Goal: Task Accomplishment & Management: Manage account settings

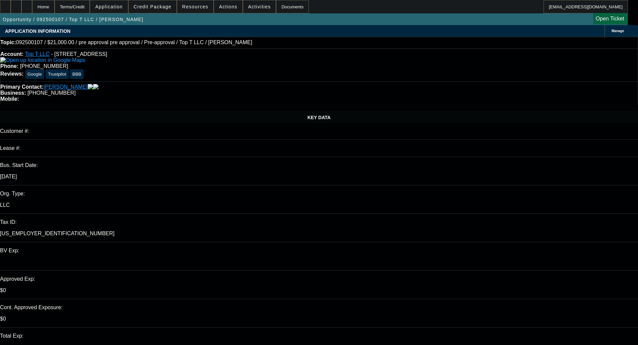
select select "0"
select select "0.1"
select select "4"
select select "0"
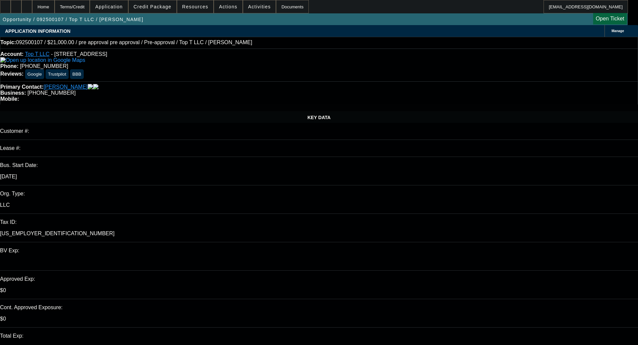
select select "0"
select select "0.1"
select select "4"
select select "0"
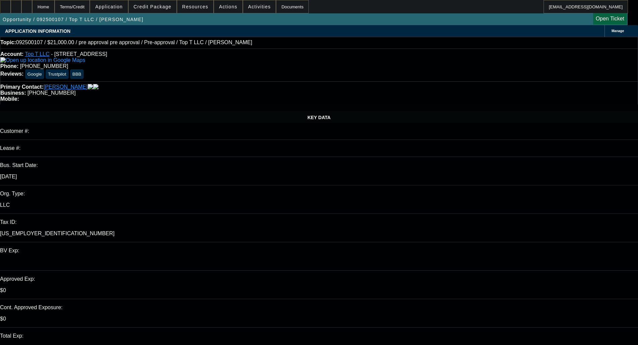
select select "0.1"
select select "4"
select select "0"
select select "0.1"
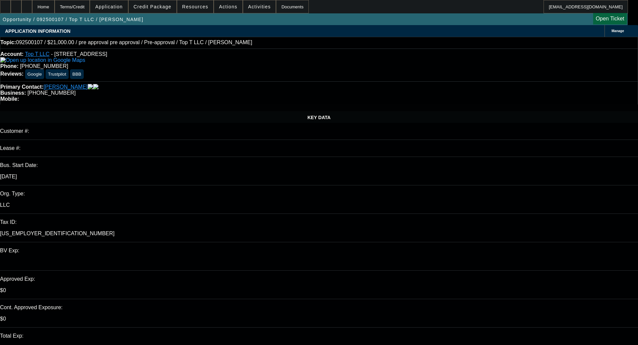
select select "4"
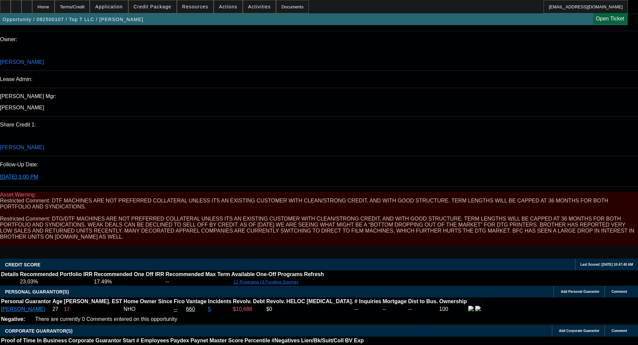
scroll to position [804, 0]
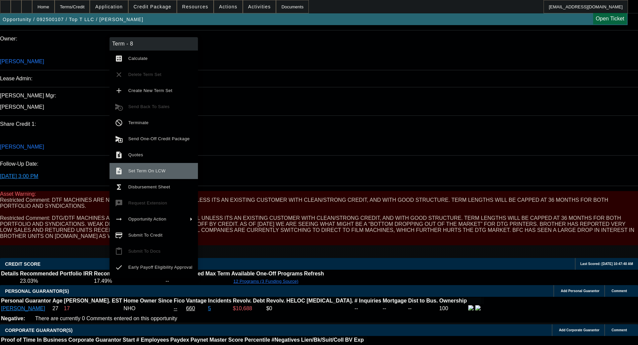
click at [152, 171] on span "Set Term On LCW" at bounding box center [146, 171] width 37 height 5
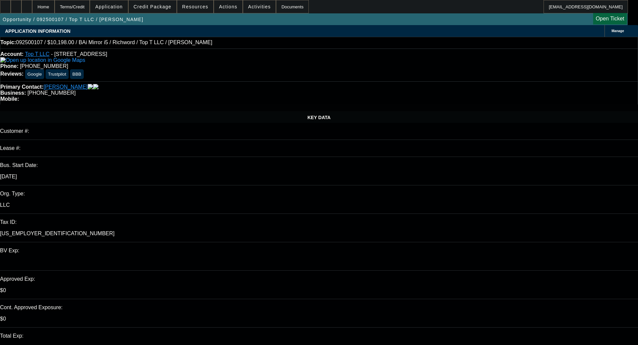
select select "0"
select select "0.1"
select select "4"
select select "0"
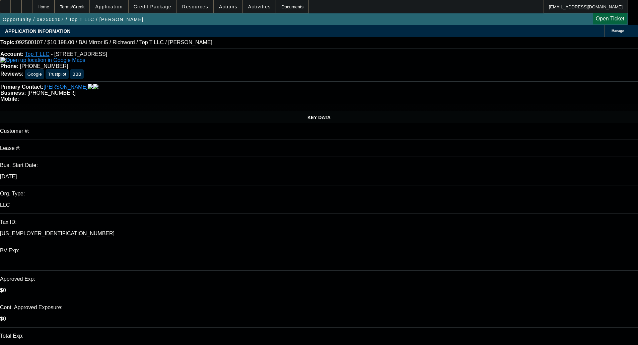
select select "0"
select select "0.1"
select select "4"
select select "0"
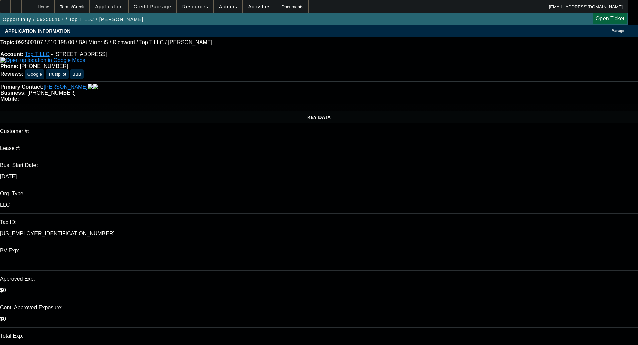
select select "0.1"
select select "4"
select select "0"
select select "0.1"
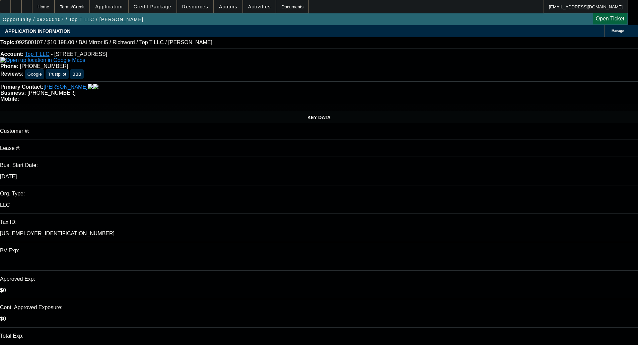
select select "4"
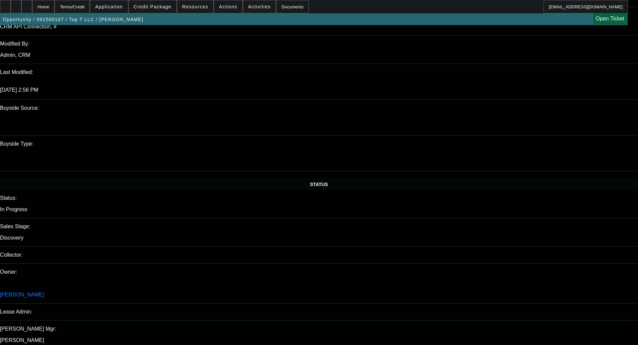
scroll to position [838, 0]
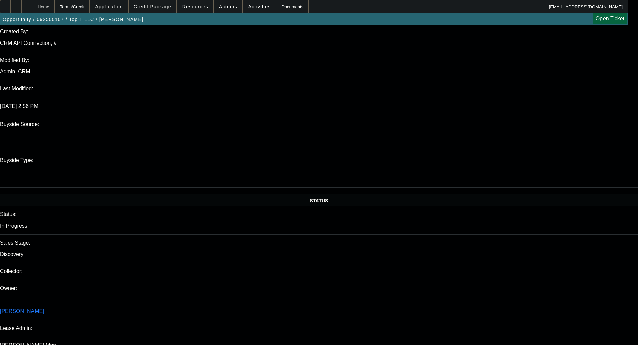
scroll to position [536, 0]
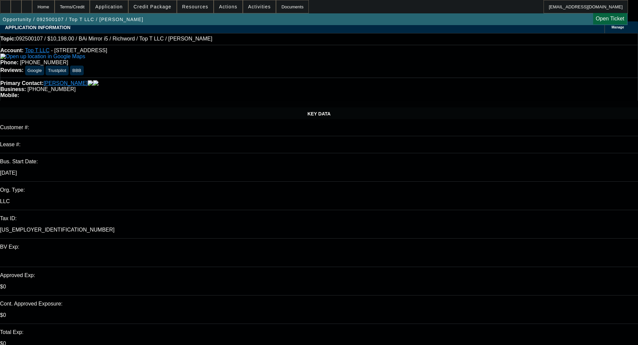
scroll to position [0, 0]
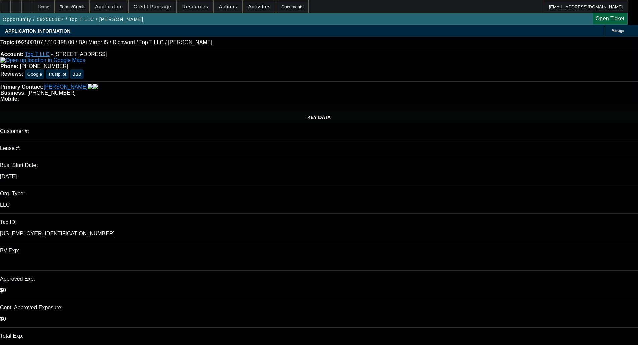
select select "0"
select select "0.1"
select select "4"
select select "0"
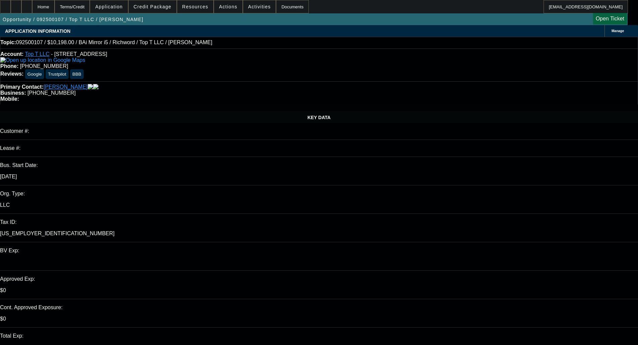
select select "0"
select select "0.1"
select select "4"
select select "0"
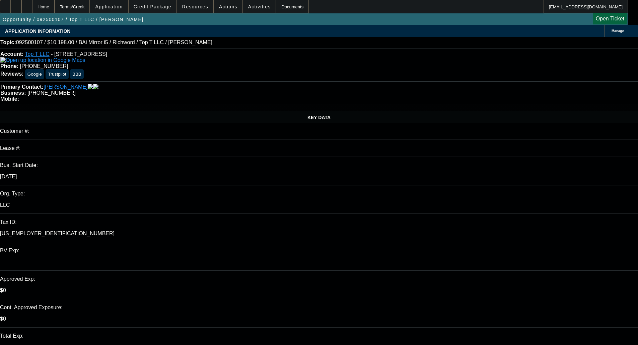
select select "0.1"
select select "4"
select select "0"
select select "0.1"
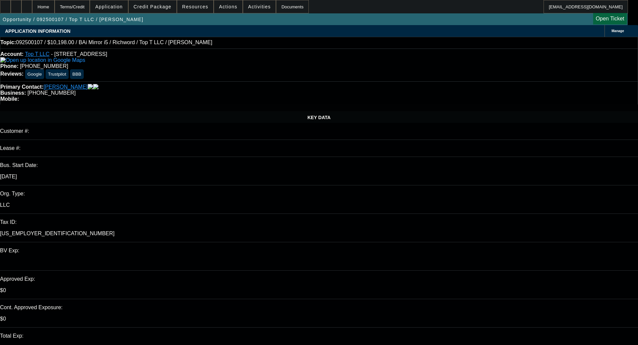
select select "4"
click at [228, 49] on div "Topic: 092500107 / $10,198.00 / BAi Mirror i5 / Richword / Top T LLC / [PERSON_…" at bounding box center [319, 43] width 638 height 12
select select "0"
select select "0.1"
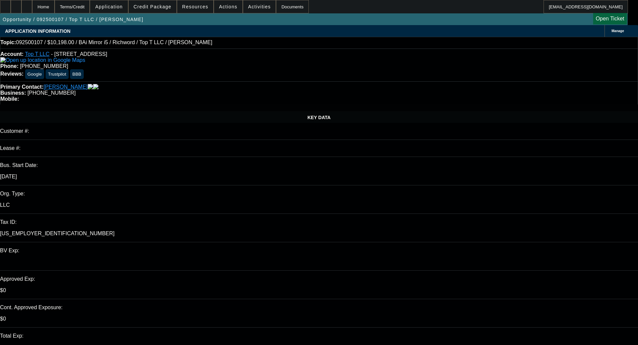
select select "4"
select select "0"
select select "0.1"
select select "4"
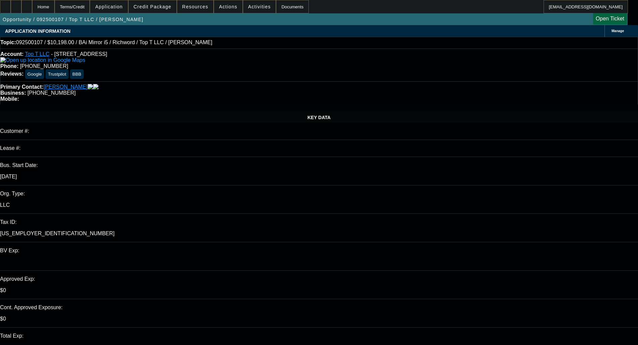
select select "0"
select select "0.1"
select select "4"
select select "0"
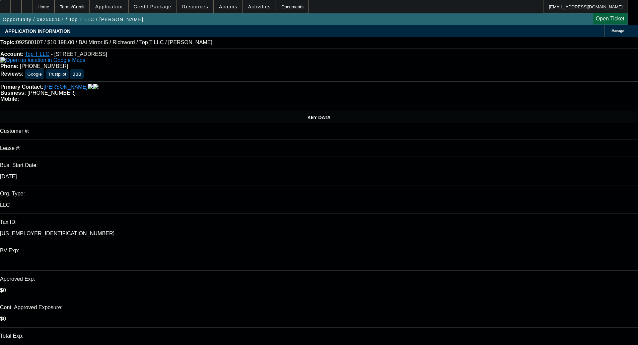
select select "0"
select select "0.1"
select select "4"
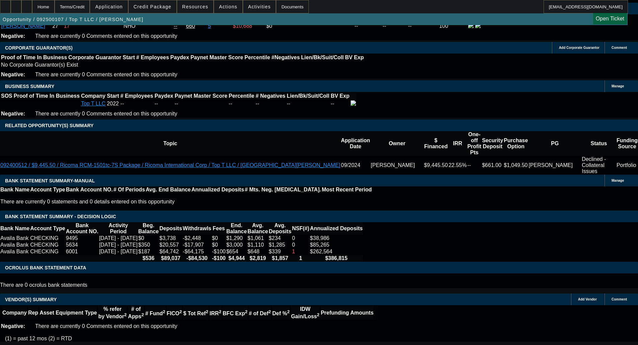
scroll to position [871, 0]
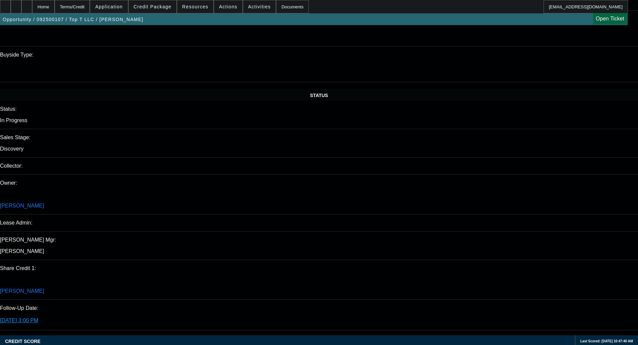
scroll to position [0, 0]
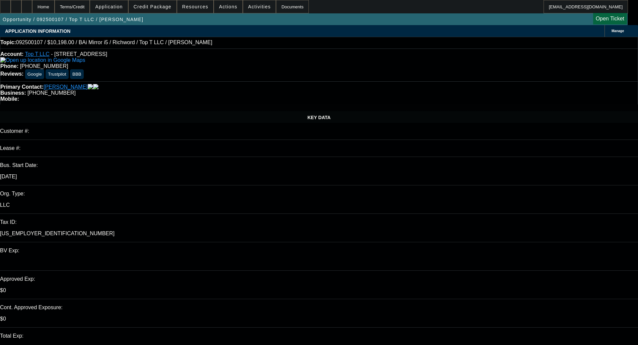
select select "0"
select select "0.1"
select select "4"
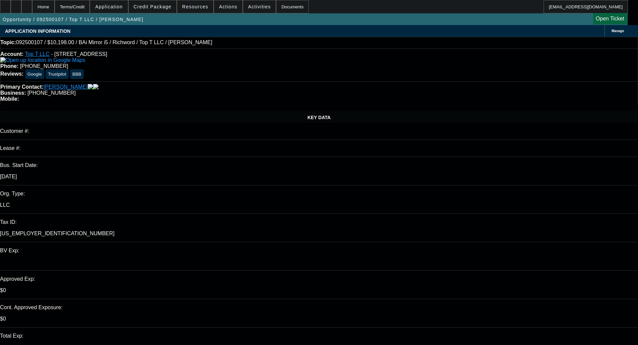
select select "0"
select select "0.1"
select select "4"
select select "0"
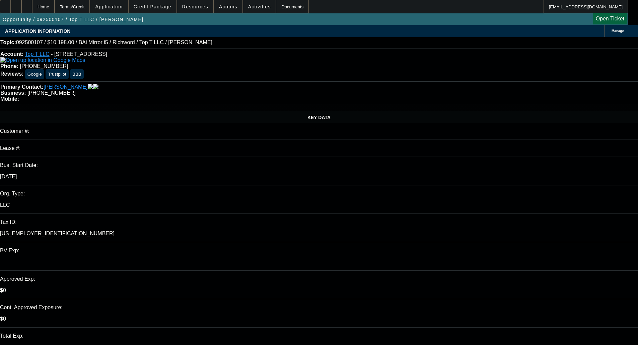
select select "0"
select select "0.1"
select select "4"
select select "0"
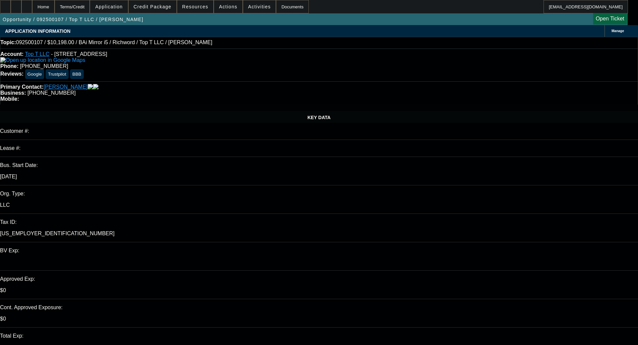
select select "0.1"
select select "4"
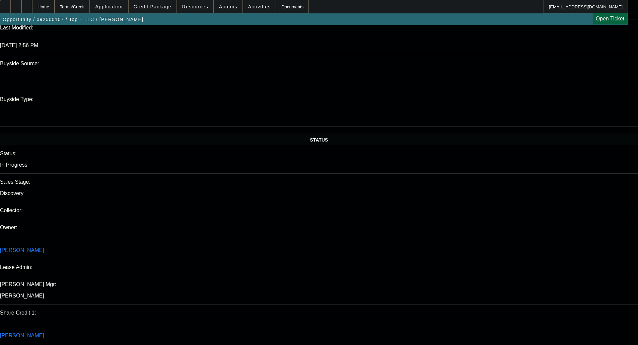
scroll to position [603, 0]
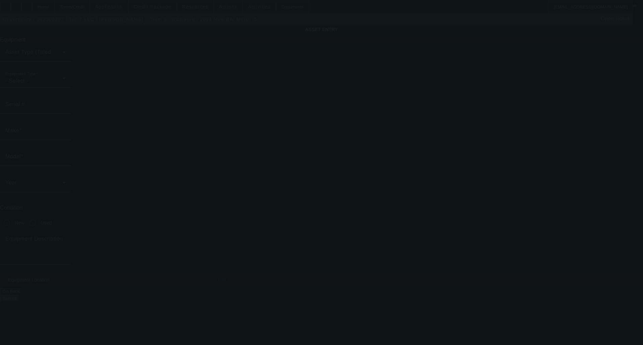
type input "BAi"
type input "Mirror i5"
radio input "true"
type textarea "Embroidery Machine"
type input "411 3rd Ave NW"
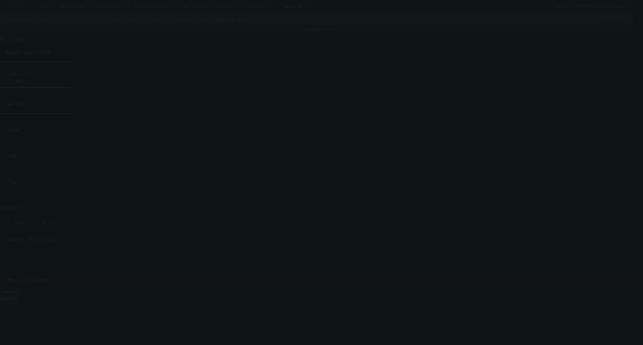
type input "Pocahontas"
type input "50574"
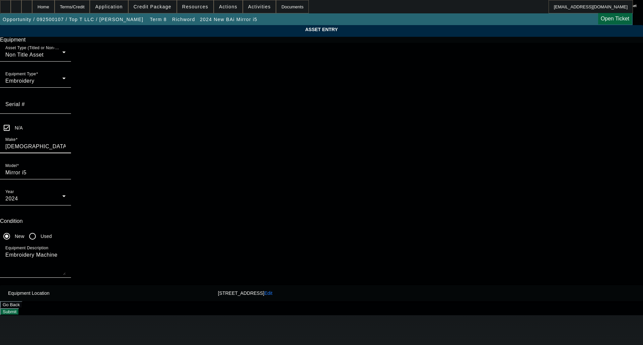
click at [66, 143] on input "BAi" at bounding box center [35, 147] width 60 height 8
click at [19, 309] on button "Submit" at bounding box center [9, 312] width 19 height 7
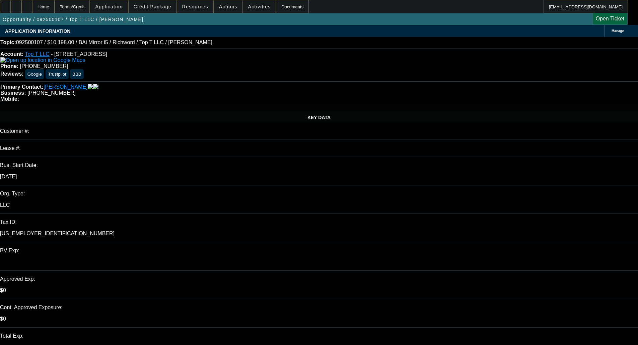
select select "0"
select select "0.1"
select select "4"
select select "0"
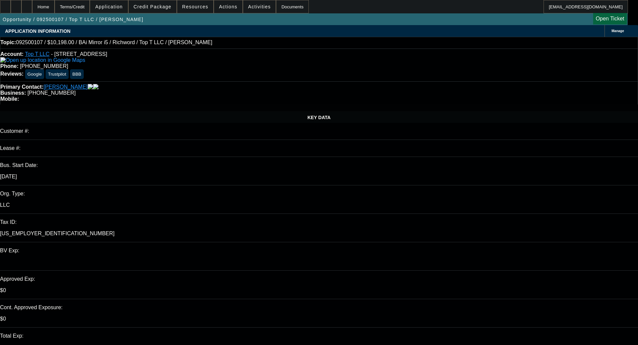
select select "0"
select select "0.1"
select select "4"
select select "0"
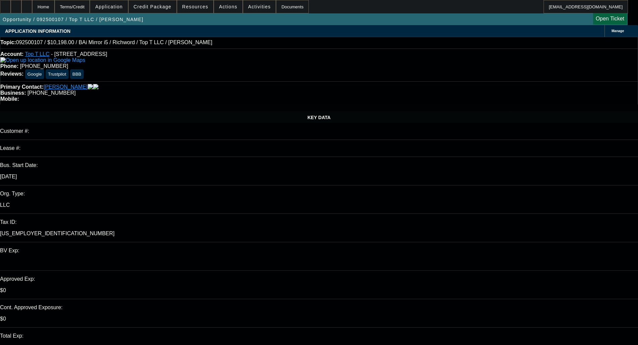
select select "0.1"
select select "4"
select select "0"
select select "0.1"
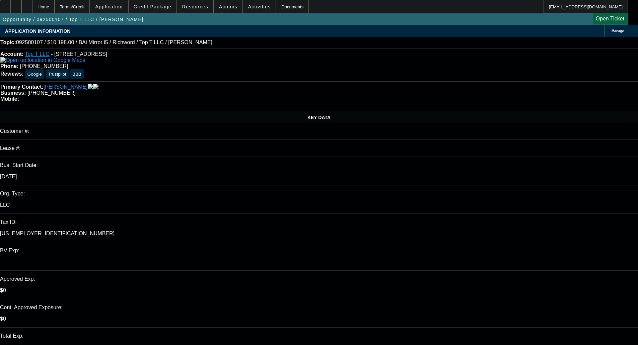
select select "4"
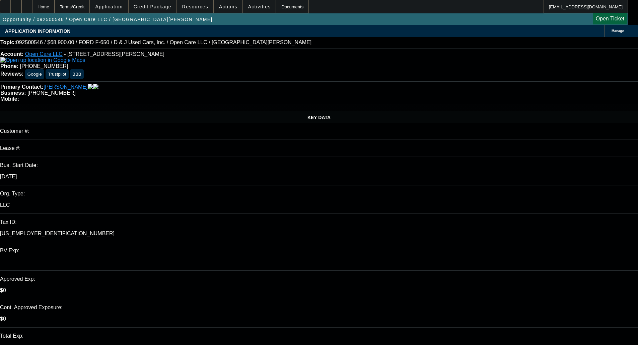
select select "0"
select select "3"
select select "0"
select select "6"
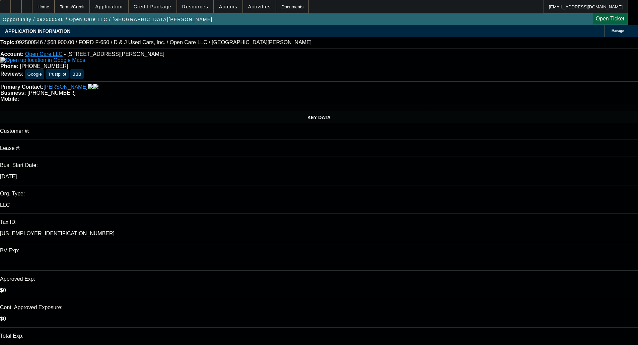
select select "2"
select select "0"
select select "6"
select select "0"
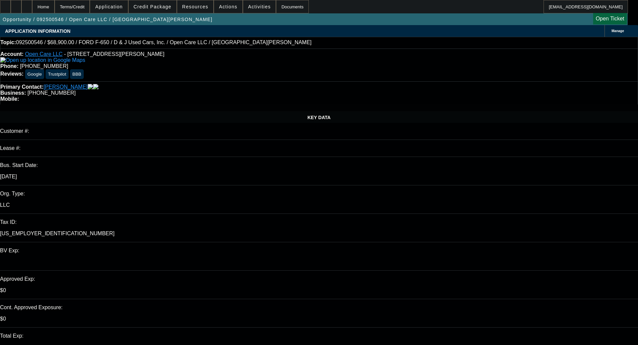
select select "0"
select select "3"
select select "0"
select select "6"
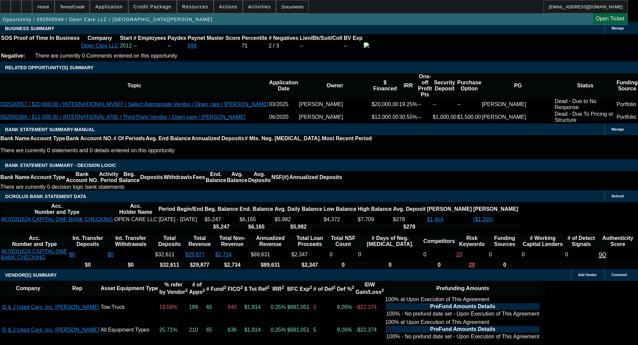
scroll to position [1112, 0]
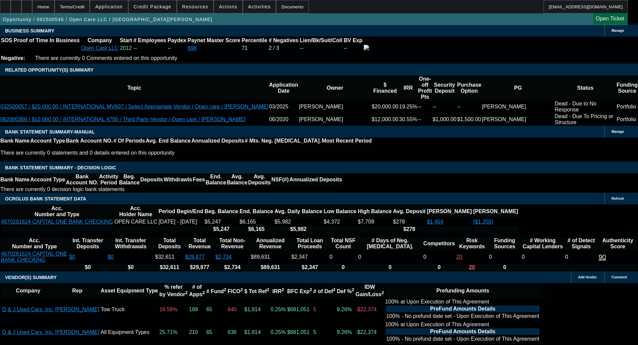
click at [171, 4] on span "Credit Package" at bounding box center [153, 6] width 38 height 5
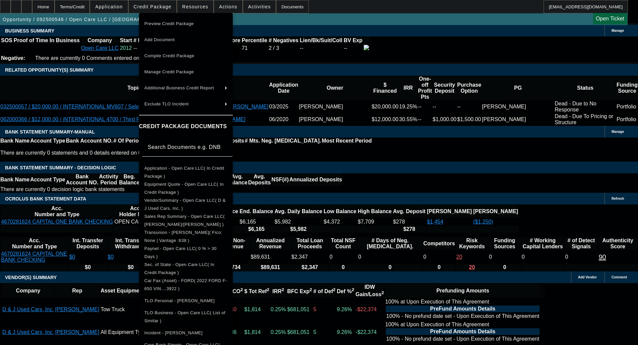
click at [177, 167] on span "Application - Open Care LLC( In Credit Package )" at bounding box center [185, 173] width 83 height 16
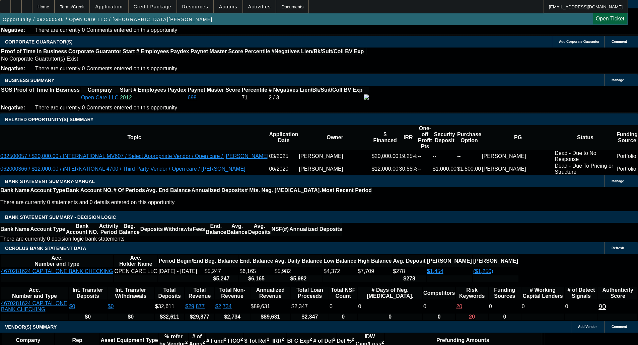
scroll to position [1039, 0]
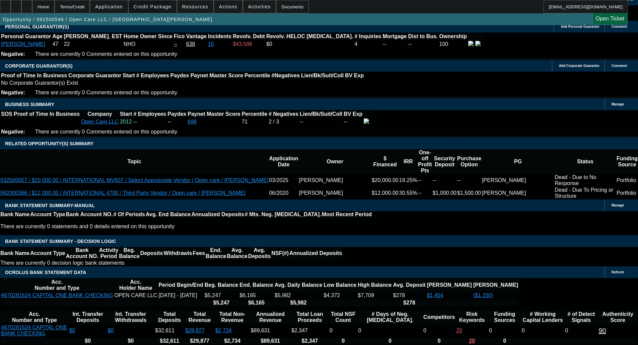
click at [154, 4] on span at bounding box center [153, 7] width 48 height 16
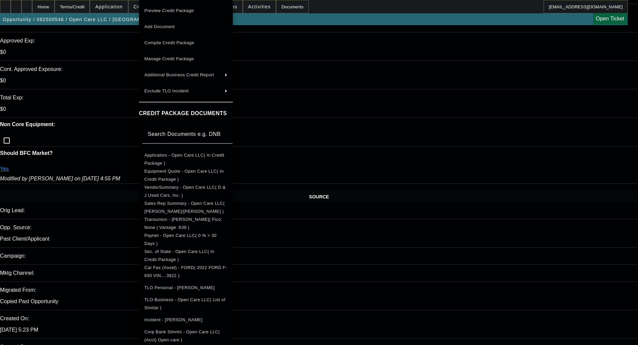
scroll to position [268, 0]
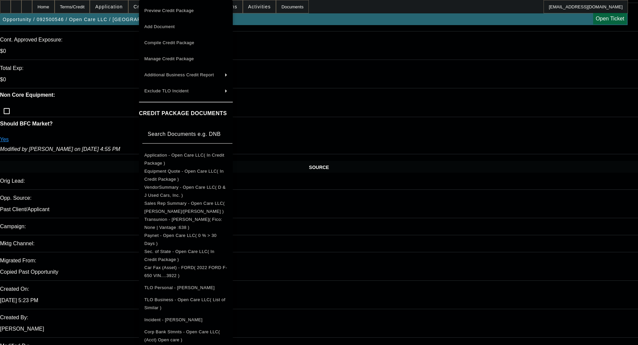
click at [345, 127] on div at bounding box center [319, 172] width 638 height 345
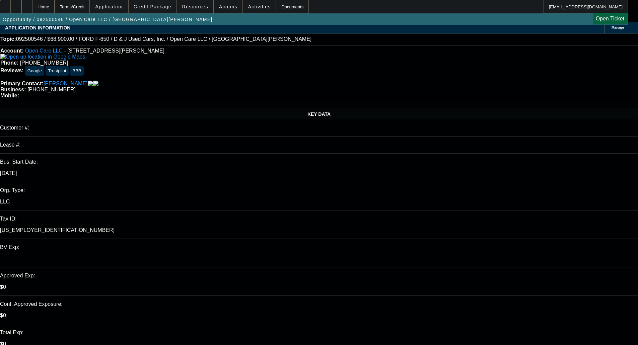
scroll to position [0, 0]
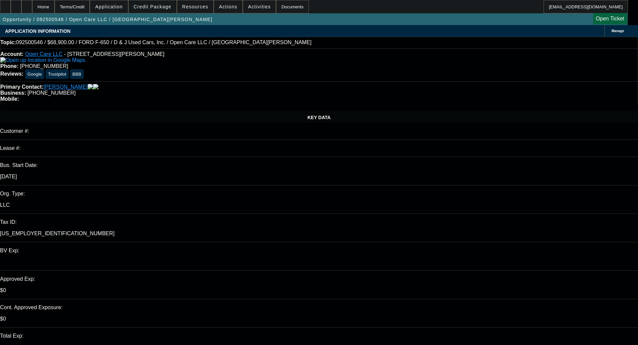
click at [157, 8] on span "Credit Package" at bounding box center [153, 6] width 38 height 5
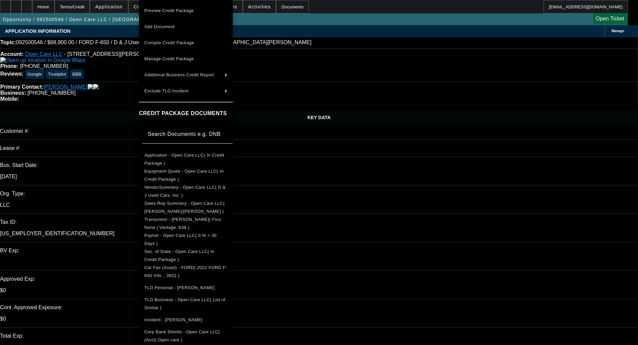
click at [173, 161] on span "Application - Open Care LLC( In Credit Package )" at bounding box center [185, 159] width 83 height 16
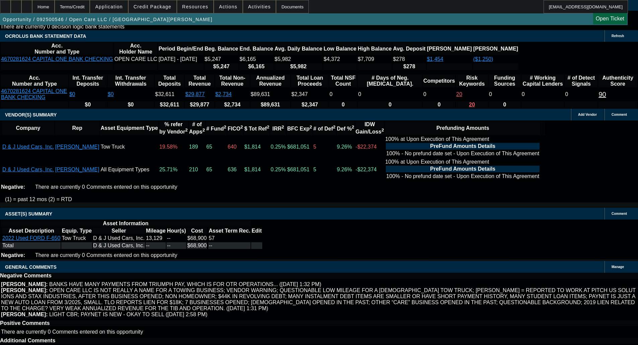
select select "6"
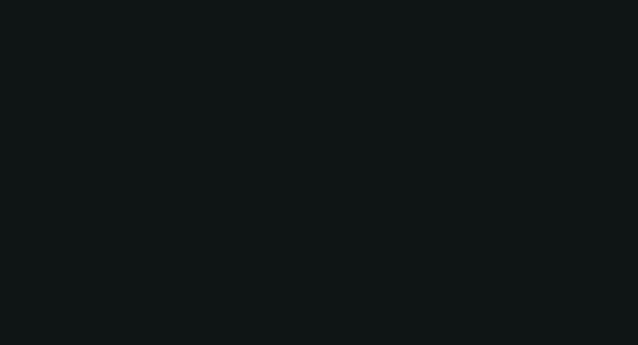
scroll to position [0, 0]
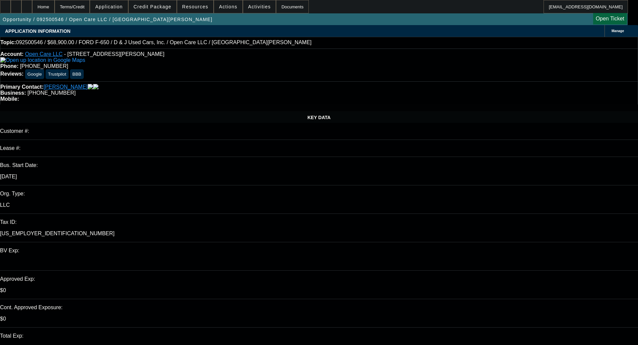
type textarea "Finpac will need the EIN letter to confirm the Tax ID."
click at [155, 9] on span at bounding box center [153, 7] width 48 height 16
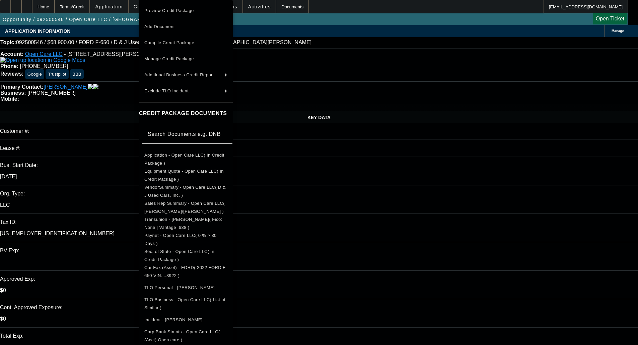
scroll to position [101, 0]
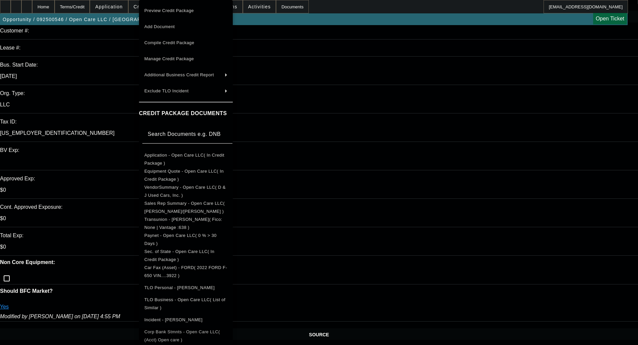
click at [205, 334] on span "Corp Bank Stmnts - Open Care LLC( (Acct) Open care )" at bounding box center [182, 336] width 76 height 13
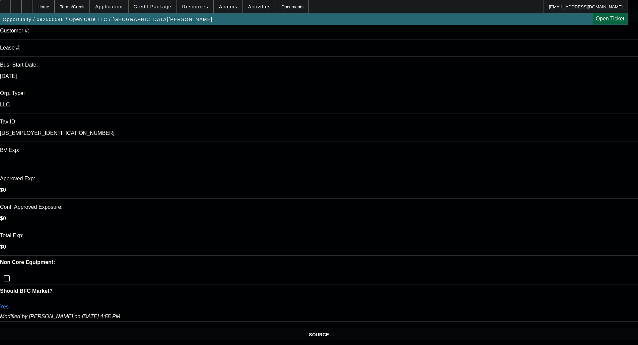
scroll to position [0, 0]
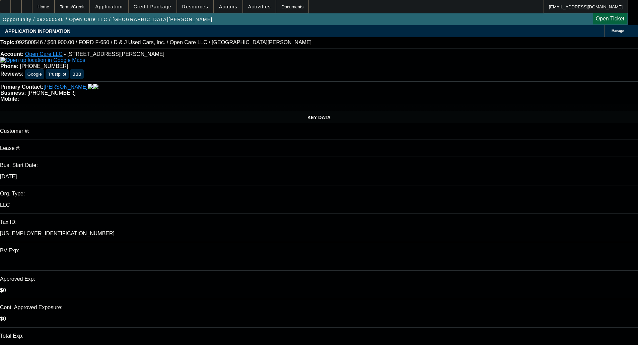
checkbox input "true"
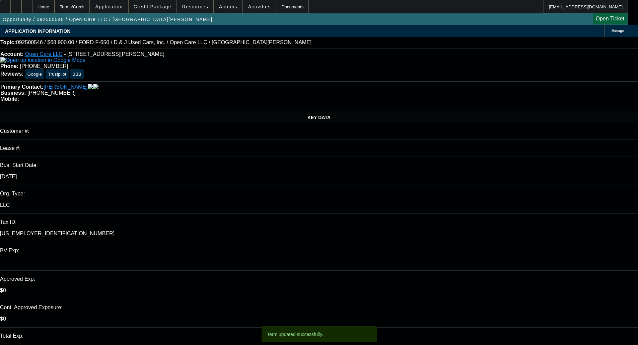
select select "0"
select select "3"
select select "0"
select select "6"
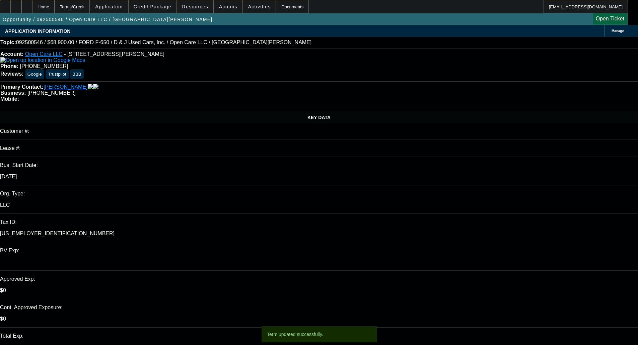
select select "0"
select select "3"
select select "0"
select select "6"
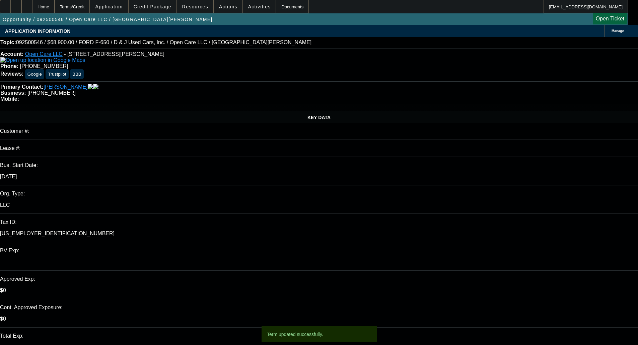
select select "2"
select select "0"
select select "6"
select select "0"
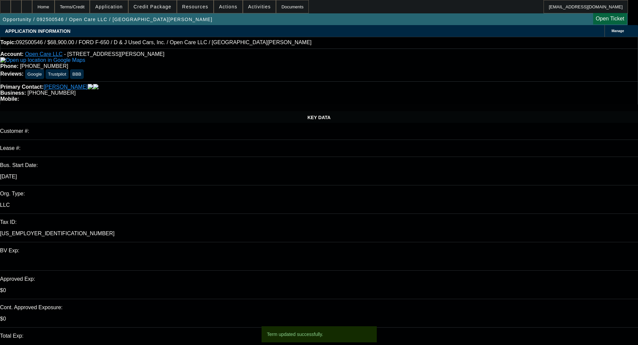
select select "0"
select select "3"
select select "0"
select select "6"
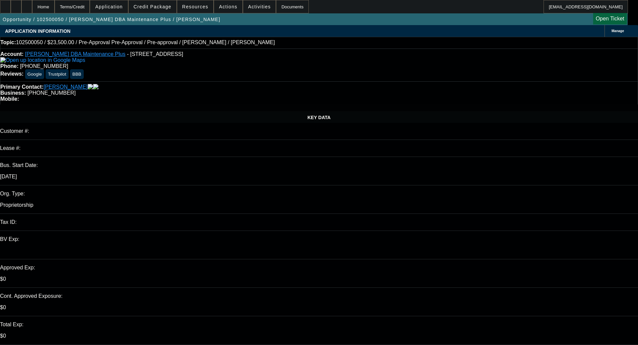
select select "0"
select select "2"
select select "0"
select select "6"
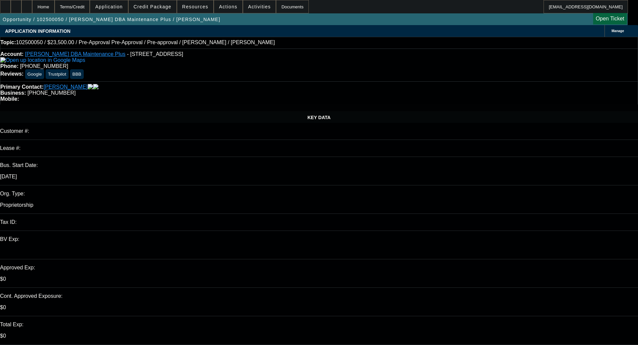
select select "0"
select select "2"
select select "0"
select select "6"
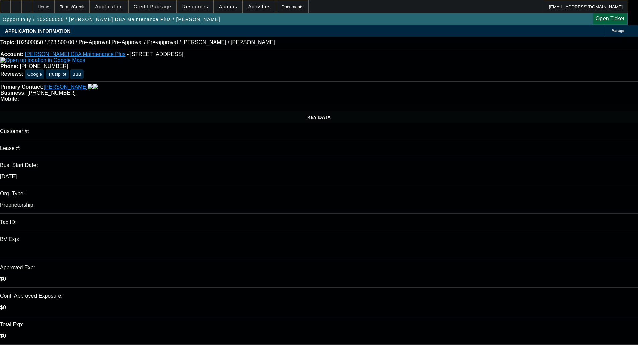
select select "0"
select select "2"
select select "0"
select select "6"
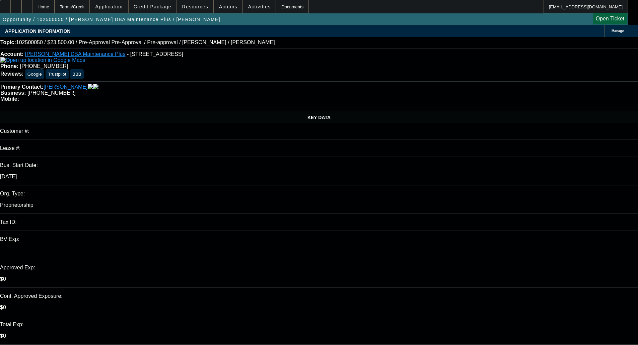
select select "0"
select select "2"
select select "0"
select select "6"
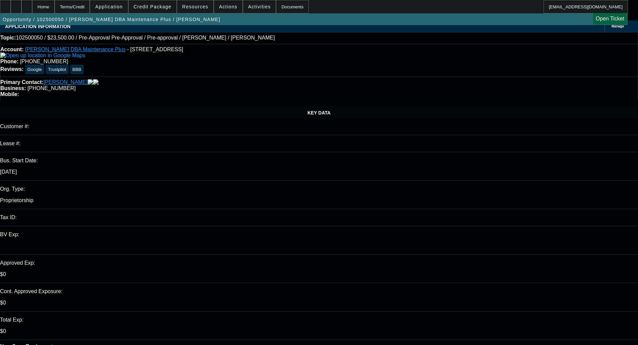
scroll to position [0, 0]
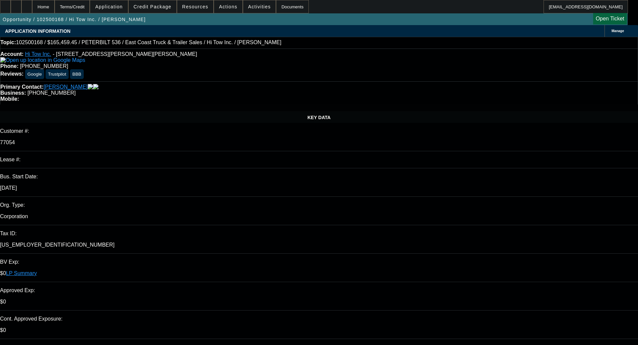
select select "0"
select select "2"
select select "0"
select select "6"
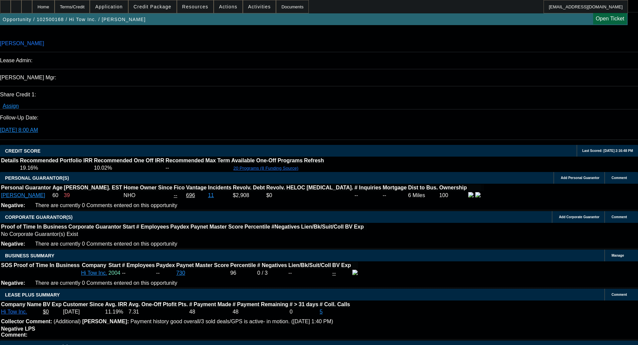
scroll to position [905, 0]
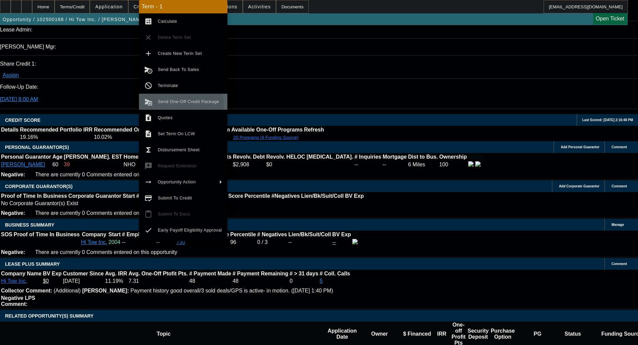
click at [172, 104] on span "Send One-Off Credit Package" at bounding box center [188, 101] width 61 height 5
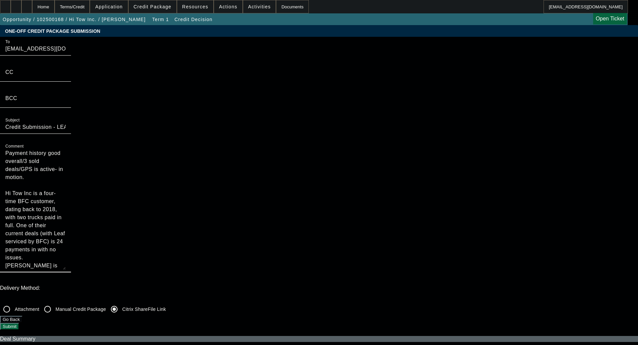
drag, startPoint x: 344, startPoint y: 66, endPoint x: 300, endPoint y: 44, distance: 49.9
click at [300, 45] on div "To [EMAIL_ADDRESS][DOMAIN_NAME];[EMAIL_ADDRESS][DOMAIN_NAME];[EMAIL_ADDRESS][DO…" at bounding box center [319, 158] width 638 height 243
type textarea "Hi Tow Inc is a four-time BFC customer, dating back to 2018, with two trucks pa…"
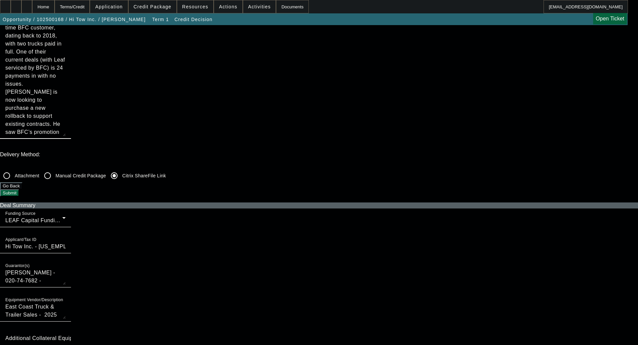
scroll to position [134, 0]
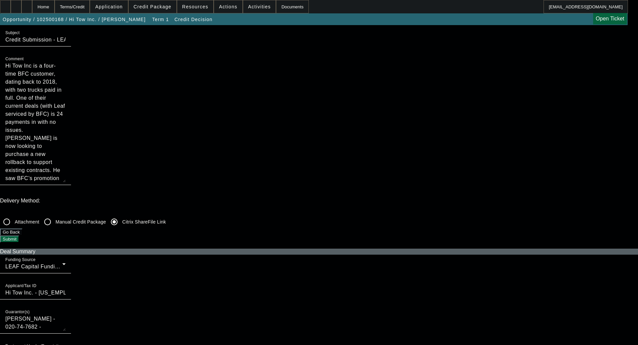
scroll to position [0, 0]
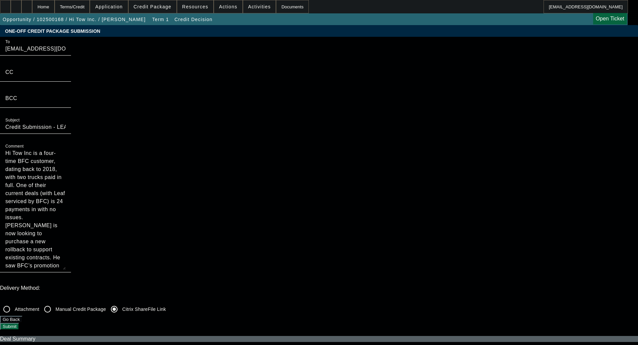
click at [19, 323] on button "Submit" at bounding box center [9, 326] width 19 height 7
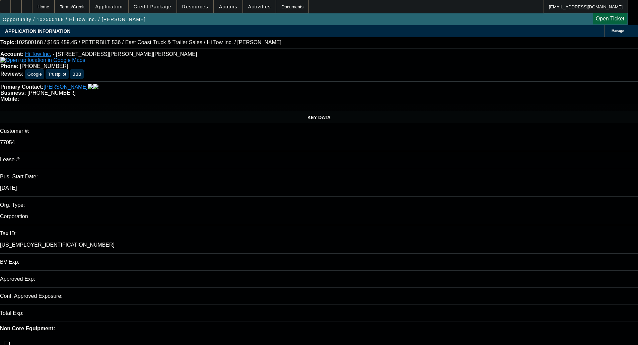
select select "0"
select select "2"
select select "0"
select select "6"
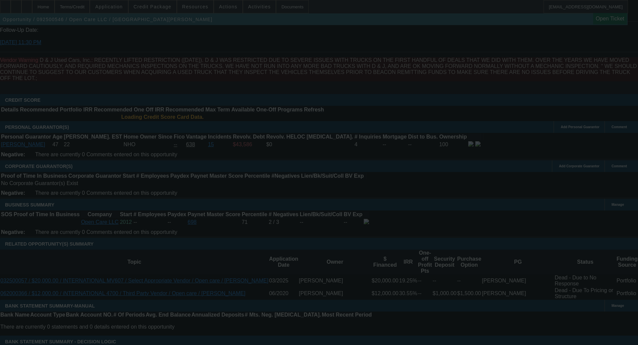
scroll to position [983, 0]
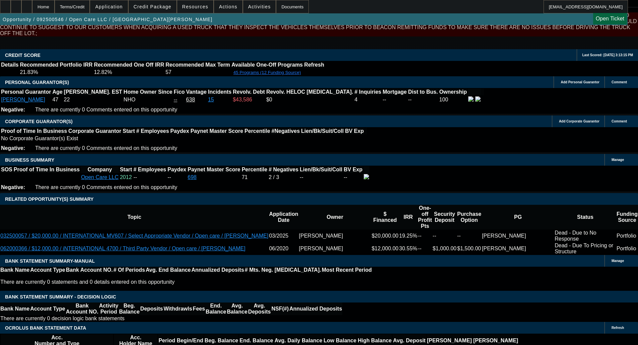
select select "0"
select select "3"
select select "0"
select select "6"
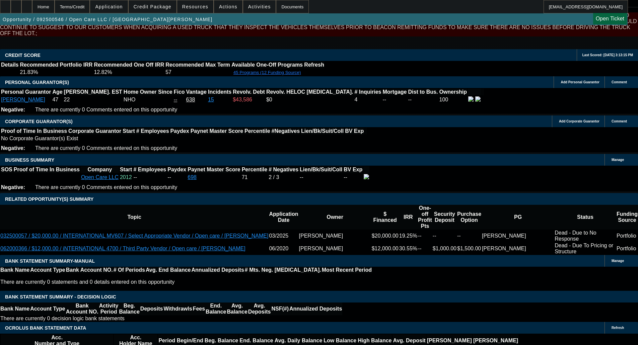
select select "0"
select select "3"
select select "0"
select select "6"
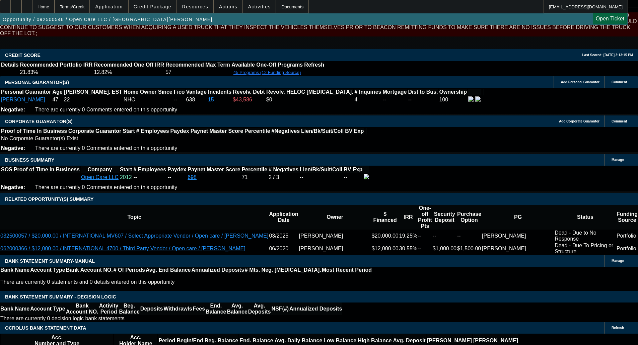
select select "2"
select select "0"
select select "6"
select select "0"
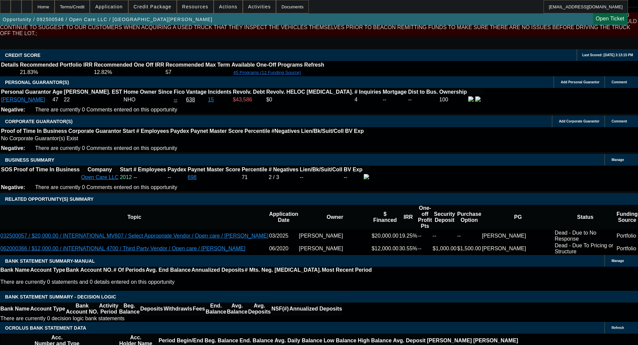
select select "0"
select select "3"
select select "0"
select select "6"
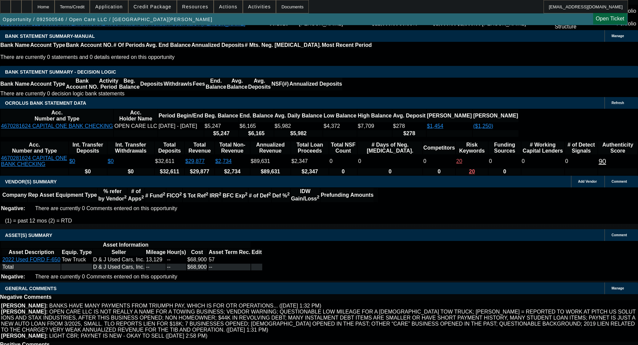
scroll to position [1248, 0]
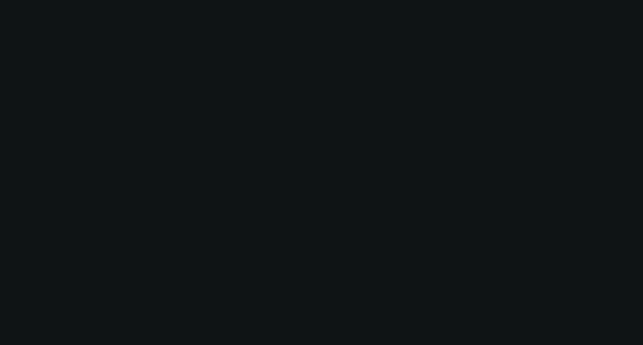
select select "0"
select select "2"
select select "0"
select select "6"
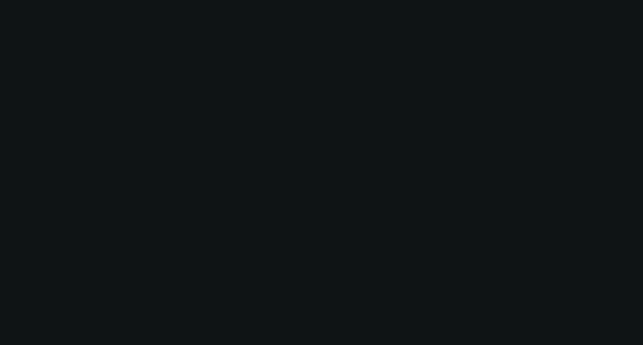
select select "0"
select select "2"
select select "0.1"
select select "4"
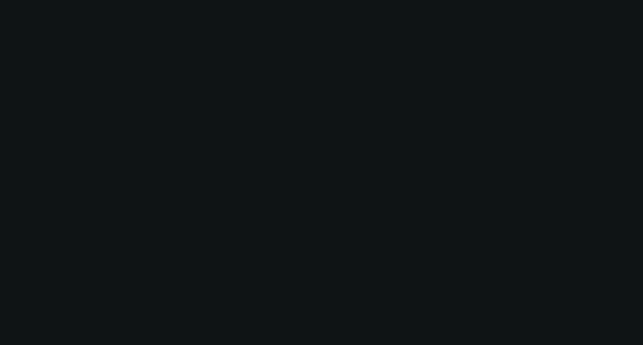
select select "0"
select select "2"
select select "0"
select select "6"
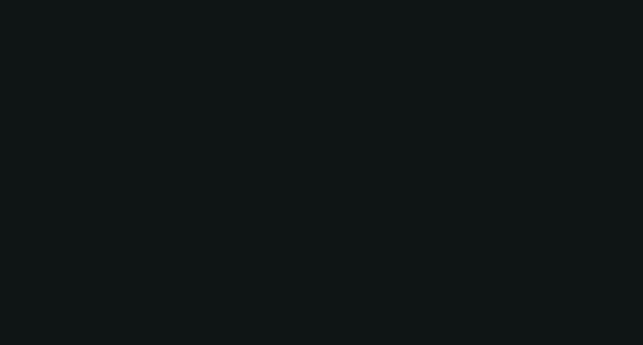
select select "0"
select select "2"
select select "0"
select select "6"
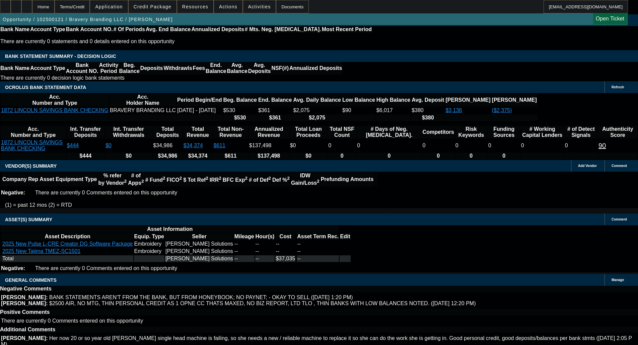
scroll to position [1202, 0]
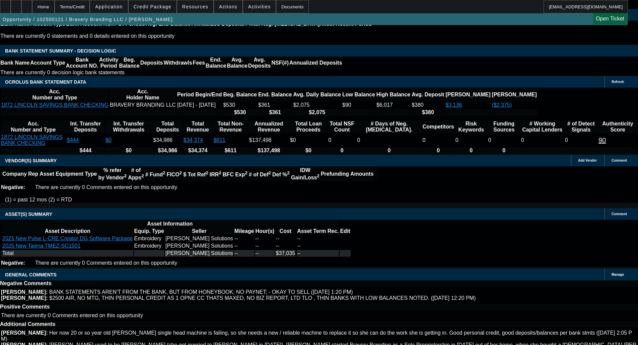
select select "4"
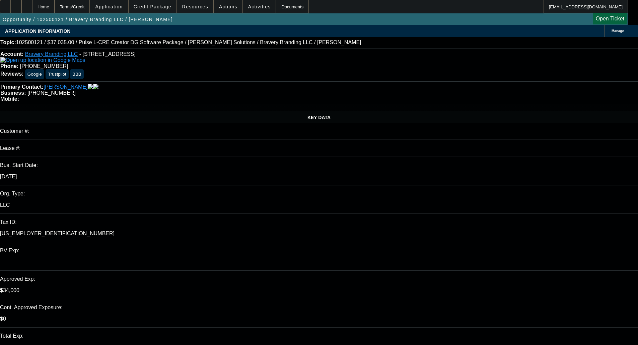
type input "01:24"
type input "03:12"
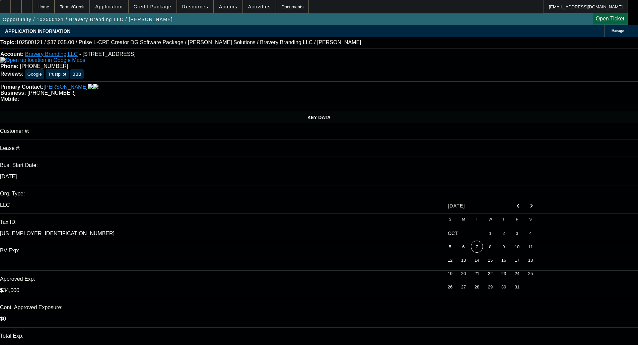
click at [476, 248] on span "7" at bounding box center [477, 247] width 12 height 12
type input "[DATE]"
paste textarea "Unfortunately, this application for Bravery Branding LLC is not eligible for a …"
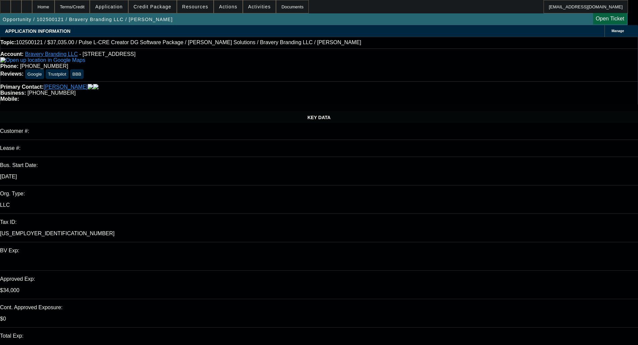
type textarea "DECLINED BY CPEF - "Unfortunately, this application for Bravery Branding LLC is…"
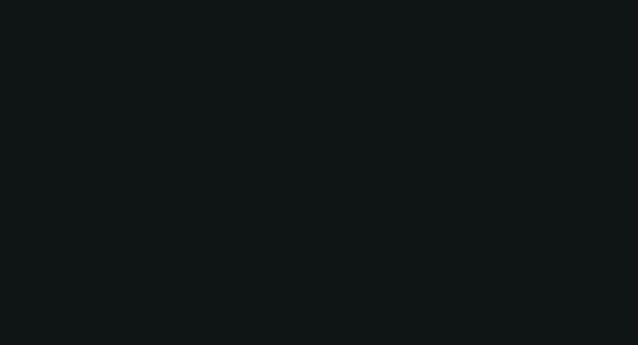
select select "0"
select select "2"
select select "0"
select select "6"
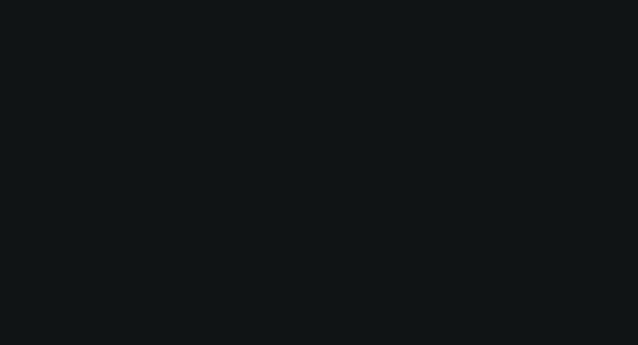
select select "0"
select select "2"
select select "0.1"
select select "4"
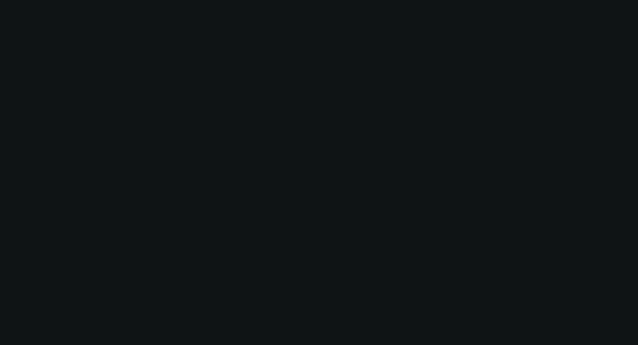
select select "0"
select select "2"
select select "0"
select select "6"
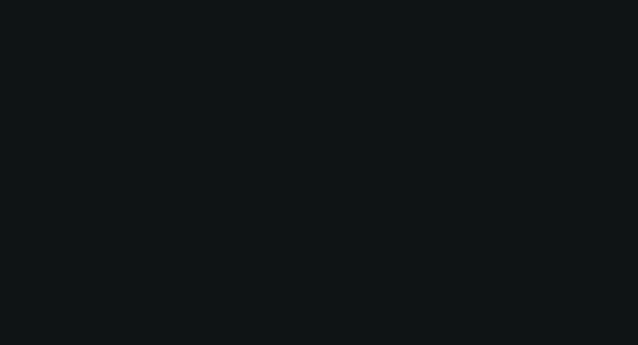
select select "0"
select select "2"
select select "0"
select select "6"
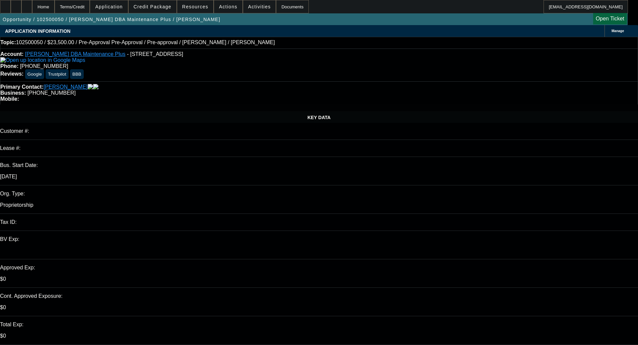
select select "0"
select select "2"
select select "0"
select select "6"
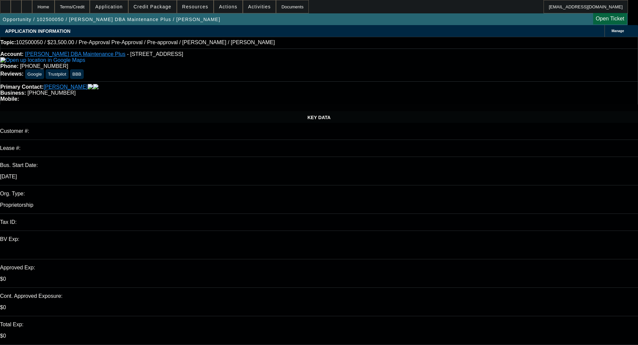
select select "0"
select select "2"
select select "0"
select select "6"
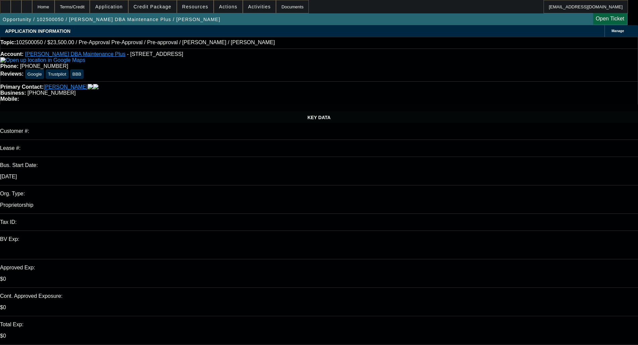
select select "0"
select select "2"
select select "0"
select select "6"
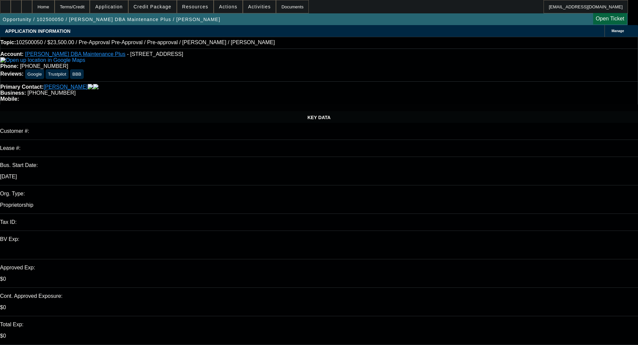
select select "0"
select select "2"
select select "0"
select select "6"
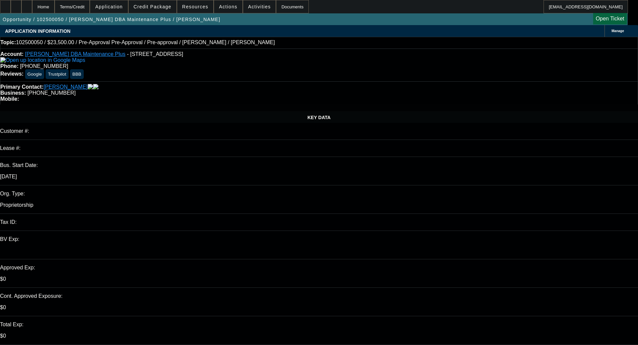
scroll to position [153, 0]
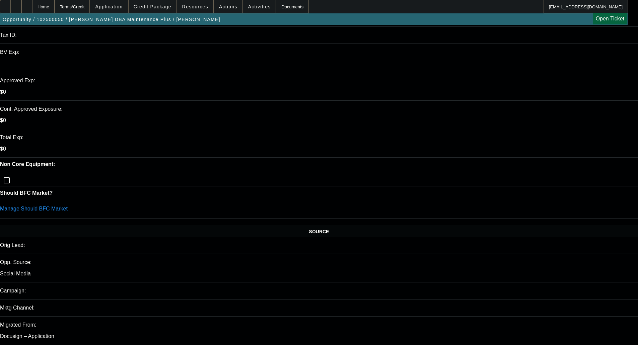
scroll to position [1191, 0]
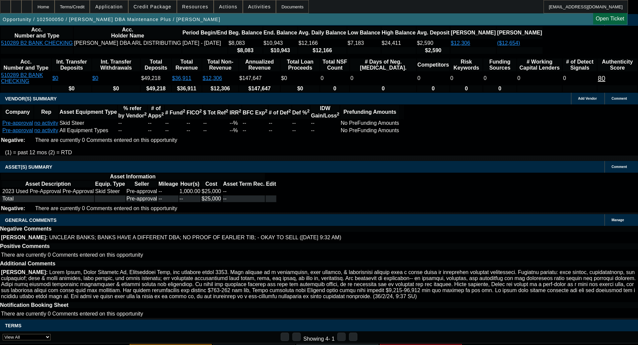
click at [152, 8] on span "Credit Package" at bounding box center [153, 6] width 38 height 5
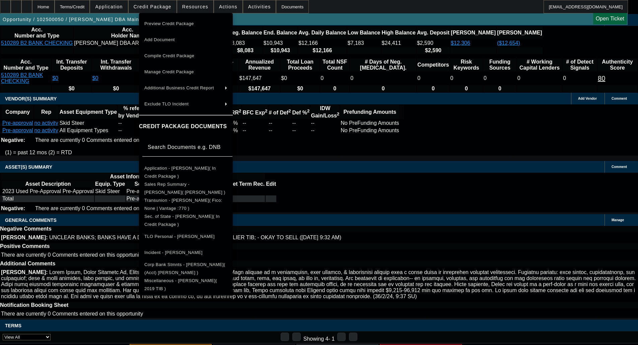
click at [196, 282] on span "Miscellaneous - [PERSON_NAME]( 2019 TIB )" at bounding box center [180, 284] width 73 height 13
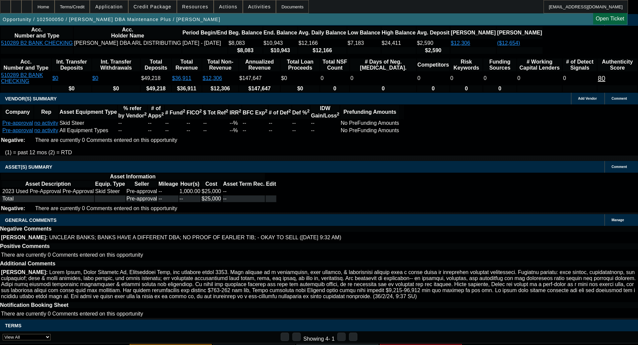
drag, startPoint x: 283, startPoint y: 294, endPoint x: 349, endPoint y: 293, distance: 65.7
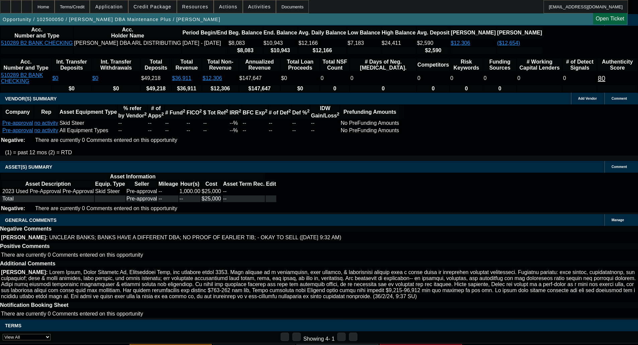
drag, startPoint x: 124, startPoint y: 303, endPoint x: 138, endPoint y: 298, distance: 15.2
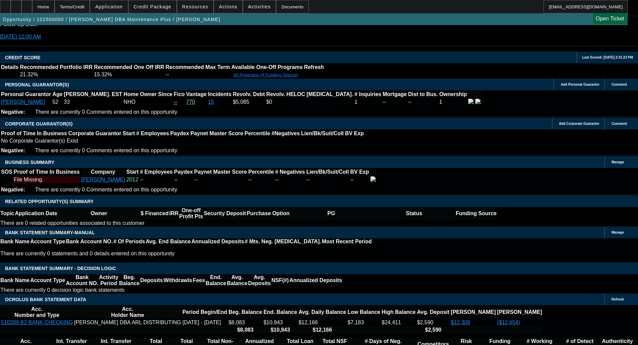
scroll to position [922, 0]
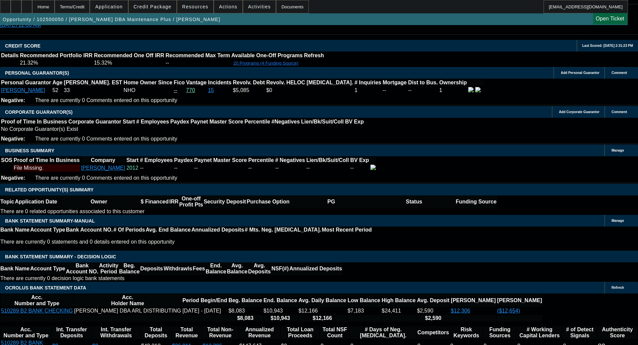
drag, startPoint x: 533, startPoint y: 225, endPoint x: 578, endPoint y: 228, distance: 45.3
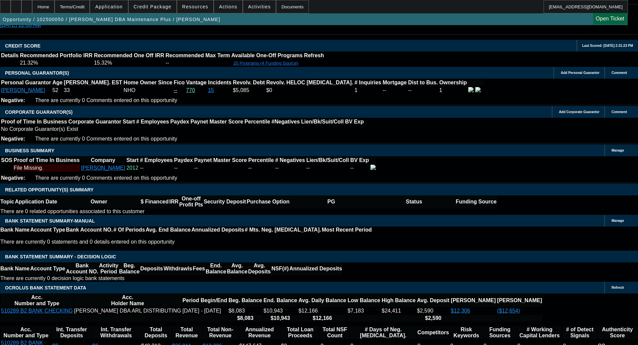
drag, startPoint x: 536, startPoint y: 224, endPoint x: 562, endPoint y: 233, distance: 28.2
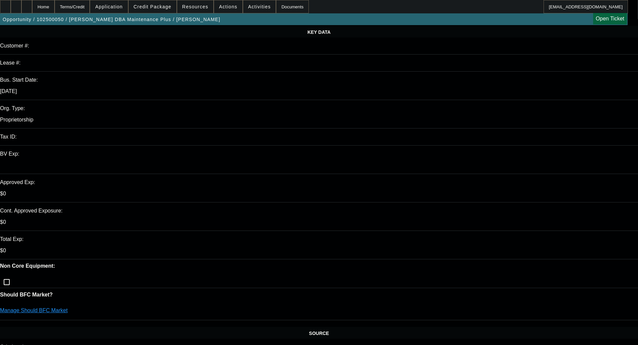
scroll to position [0, 0]
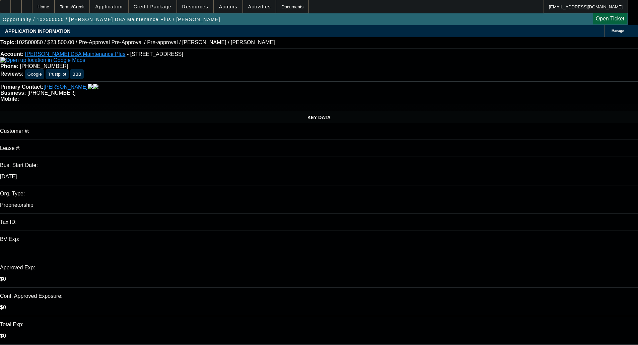
drag, startPoint x: 436, startPoint y: 219, endPoint x: 592, endPoint y: 216, distance: 156.2
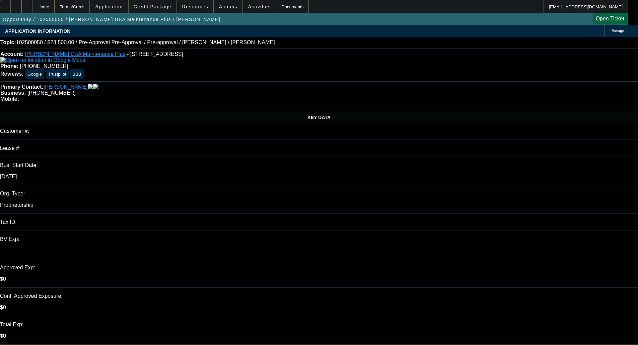
drag, startPoint x: 445, startPoint y: 227, endPoint x: 476, endPoint y: 228, distance: 31.2
click at [155, 7] on span "Credit Package" at bounding box center [153, 6] width 38 height 5
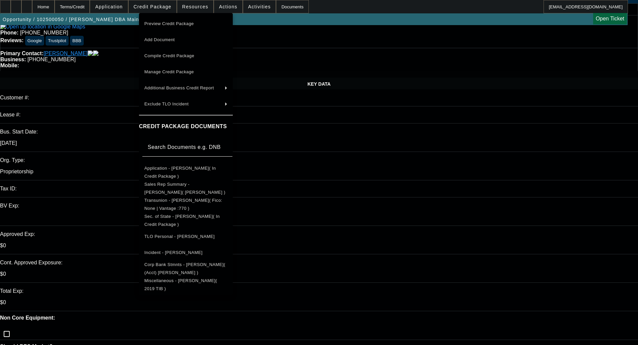
click at [197, 264] on span "Corp Bank Stmnts - [PERSON_NAME]( (Acct) [PERSON_NAME] )" at bounding box center [184, 268] width 81 height 13
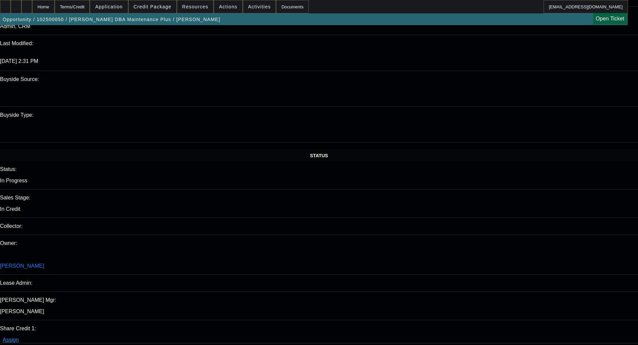
scroll to position [645, 0]
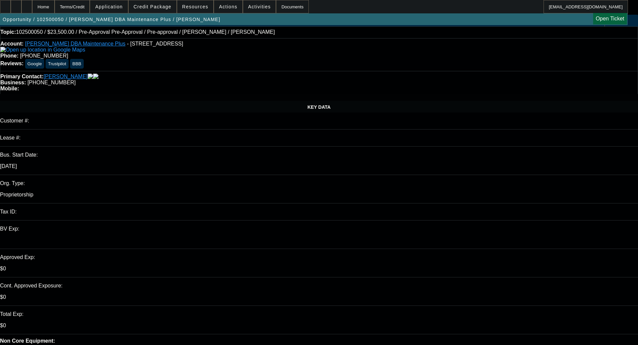
scroll to position [0, 0]
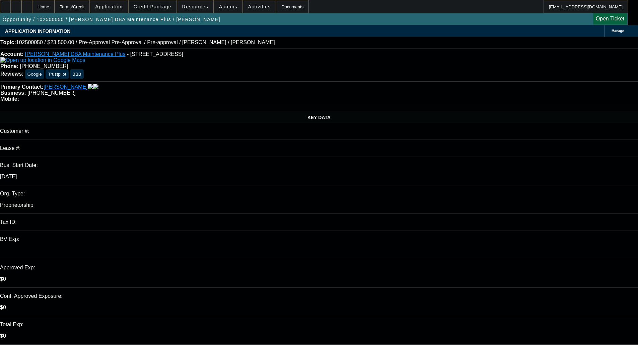
click at [154, 10] on span at bounding box center [153, 7] width 48 height 16
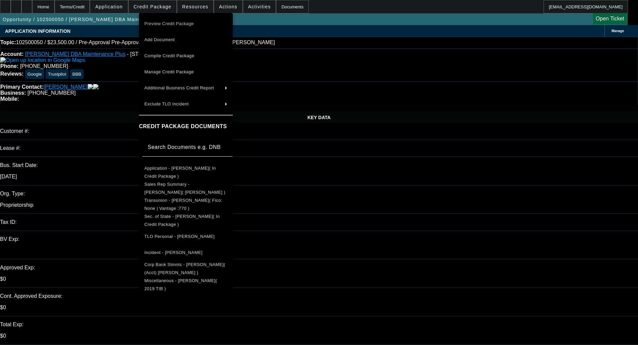
click at [166, 23] on span "Preview Credit Package" at bounding box center [169, 23] width 50 height 5
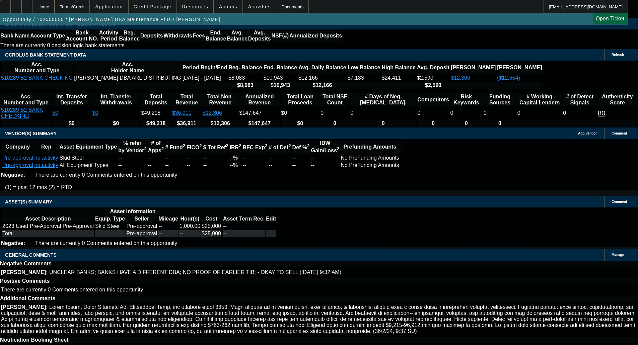
scroll to position [1191, 0]
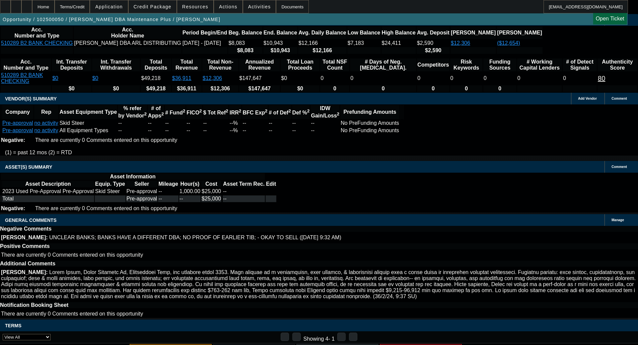
select select "5"
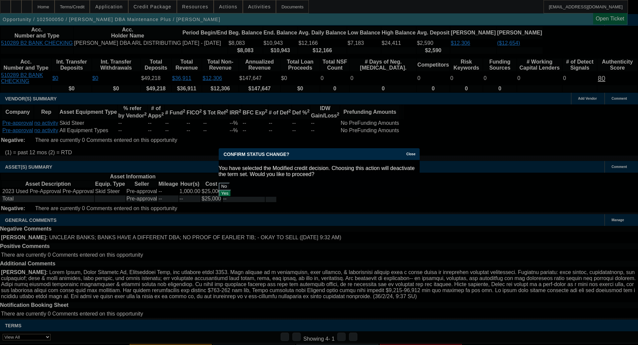
scroll to position [0, 0]
click at [232, 190] on button "Yes" at bounding box center [225, 193] width 13 height 7
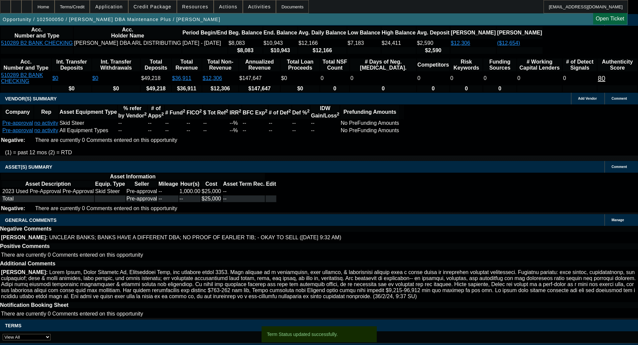
scroll to position [1176, 0]
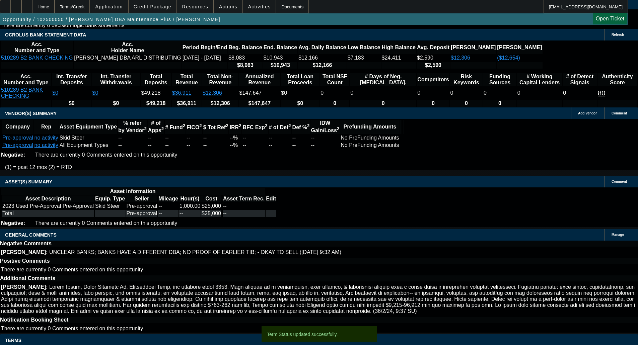
select select "0"
select select "2"
select select "0"
select select "6"
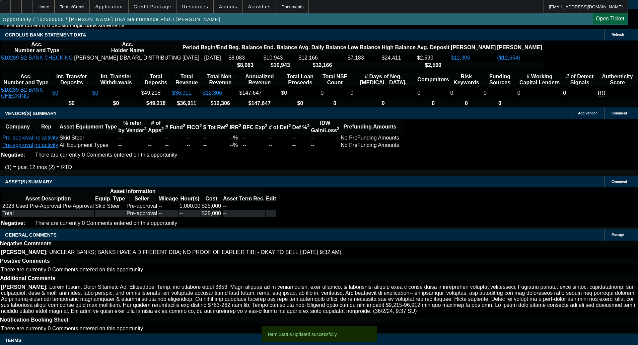
select select "0"
select select "2"
select select "0"
select select "6"
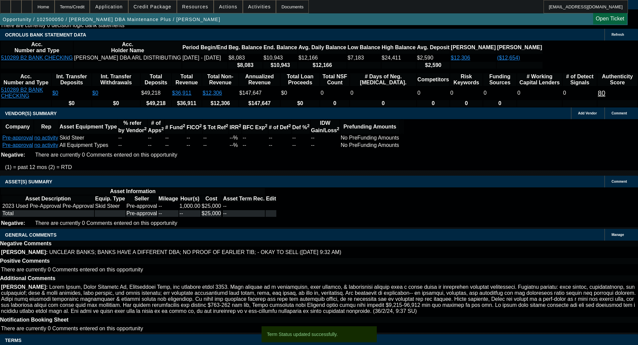
select select "0"
select select "2"
select select "0"
select select "6"
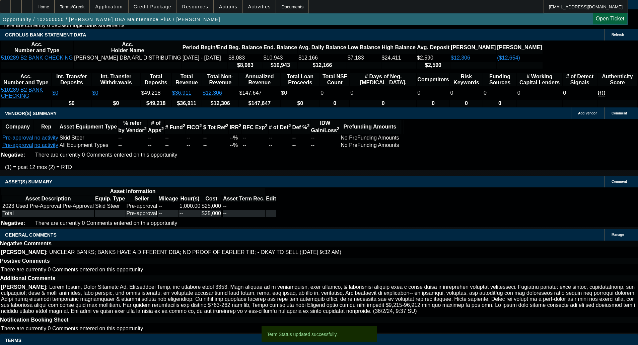
select select "0"
select select "2"
select select "0"
select select "6"
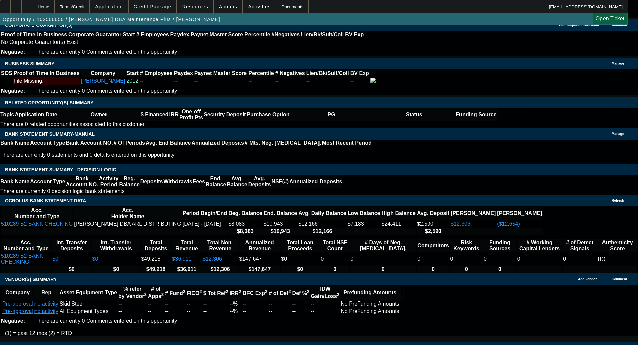
scroll to position [941, 0]
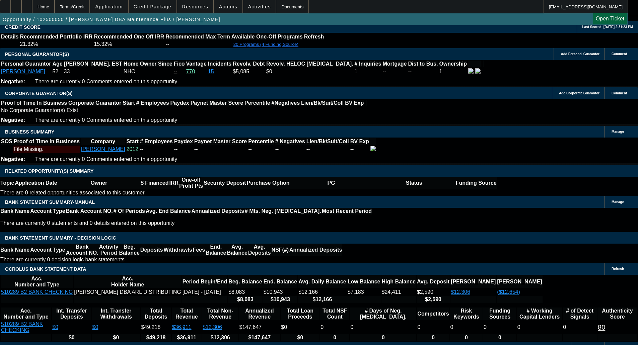
type input "3"
type input "UNKNOWN"
type input "35"
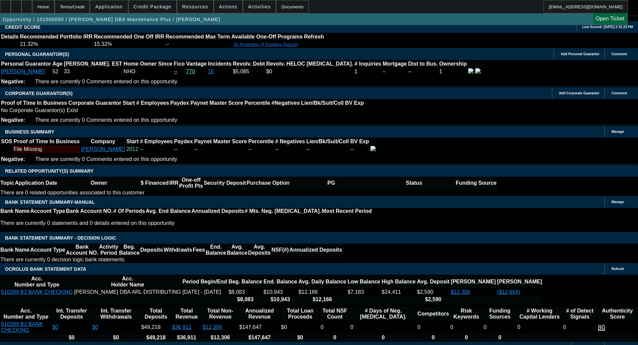
type input "$16,065.36"
type input "$8,032.68"
type input "$1,670.92"
type input "$835.46"
type input "36"
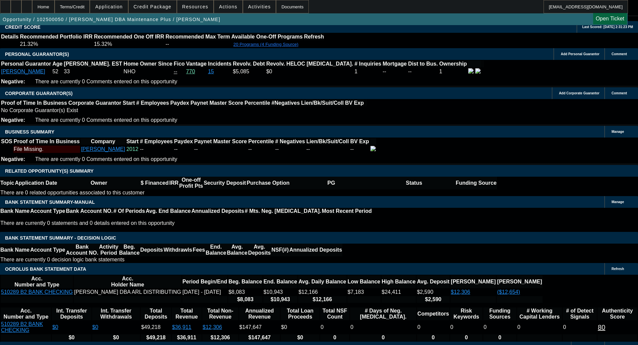
type input "$16,065.36"
type input "$8,032.68"
type input "$1,634.00"
type input "$817.00"
type input "36"
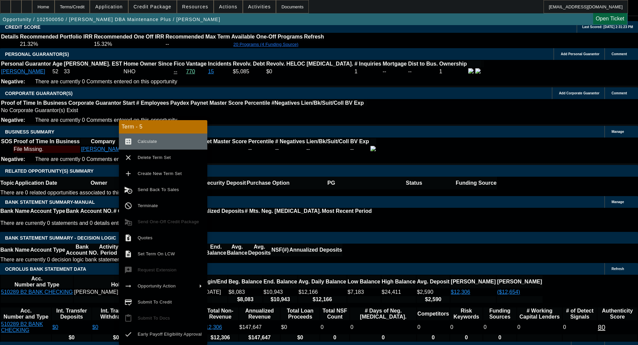
click at [135, 143] on button "calculate Calculate" at bounding box center [163, 142] width 88 height 16
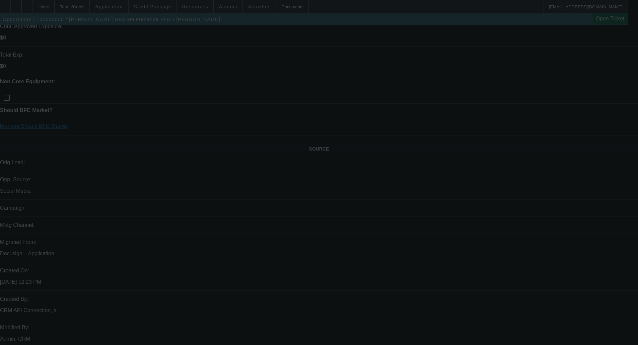
scroll to position [0, 0]
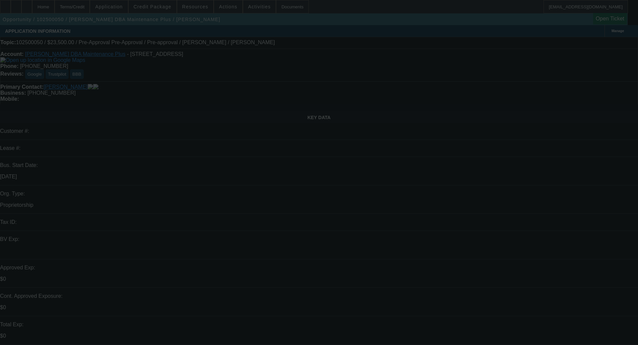
select select "0"
select select "2"
select select "0"
select select "6"
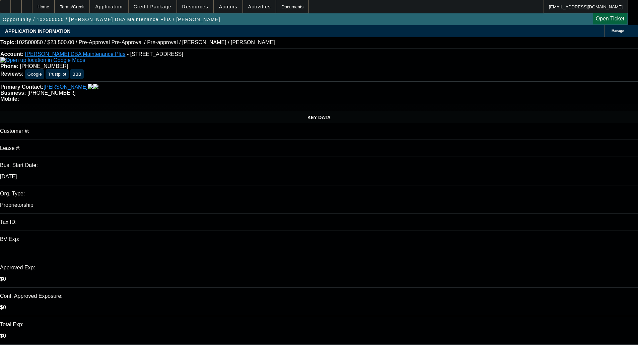
paste textarea "SHAWN = NHO; TAX RETURN SHOWS MUSIC, INS MARKETING, CONSTRUCTION, NOT SURE IF L…"
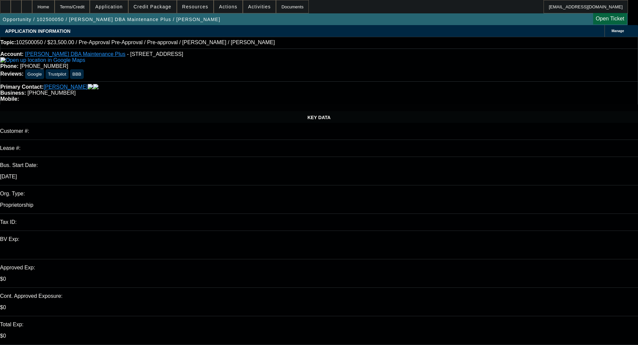
scroll to position [39, 0]
type textarea "SHAWN = NHO; TAX RETURN SHOWS MUSIC, INS MARKETING, CONSTRUCTION, NOT SURE IF L…"
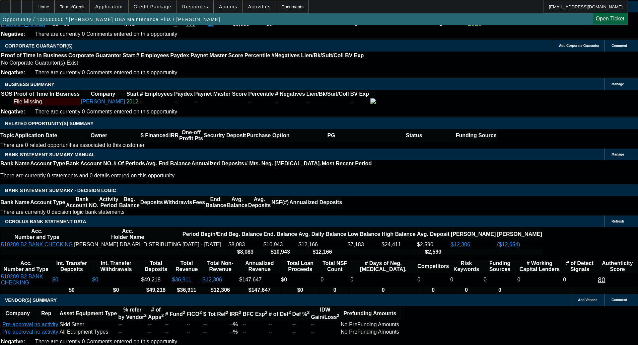
scroll to position [1005, 0]
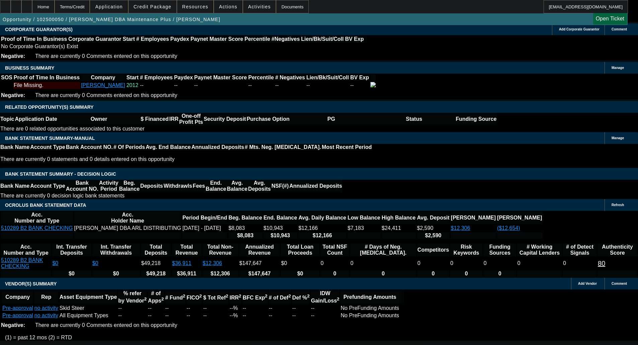
type input "$1,500.00"
select select "0.15"
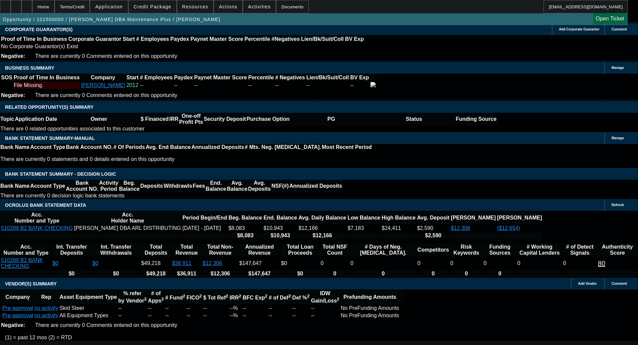
type input "$3,750.00"
type input "UNKNOWN"
type input "$1,477.54"
type input "$738.77"
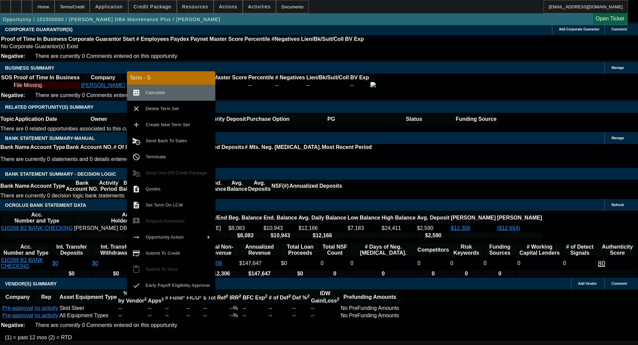
click at [163, 89] on span "Calculate" at bounding box center [178, 93] width 64 height 8
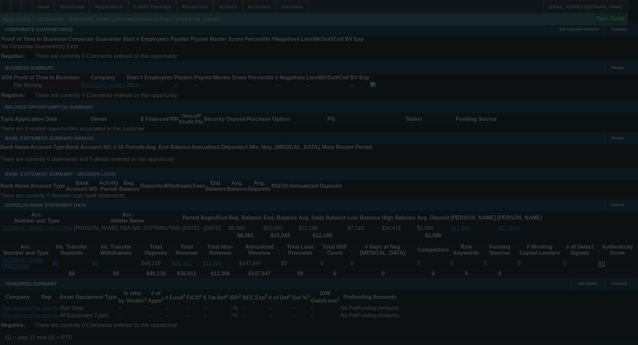
select select "0.15"
select select "2"
select select "0"
select select "6"
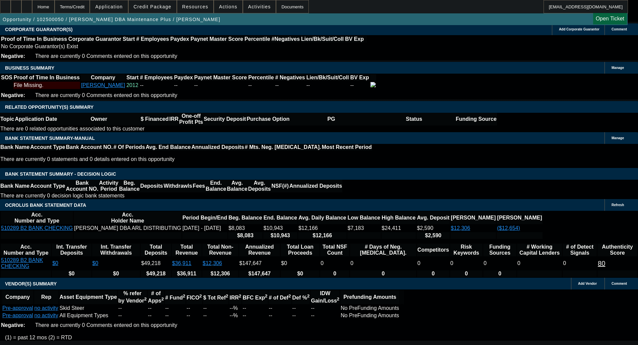
type input "UNKNOWN"
type input "18"
type input "$1,198.84"
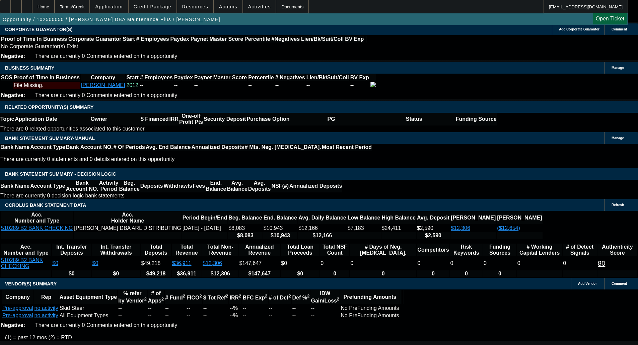
type input "$599.42"
type input "$1,536.48"
type input "$768.24"
type input "1"
type input "$1,198.84"
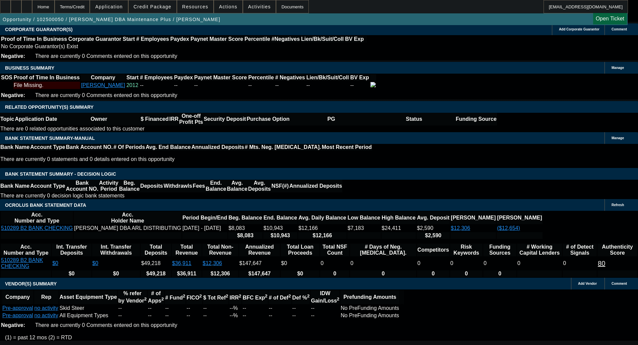
type input "$599.42"
type input "19"
type input "$1,557.88"
type input "$778.94"
type input "1"
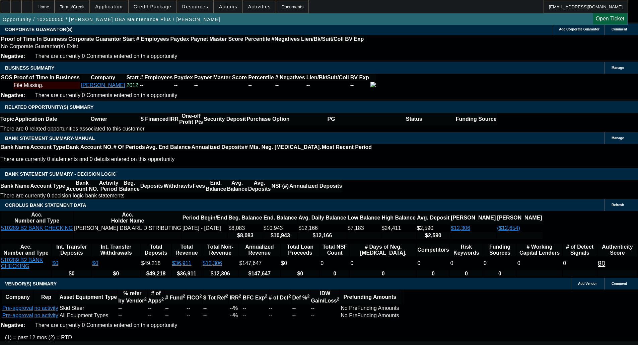
type input "$1,198.84"
type input "$599.42"
type input "1"
type input "$1,391.40"
type input "$695.70"
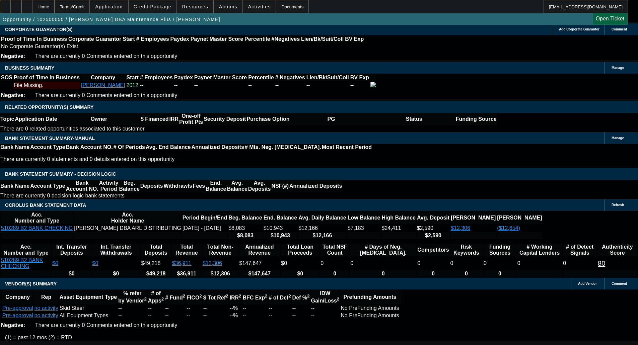
type input "$1,198.84"
type input "$599.42"
type input "10"
type input "$1,217.30"
type input "$608.65"
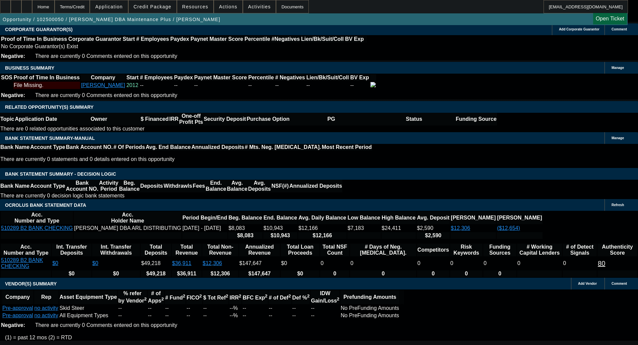
type input "$1,371.36"
type input "$685.68"
type input "1"
type input "2"
type input "$1,198.84"
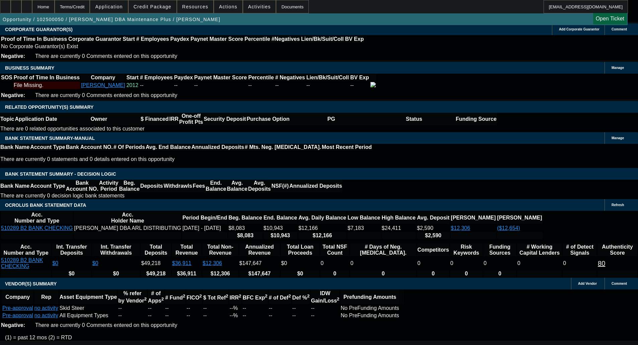
type input "$599.42"
type input "10"
type input "$1,217.30"
type input "$608.65"
type input "100"
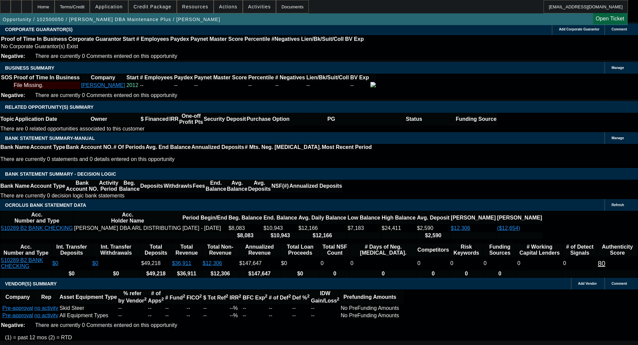
type input "$3,751.96"
type input "$1,875.98"
type input "1002"
type input "$35,487.50"
type input "$17,743.75"
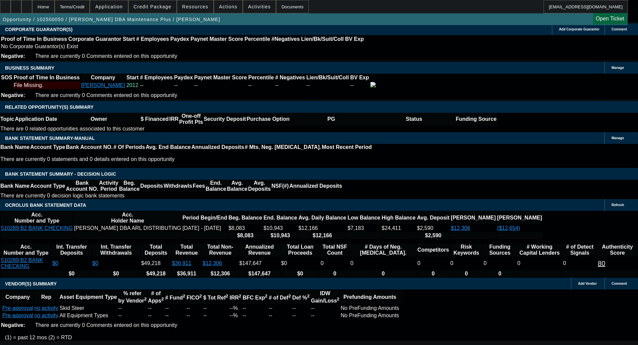
type input "10020"
type input "2"
type input "$1,217.30"
type input "$608.65"
type input "20"
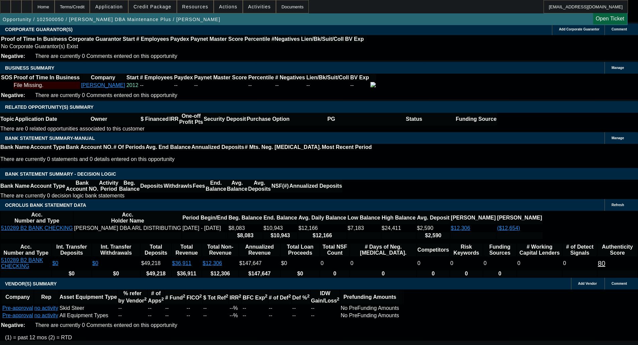
type input "$1,579.46"
type input "$789.73"
type input "20"
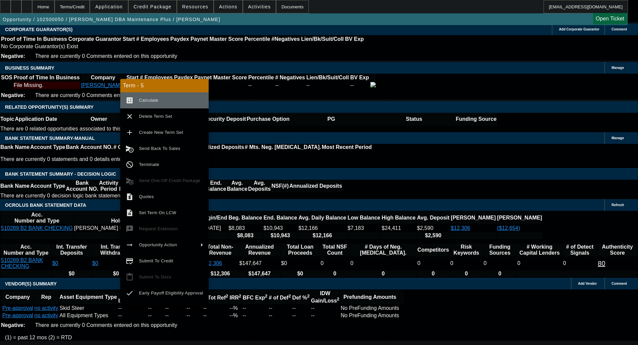
click at [156, 99] on span "Calculate" at bounding box center [148, 100] width 19 height 5
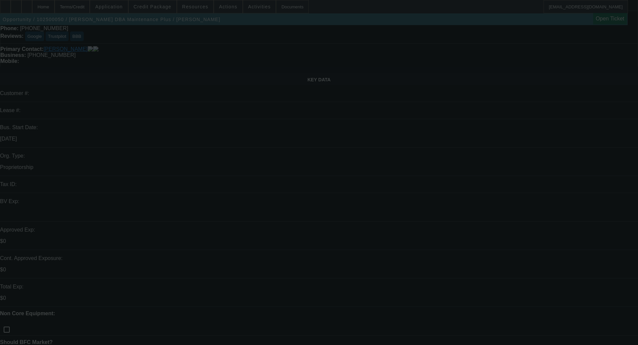
scroll to position [0, 0]
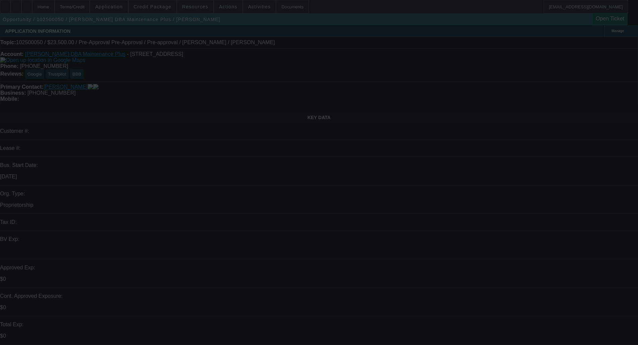
select select "0.15"
select select "2"
select select "0"
select select "6"
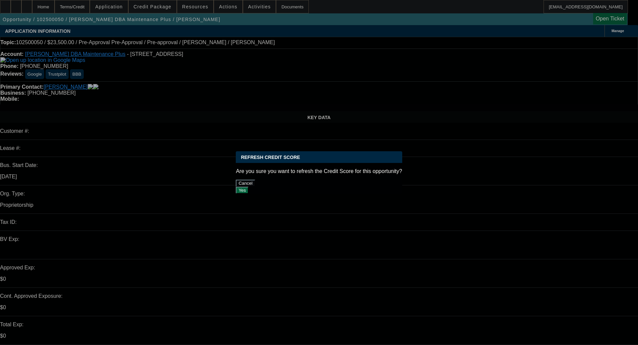
click at [249, 187] on button "Yes" at bounding box center [242, 190] width 13 height 7
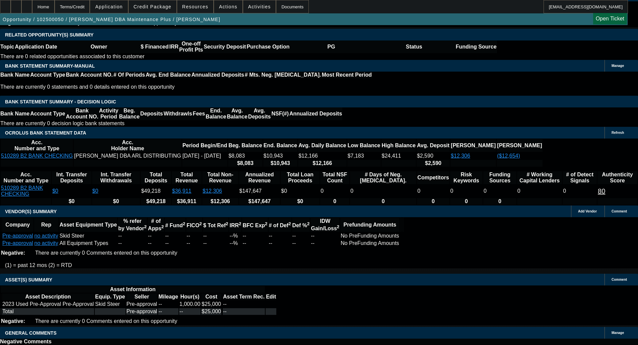
scroll to position [1039, 0]
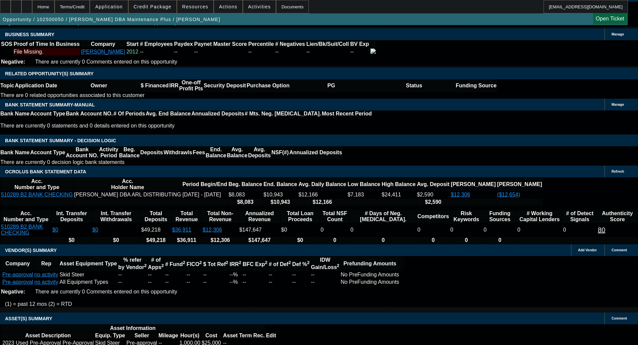
select select "0.1"
type input "$2,500.00"
type input "UNKNOWN"
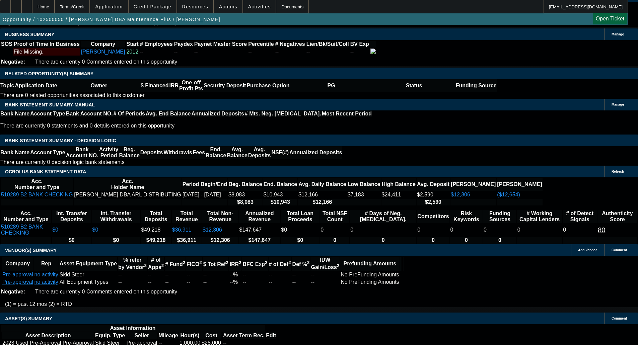
type input "$836.18"
type input "$1,672.36"
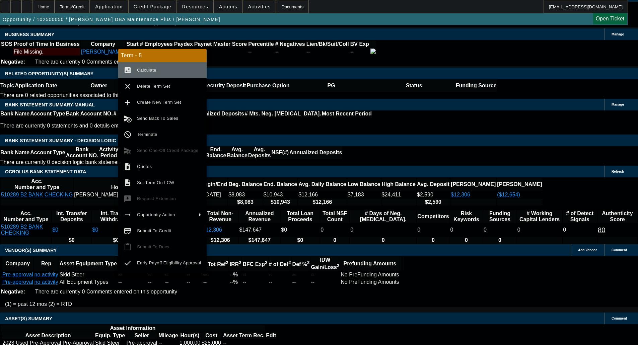
click at [151, 71] on span "Calculate" at bounding box center [146, 70] width 19 height 5
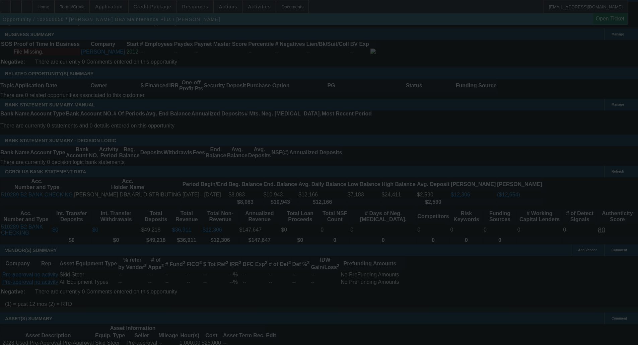
select select "0.1"
select select "2"
select select "0"
select select "6"
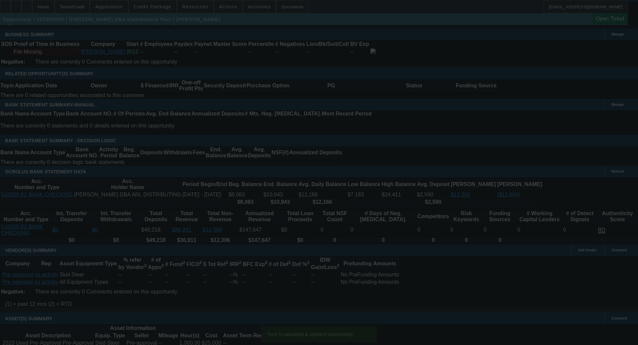
scroll to position [1033, 0]
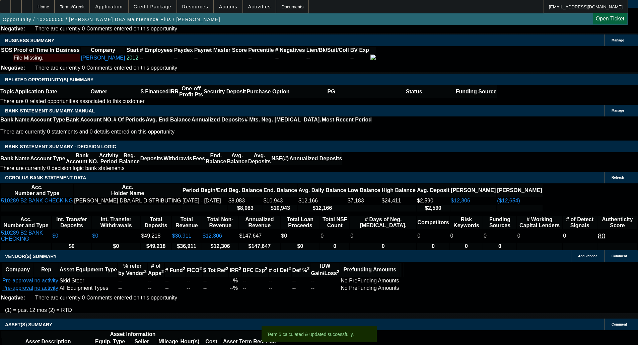
type input "2"
type input "UNKNOWN"
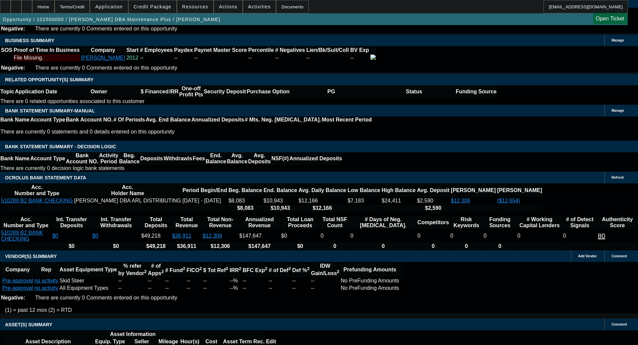
type input "$644.46"
type input "$1,288.92"
type input "21"
type input "$847.69"
type input "$1,695.38"
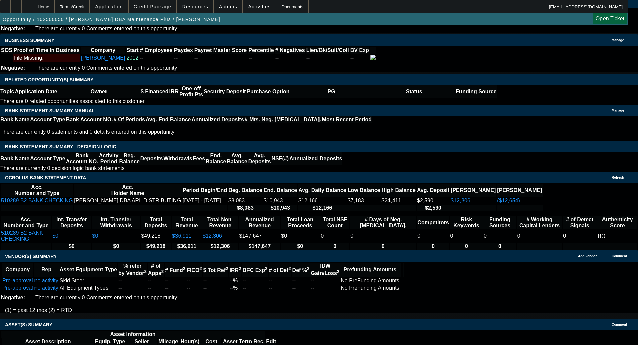
type input "21"
type input "850"
type input "$1,700.00"
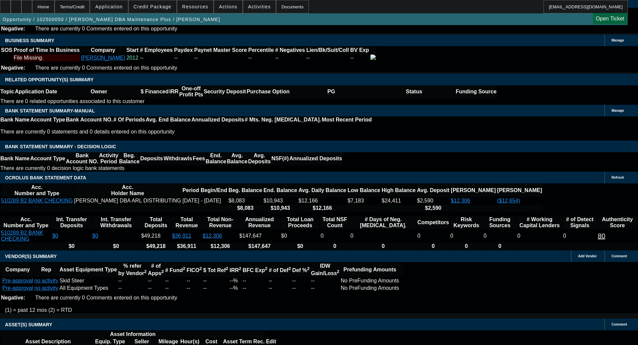
type input "21.2"
type input "$850.00"
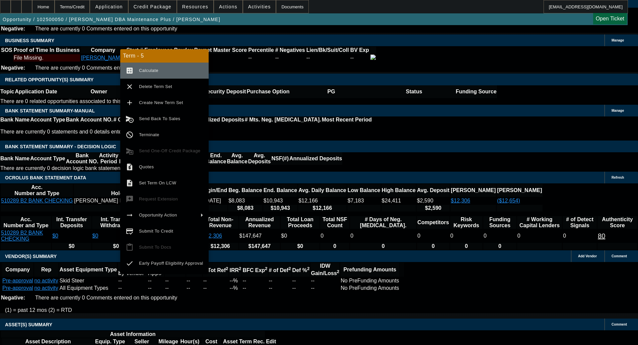
click at [153, 72] on span "Calculate" at bounding box center [148, 70] width 19 height 5
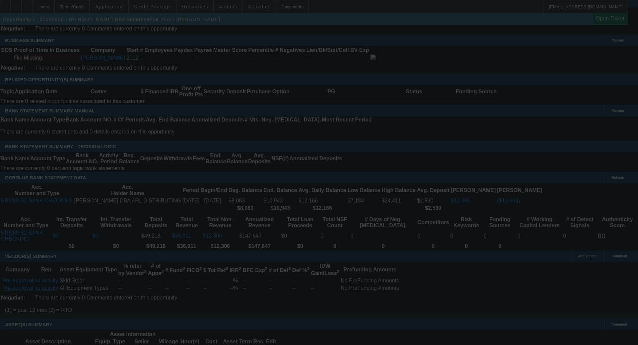
scroll to position [1029, 0]
select select "0.1"
select select "2"
select select "0"
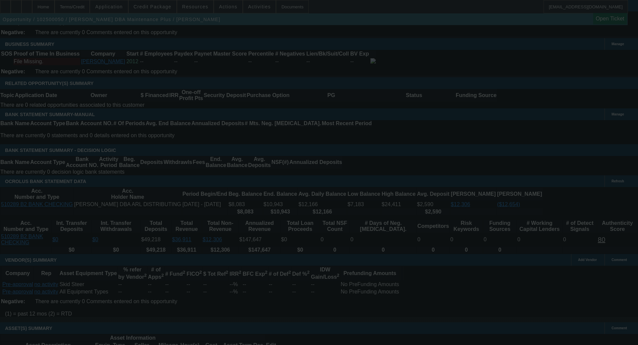
select select "6"
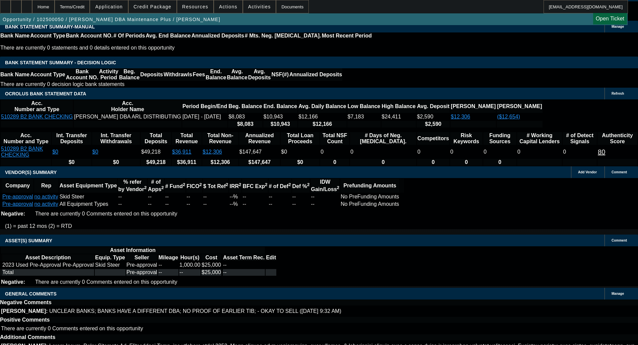
scroll to position [1191, 0]
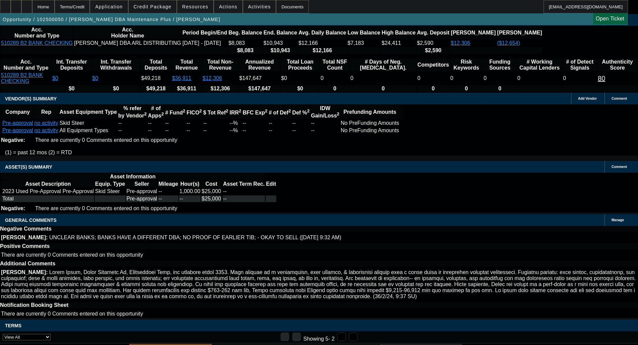
select select "4"
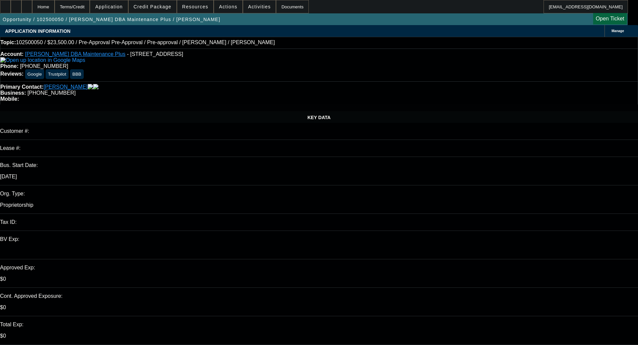
type textarea "I'D PASS ON THIS ONE, JUST TOO MANY NEGATIVES"
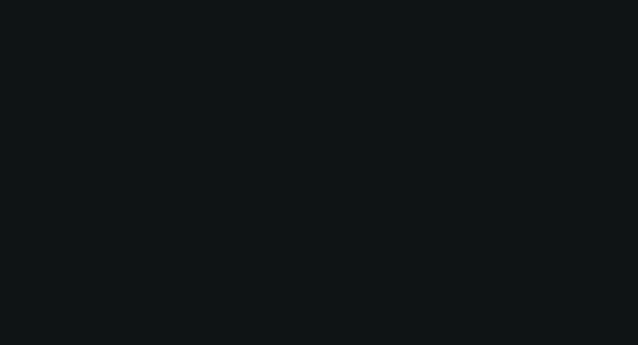
select select "0.1"
select select "2"
select select "0"
select select "6"
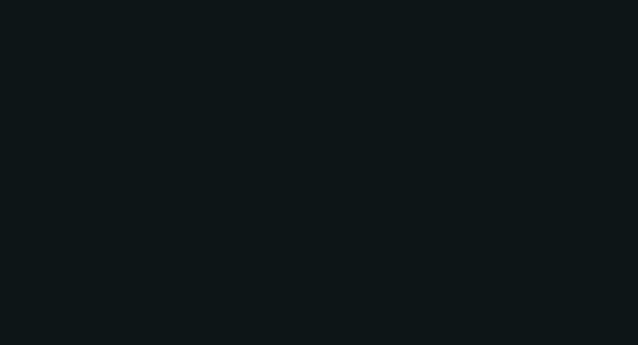
select select "0"
select select "2"
select select "0"
select select "6"
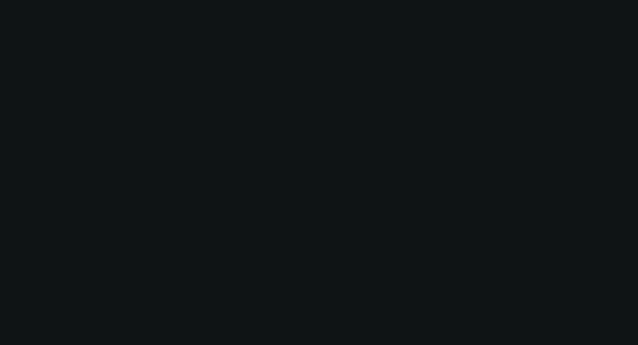
select select "0"
select select "2"
select select "0"
select select "6"
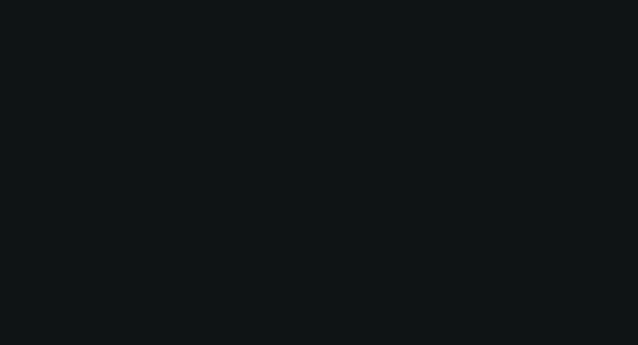
select select "0"
select select "2"
select select "0"
select select "6"
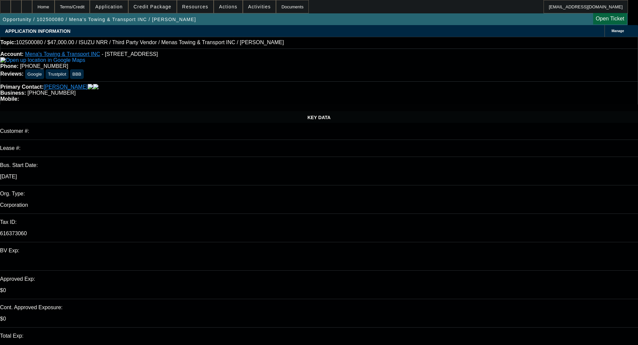
select select "0"
select select "3"
select select "0.1"
select select "5"
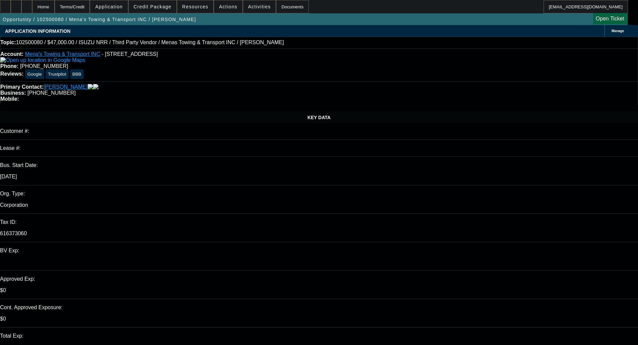
select select "0"
select select "3"
select select "0.1"
select select "5"
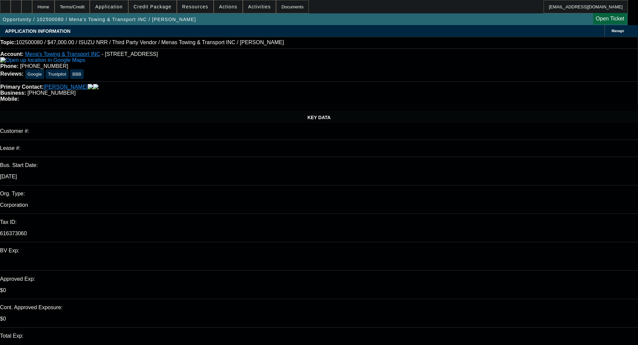
select select "0"
select select "3"
select select "0.1"
select select "5"
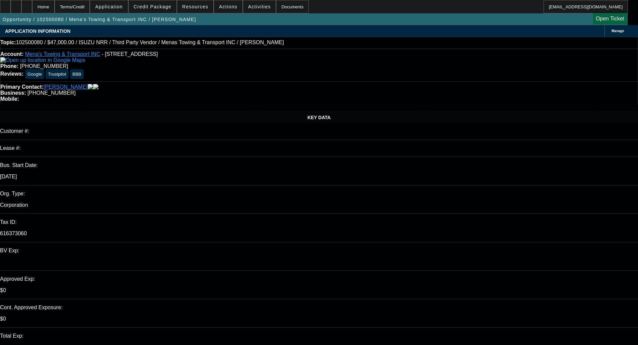
select select "0"
select select "3"
select select "0.1"
select select "4"
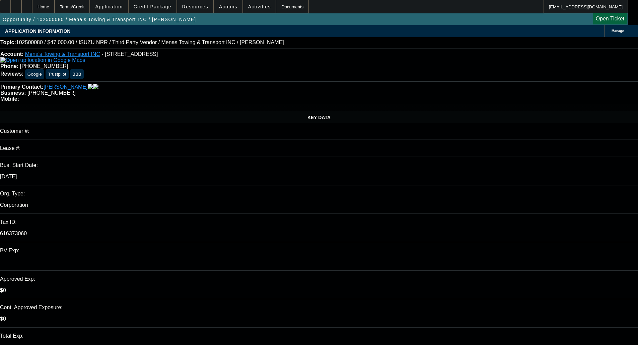
click at [163, 6] on span "Credit Package" at bounding box center [153, 6] width 38 height 5
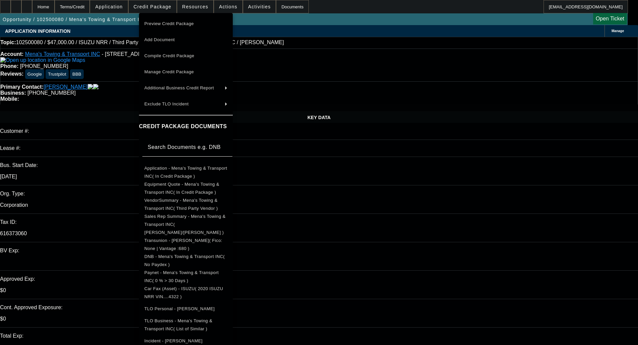
click at [175, 16] on button "Preview Credit Package" at bounding box center [186, 24] width 94 height 16
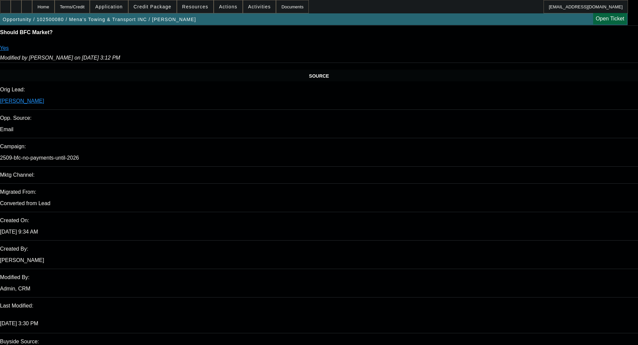
scroll to position [402, 0]
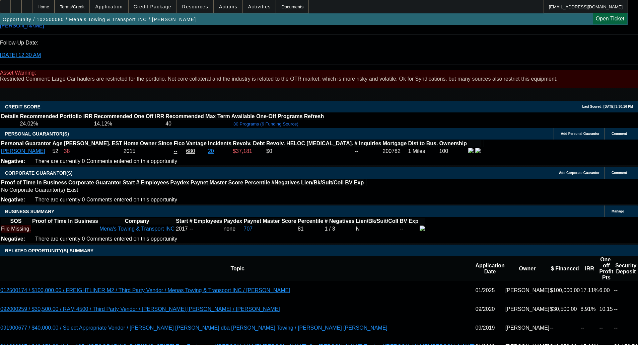
scroll to position [1139, 0]
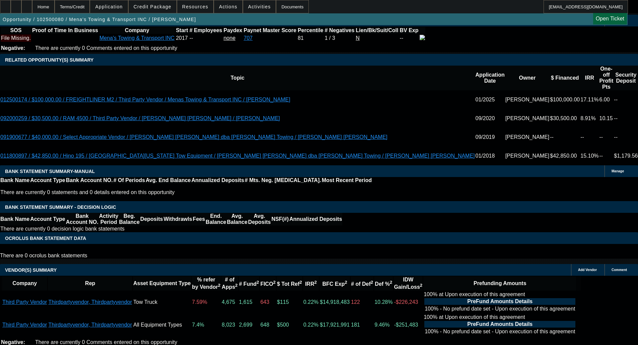
select select "6"
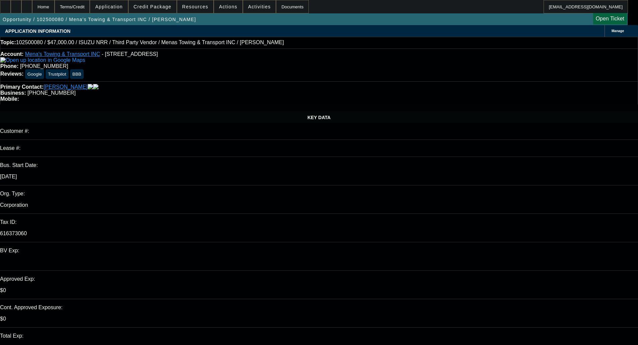
type textarea "w"
type textarea "With the negative revolving and other issues, this still would be a decline at …"
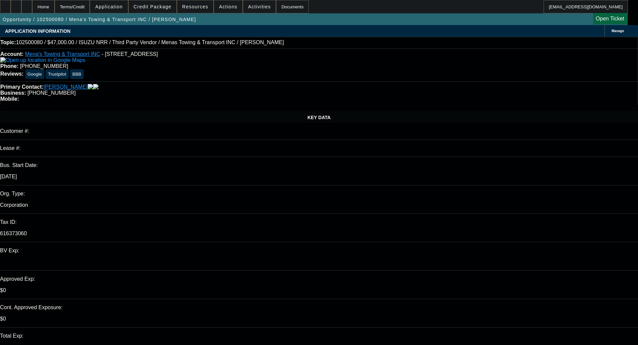
checkbox input "true"
select select "0"
select select "3"
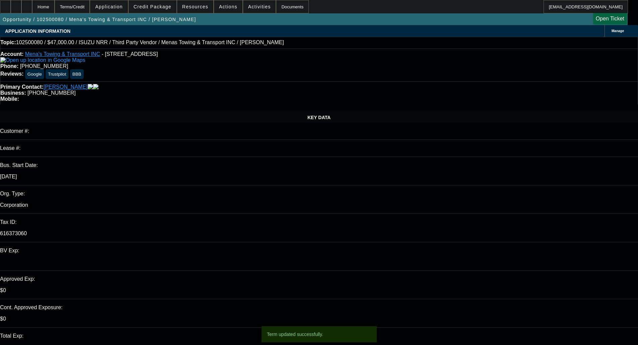
select select "0.1"
select select "5"
select select "0"
select select "3"
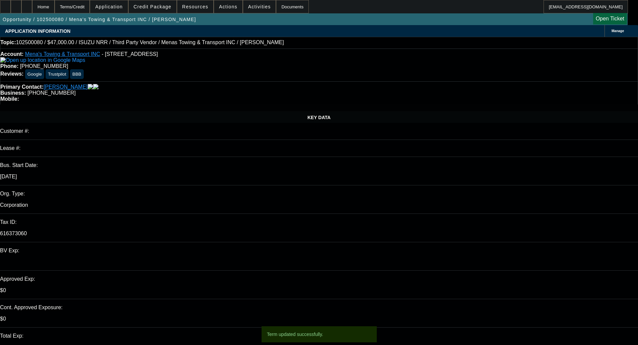
select select "0.1"
select select "5"
select select "0"
select select "3"
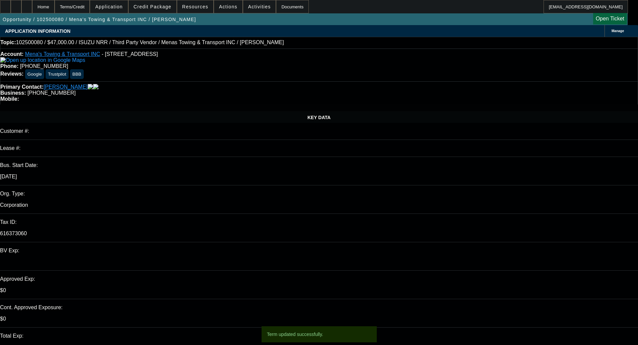
select select "0.1"
select select "5"
select select "0"
select select "3"
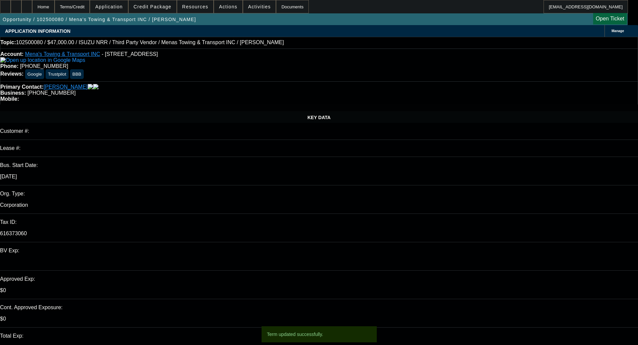
select select "0.1"
select select "5"
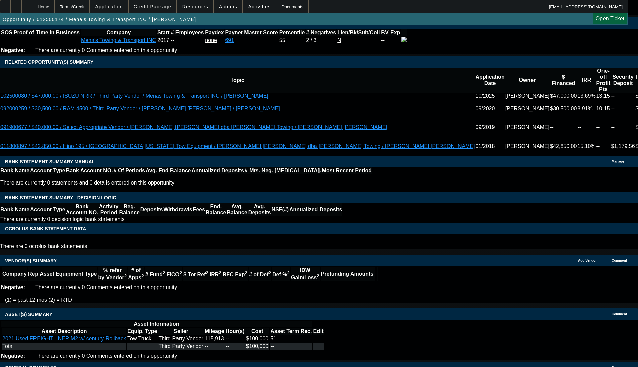
select select "0"
select select "3"
select select "0.1"
select select "5"
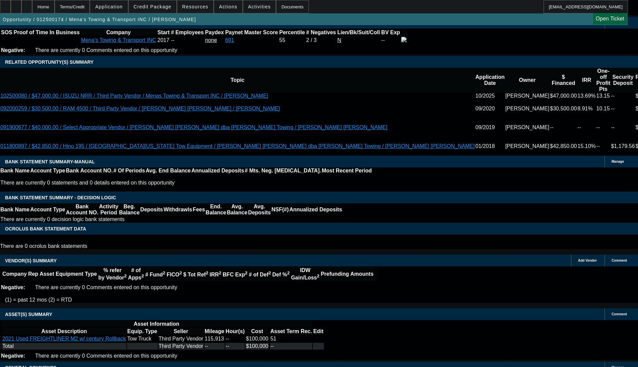
select select "0"
select select "3"
select select "0.1"
select select "5"
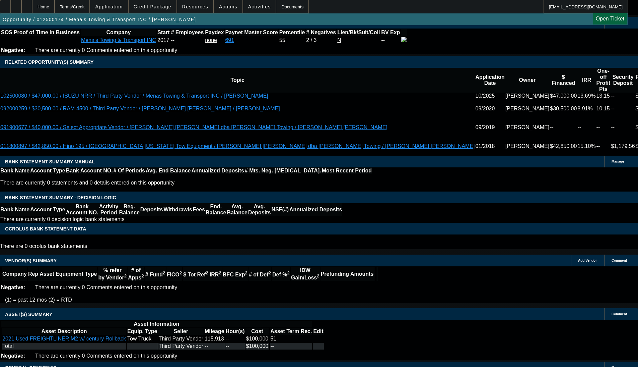
select select "0"
select select "6"
select select "0"
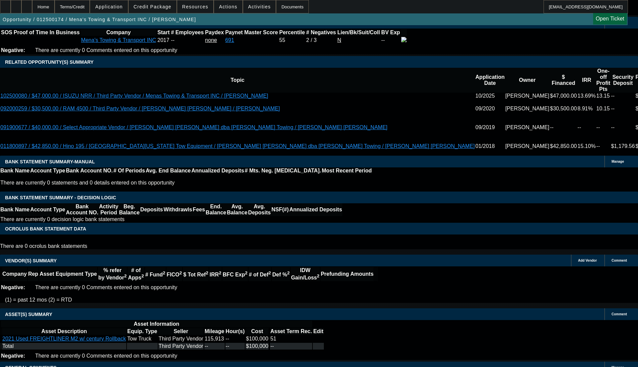
select select "0"
select select "0.1"
select select "5"
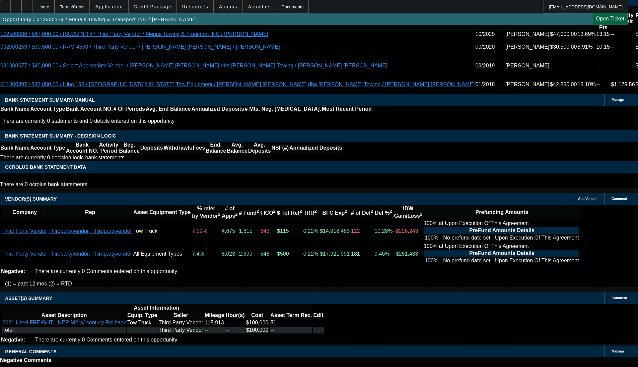
scroll to position [1160, 0]
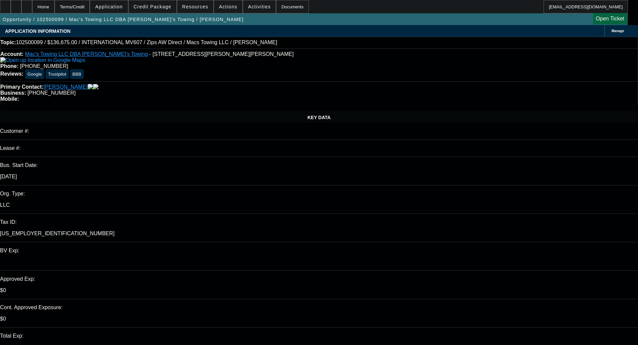
select select "0"
select select "2"
select select "0"
select select "6"
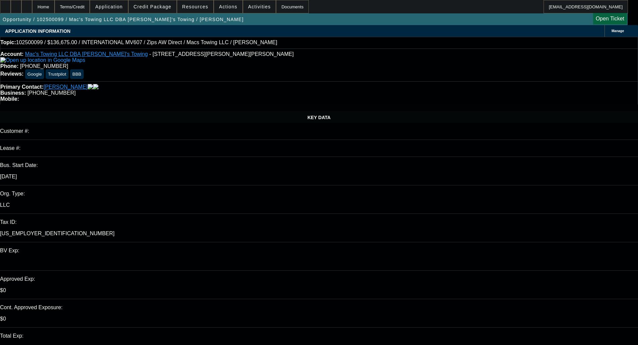
select select "0"
select select "2"
select select "0"
select select "6"
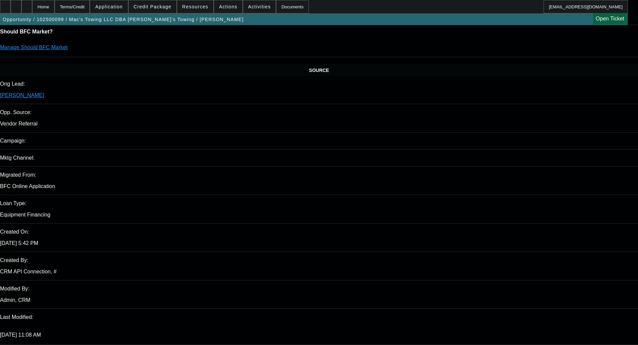
scroll to position [1158, 0]
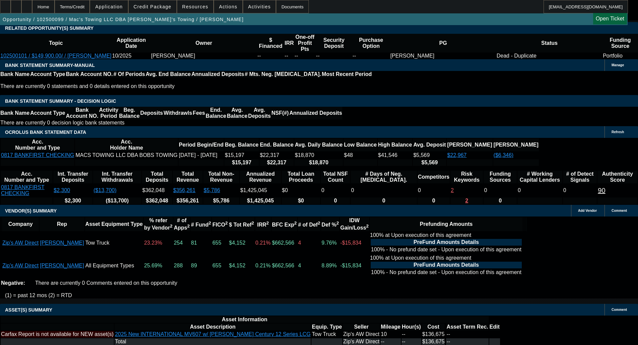
select select "6"
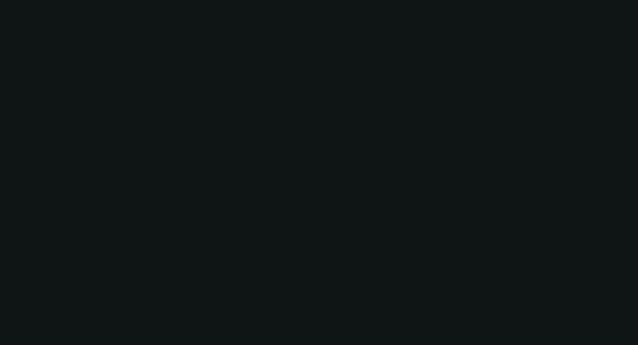
scroll to position [0, 0]
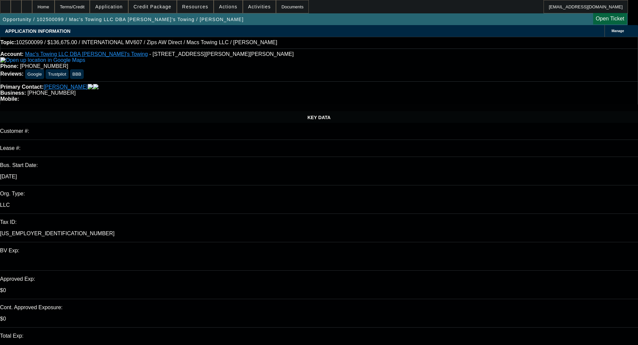
paste textarea "Credit is not wanting to move forward on this one w/o a PG."
type textarea "PER OAKMONT - "Credit is not wanting to move forward on this one w/o a PG. ""
click at [477, 224] on span "7" at bounding box center [477, 220] width 12 height 12
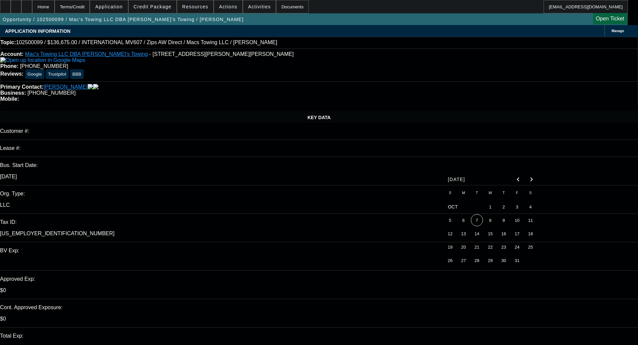
type input "10/7/2025"
type input "03:31"
type input "11:15"
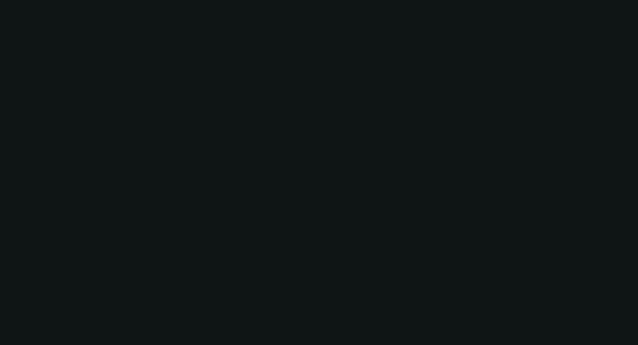
select select "0"
select select "2"
select select "0"
select select "6"
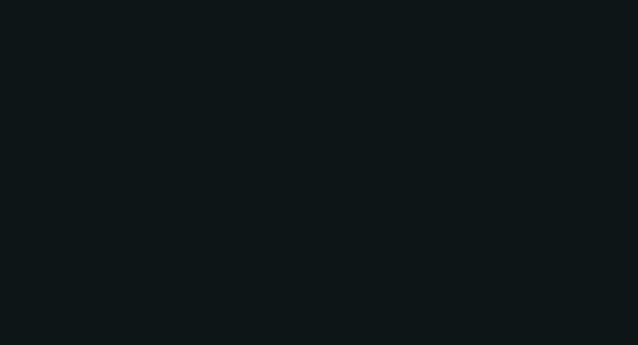
select select "0"
select select "2"
select select "0"
select select "6"
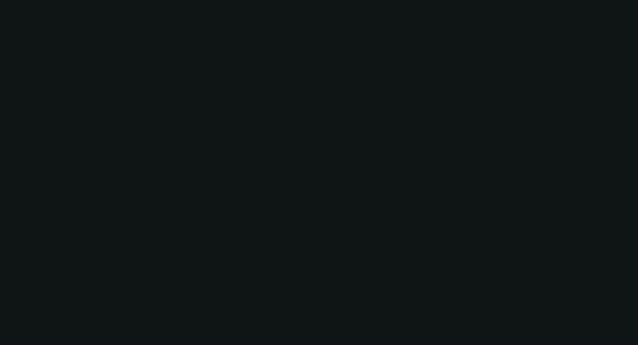
select select "0"
select select "2"
select select "0"
select select "6"
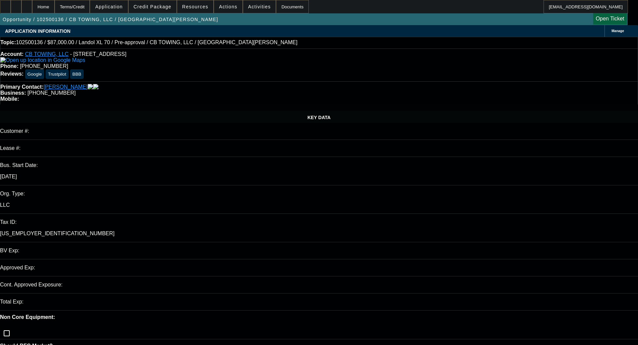
select select "0"
select select "6"
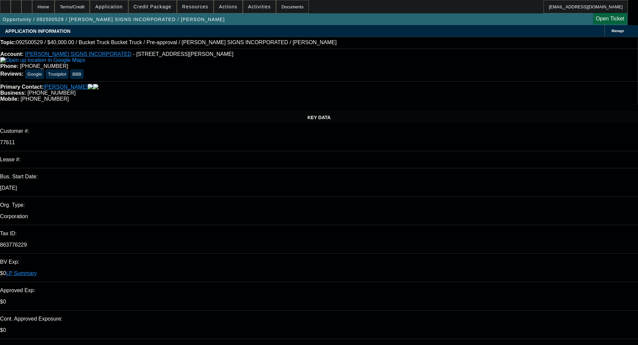
select select "0"
select select "3"
select select "0.1"
select select "4"
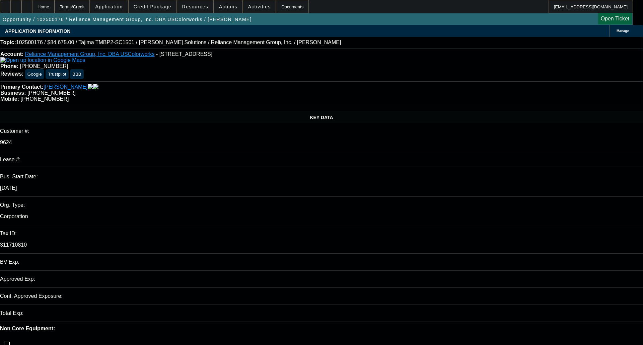
select select "0"
select select "2"
select select "0"
select select "6"
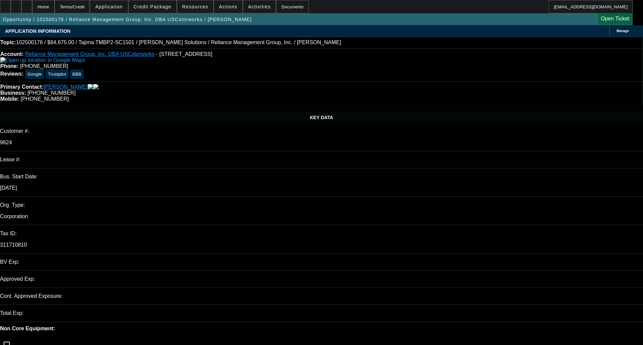
select select "0"
select select "2"
select select "0"
select select "6"
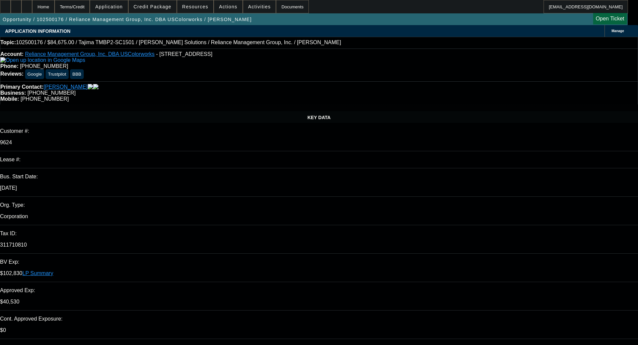
click at [159, 5] on span "Credit Package" at bounding box center [153, 6] width 38 height 5
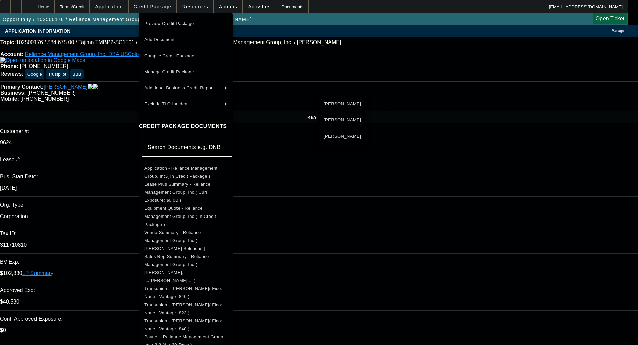
click at [168, 167] on span "Application - Reliance Management Group, Inc.( In Credit Package )" at bounding box center [185, 173] width 83 height 16
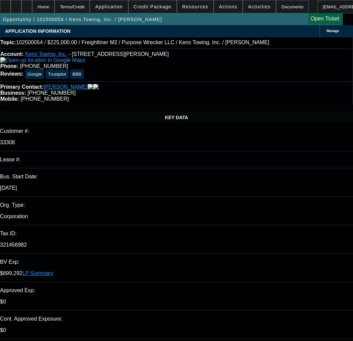
select select "0"
select select "6"
select select "0"
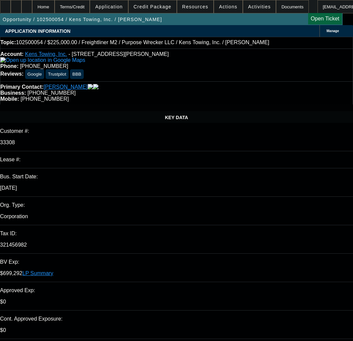
select select "0"
select select "6"
click at [165, 84] on div "Primary Contact: Pence, Kenneth" at bounding box center [176, 87] width 353 height 6
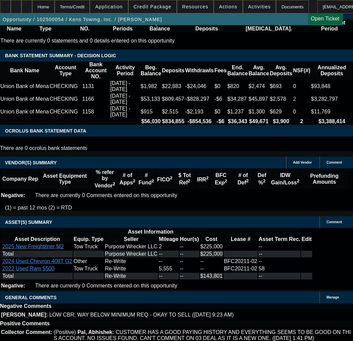
scroll to position [1473, 0]
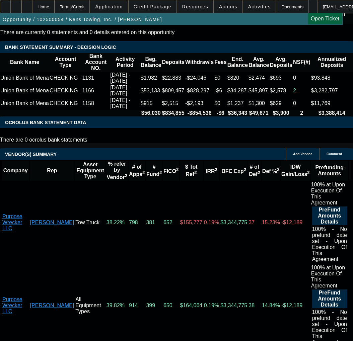
scroll to position [1373, 0]
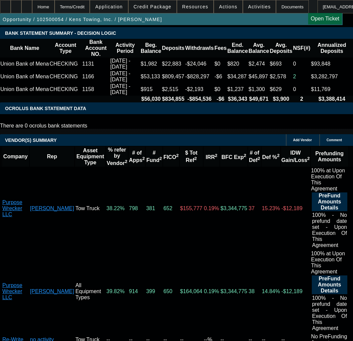
select select "9"
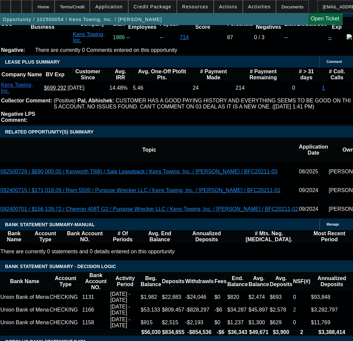
type input "1/5/2026"
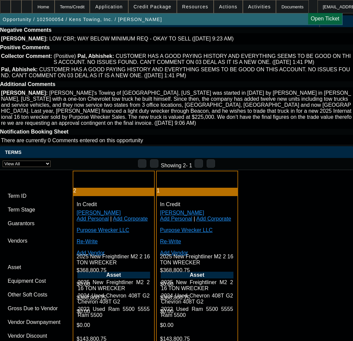
scroll to position [1843, 0]
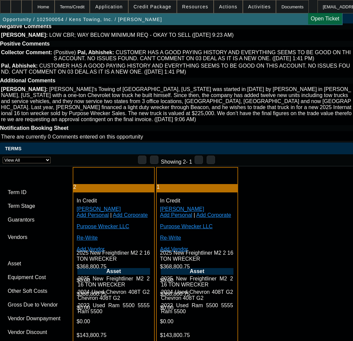
paste input "2109108956"
type input "2109108956"
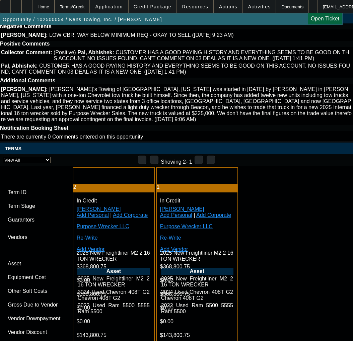
paste input "2109108956"
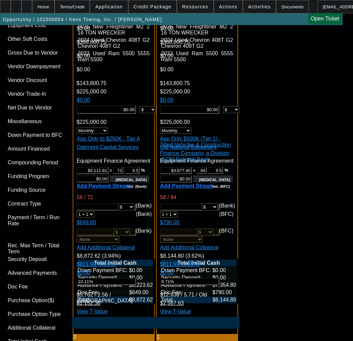
scroll to position [2312, 0]
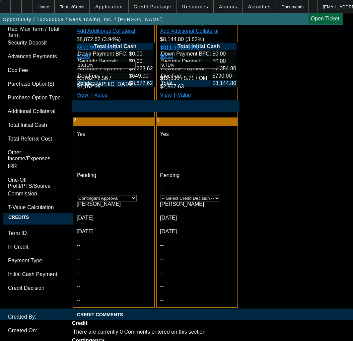
type input "2109108956"
type textarea "a"
paste textarea "Equipment Price"
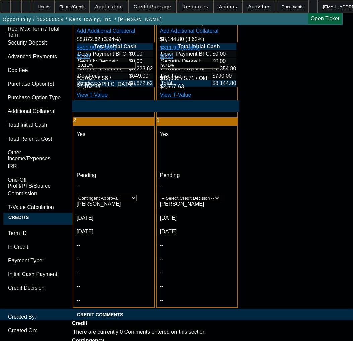
paste textarea "Contract Type: Equipment EFA"
paste textarea "New 2025 International 16-Ton Wrecker"
type textarea "APPROVED BY OAKMONT - Equipment Price $225,000.00; Max Term 72; Tier A - 8.99%;…"
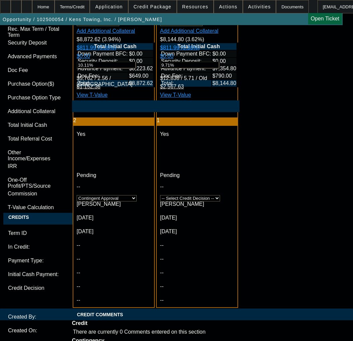
paste textarea "Verify correct year of asset"
paste textarea "Invoice"
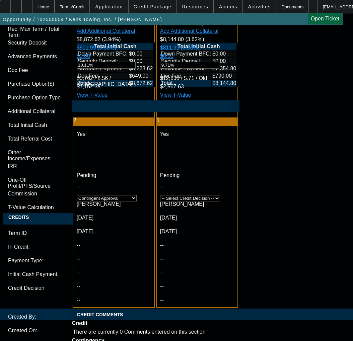
paste textarea "DL Front/Back"
paste textarea "US Citizenship"
paste textarea "Can we confirm we have the correct phone number"
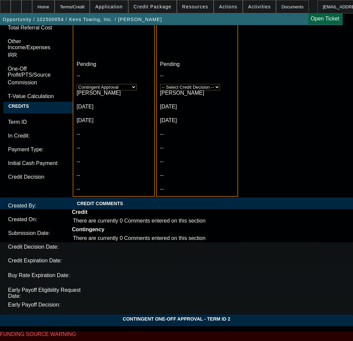
scroll to position [2480, 0]
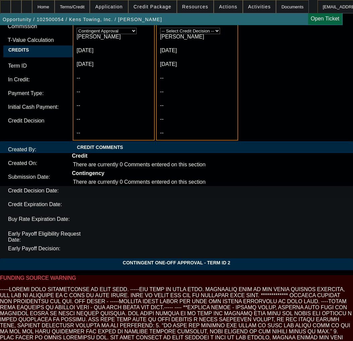
type textarea "CONTINGENT ON Verify correct year of asset; Invoice; DL Front/Back; US Citizens…"
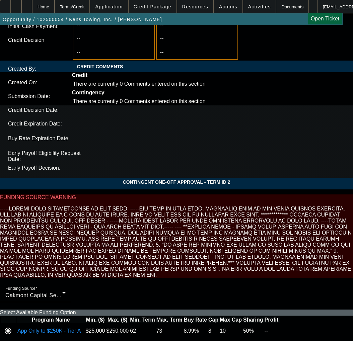
scroll to position [2561, 0]
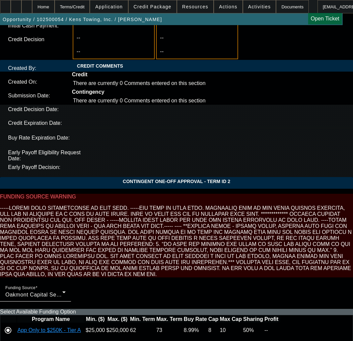
type input "01:54"
click at [51, 204] on span "7" at bounding box center [52, 203] width 12 height 12
type input "10/7/2025"
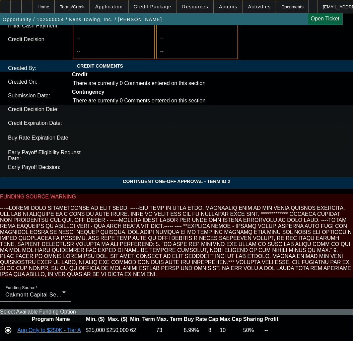
type input "02:36"
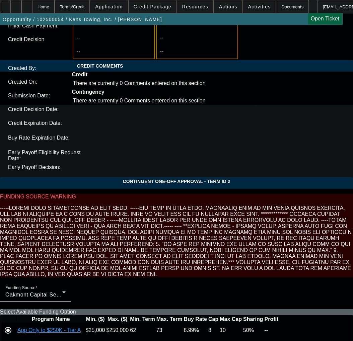
type input "10:29"
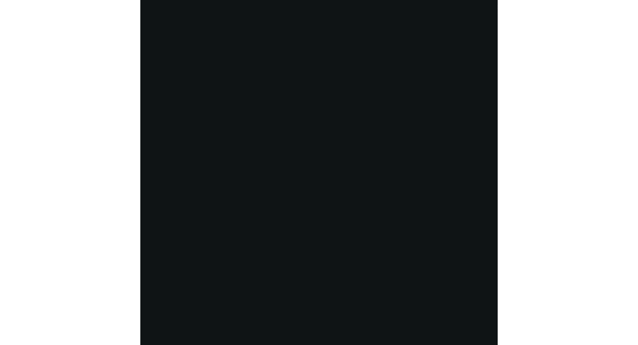
scroll to position [1323, 0]
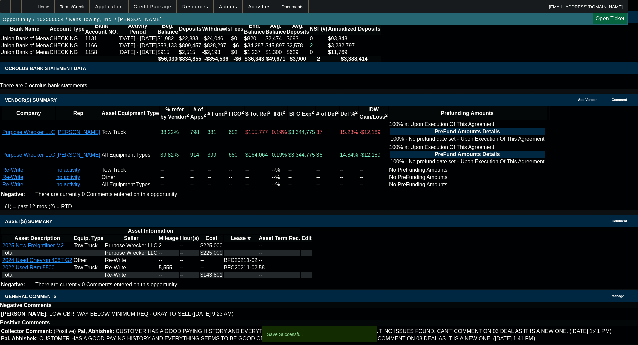
select select "0"
select select "6"
select select "0"
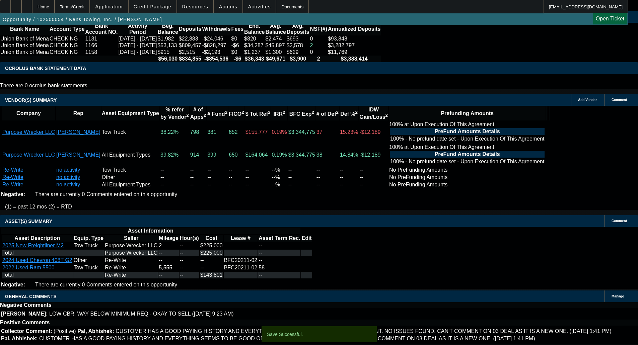
select select "0"
select select "6"
select select "0"
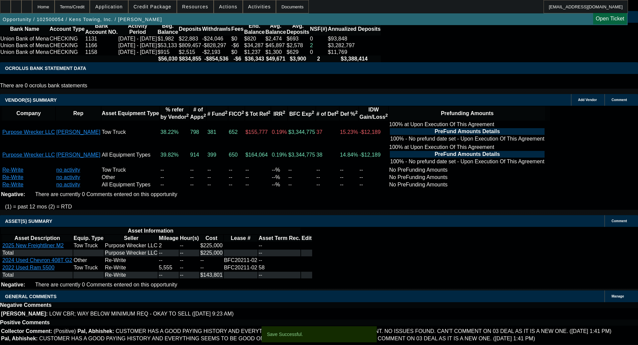
select select "0"
select select "6"
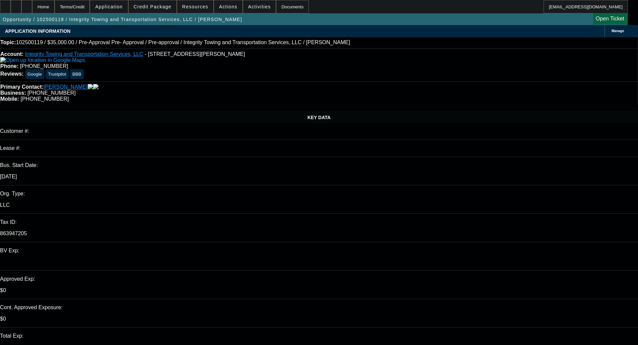
select select "0"
select select "6"
select select "0"
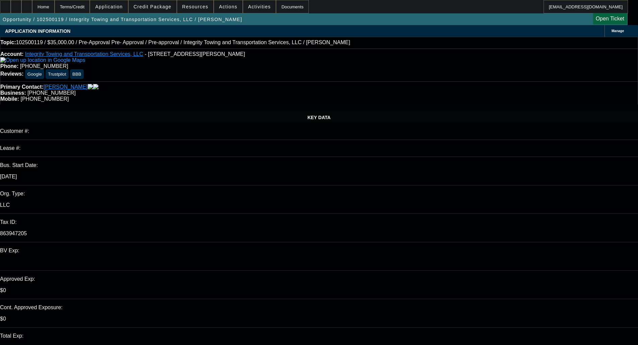
select select "0"
select select "6"
select select "0"
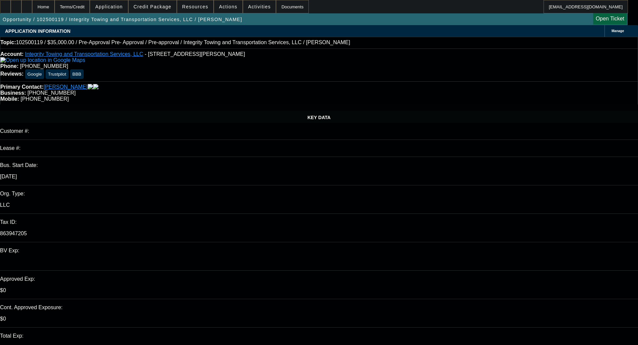
select select "0"
select select "6"
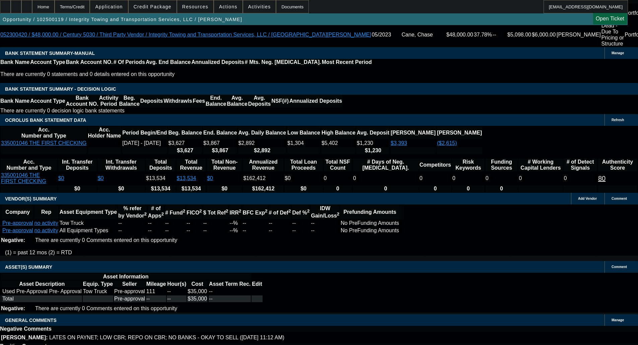
scroll to position [1206, 0]
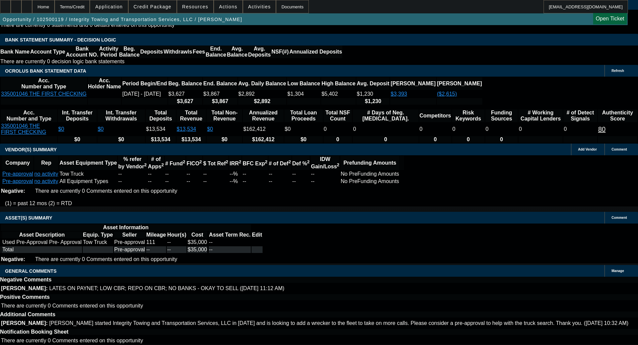
select select "6"
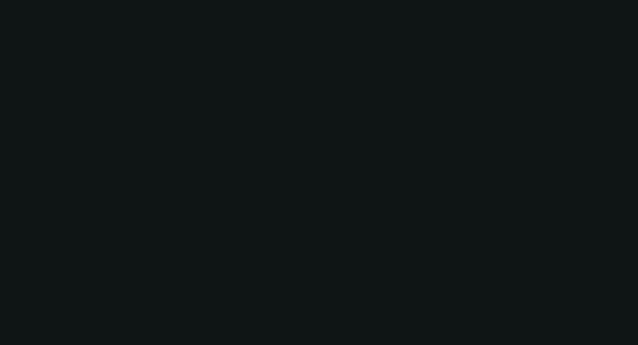
scroll to position [0, 0]
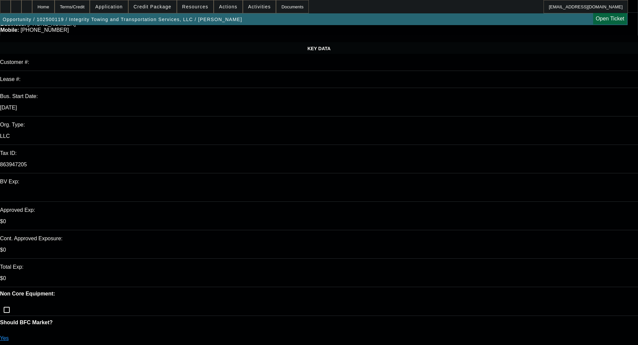
scroll to position [0, 0]
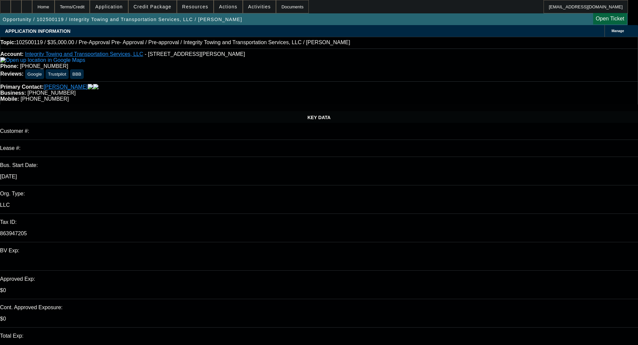
type textarea "With the high revolving balance and low % available and the repo, this would be…"
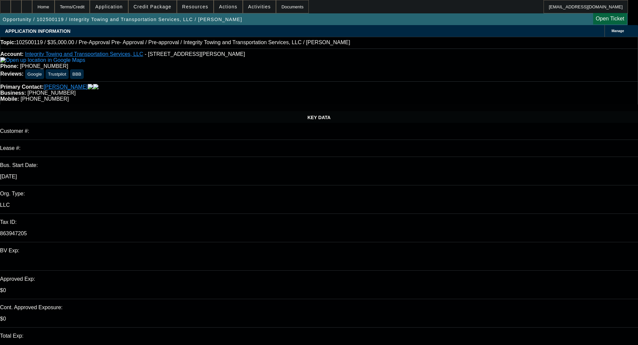
checkbox input "true"
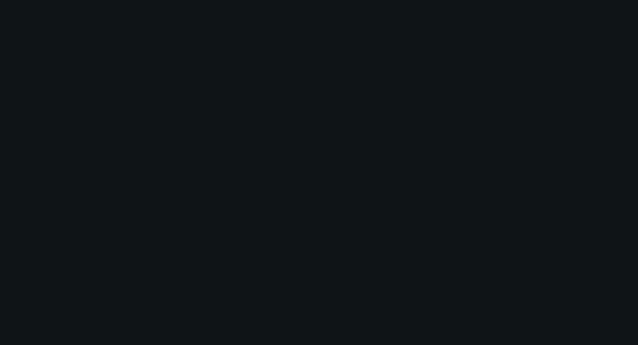
select select "0"
select select "6"
select select "0"
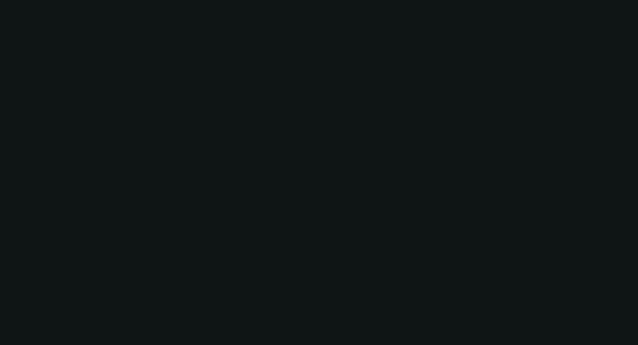
select select "0"
select select "6"
select select "0"
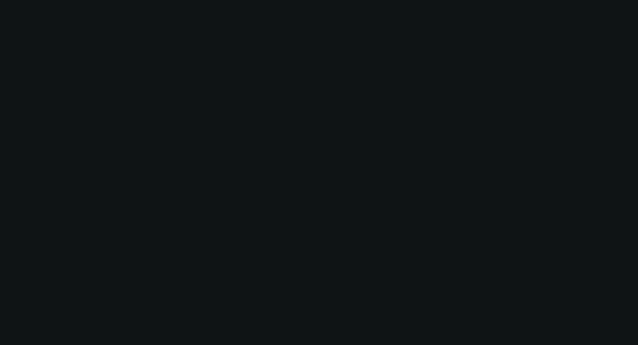
select select "0"
select select "6"
select select "0"
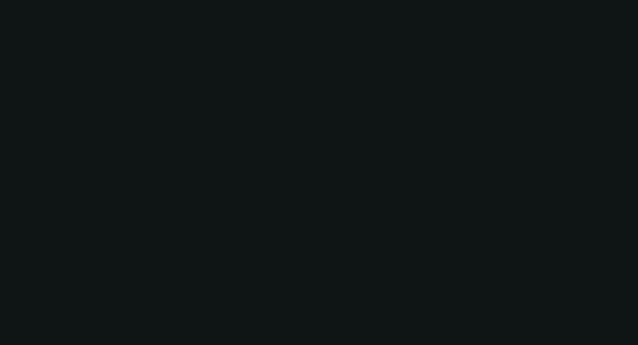
select select "6"
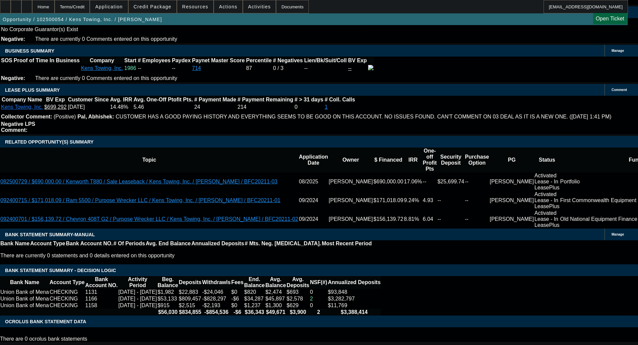
select select "0"
select select "6"
select select "0"
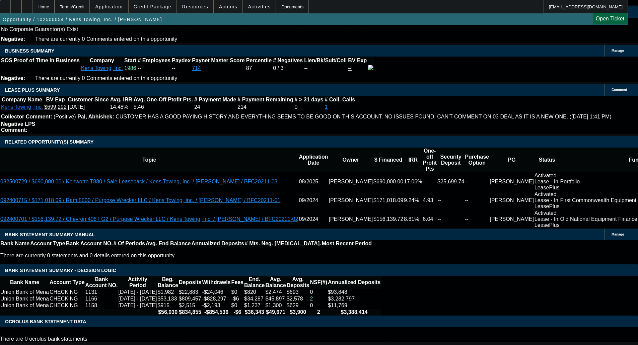
select select "0"
select select "6"
select select "0"
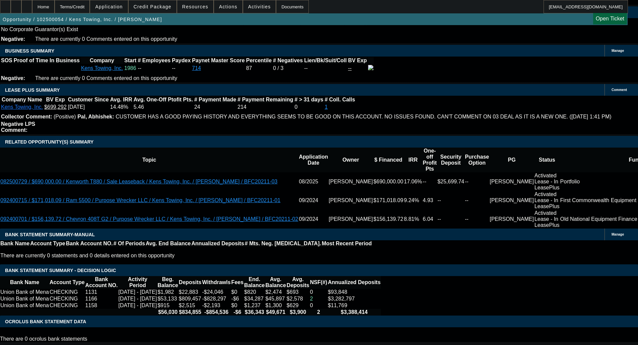
select select "0"
select select "6"
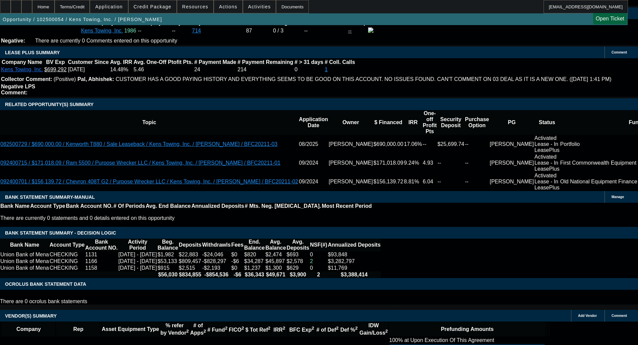
scroll to position [1113, 0]
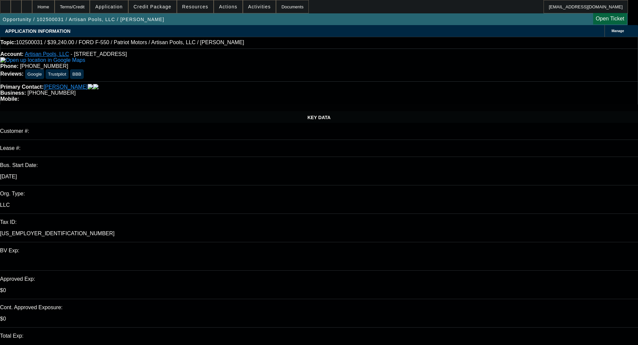
select select "0"
select select "3"
select select "0.1"
select select "4"
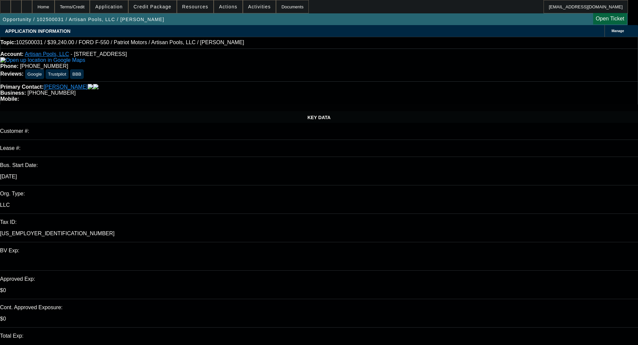
select select "0"
select select "3"
select select "0.1"
select select "4"
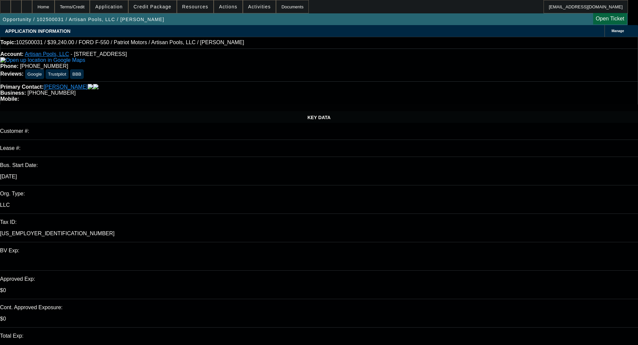
select select "0"
select select "3"
select select "0.1"
select select "4"
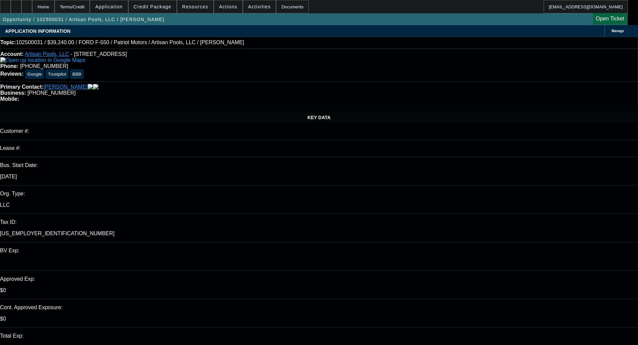
select select "0"
select select "3"
select select "0.1"
select select "4"
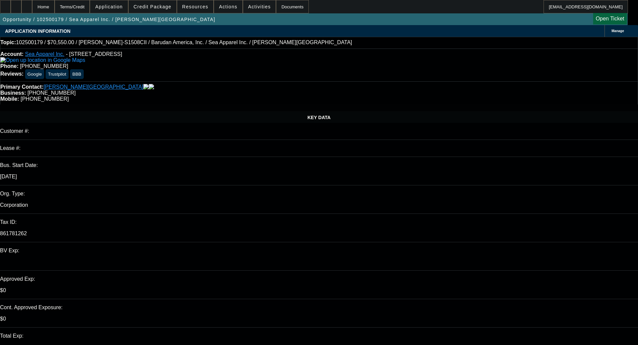
select select "0.15"
select select "2"
select select "0.1"
select select "4"
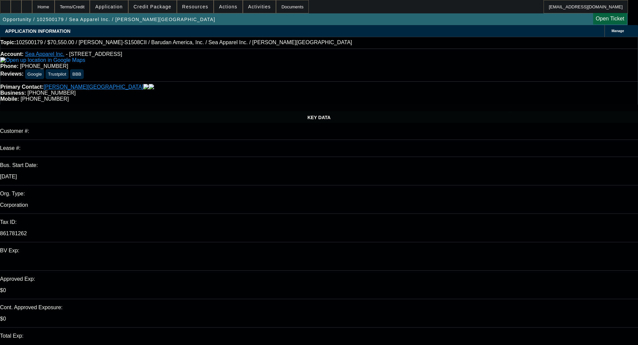
select select "0.15"
select select "2"
select select "0.1"
select select "4"
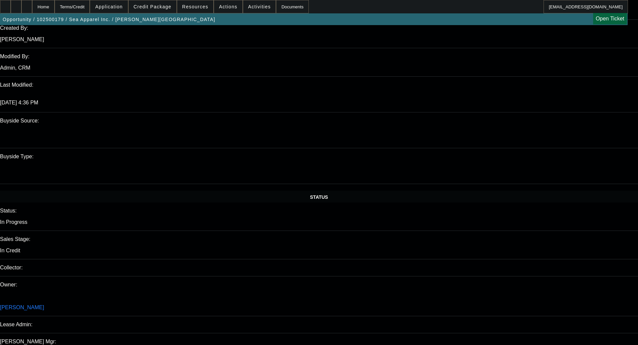
scroll to position [603, 0]
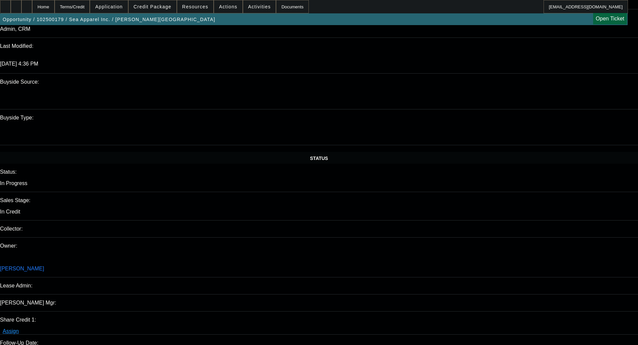
click at [163, 4] on span at bounding box center [153, 7] width 48 height 16
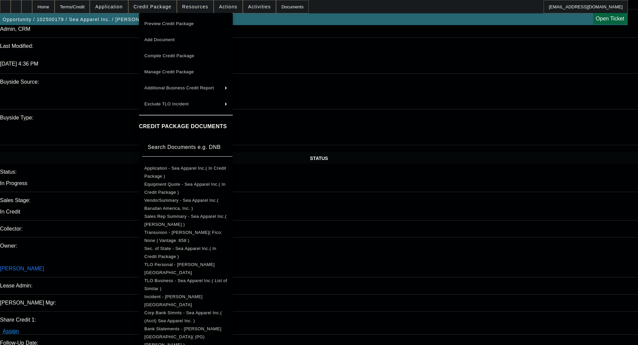
scroll to position [670, 0]
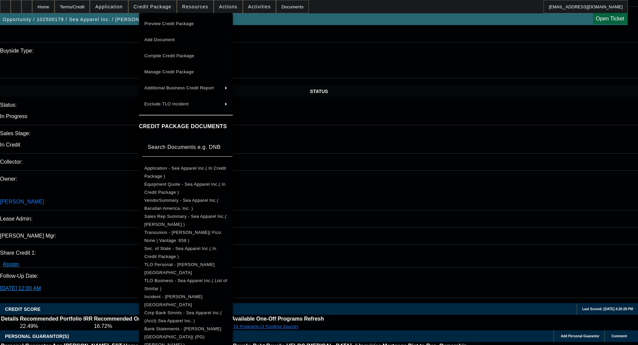
click at [188, 315] on span "Corp Bank Stmnts - Sea Apparel Inc.( (Acct) Sea Apparel Inc. )" at bounding box center [182, 317] width 77 height 13
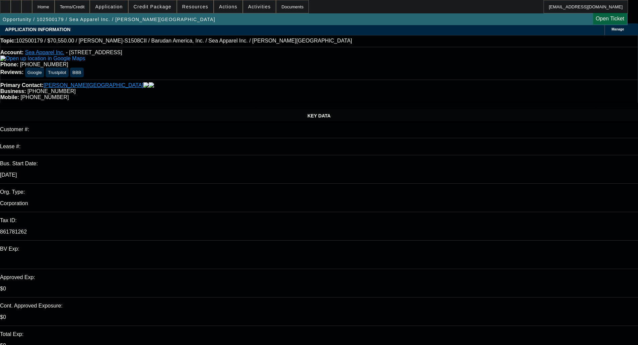
scroll to position [0, 0]
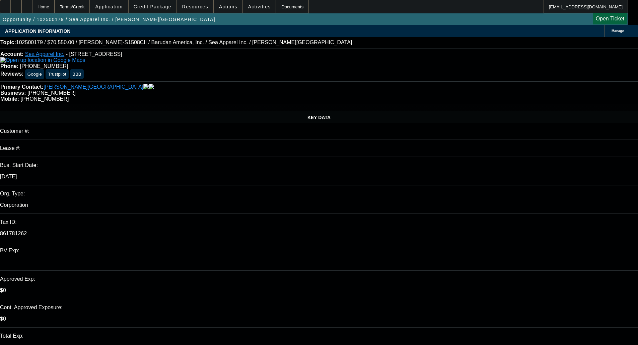
click at [149, 9] on span "Credit Package" at bounding box center [153, 6] width 38 height 5
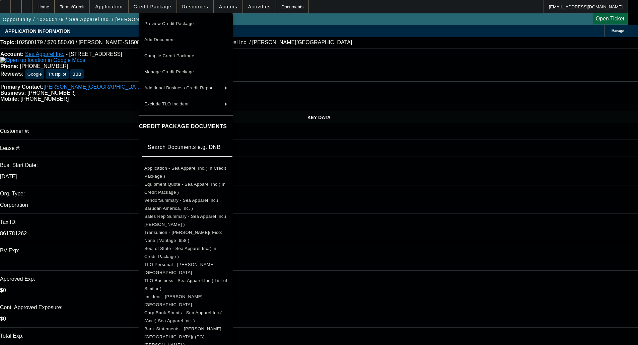
click at [163, 21] on span "Preview Credit Package" at bounding box center [169, 23] width 50 height 5
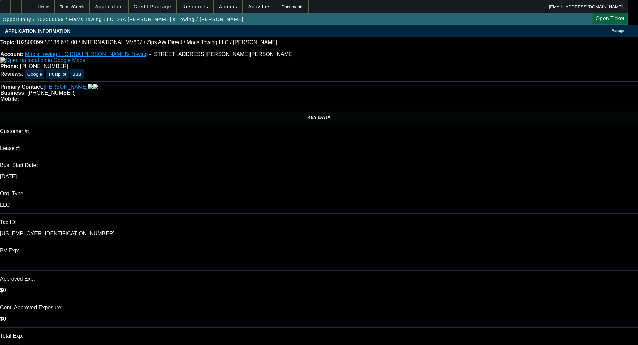
select select "0"
select select "2"
select select "0"
select select "6"
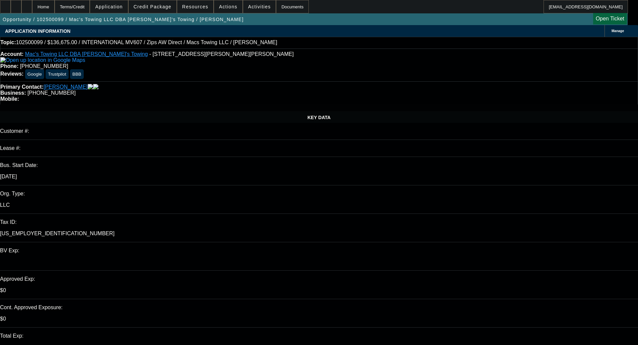
select select "0"
select select "2"
select select "0"
select select "6"
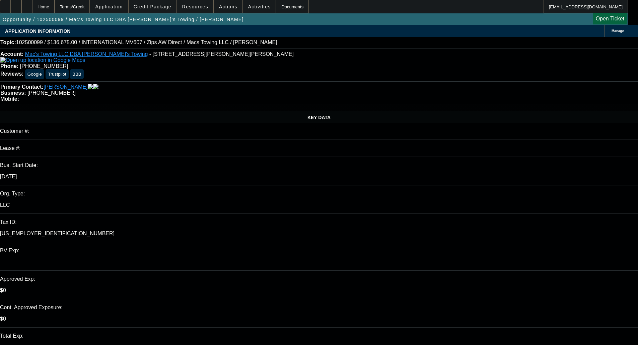
select select "0"
select select "2"
select select "0"
select select "6"
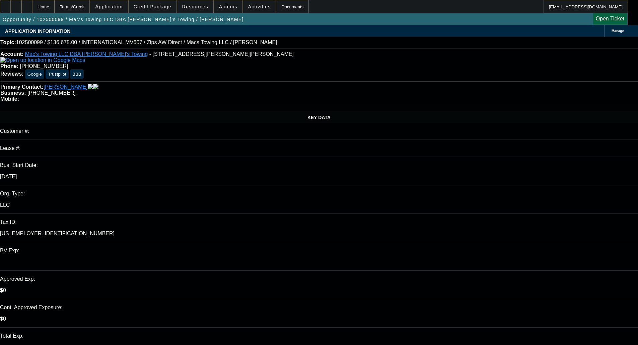
click at [64, 191] on div "Org. Type:" at bounding box center [319, 194] width 638 height 6
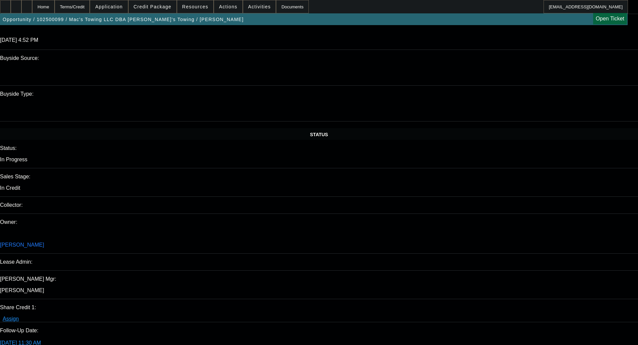
scroll to position [641, 0]
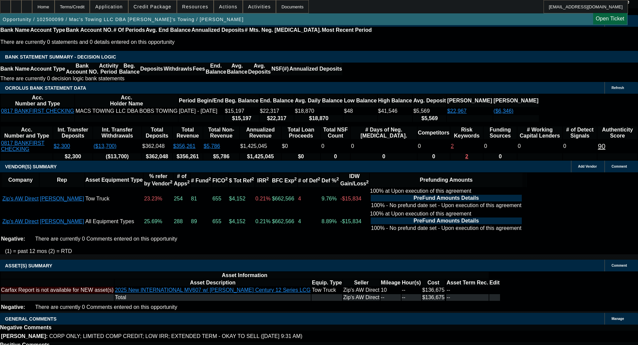
drag, startPoint x: 149, startPoint y: 194, endPoint x: 148, endPoint y: 204, distance: 9.7
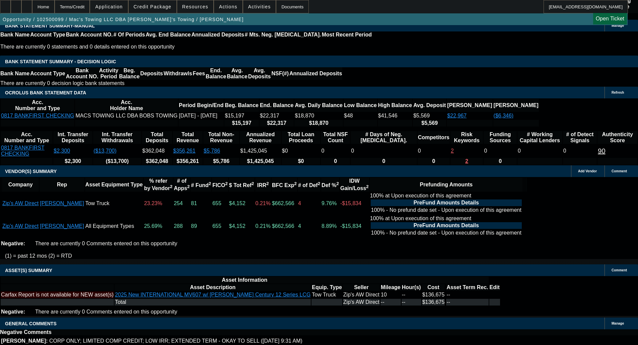
select select "6"
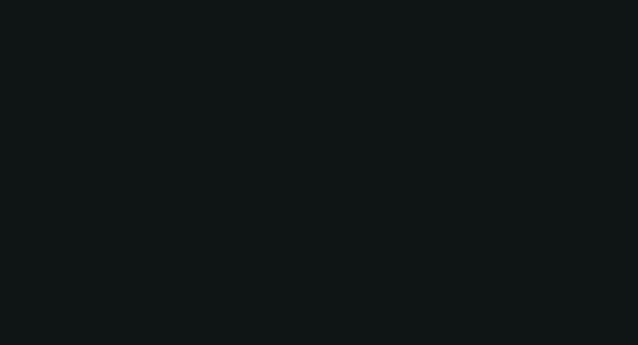
scroll to position [0, 0]
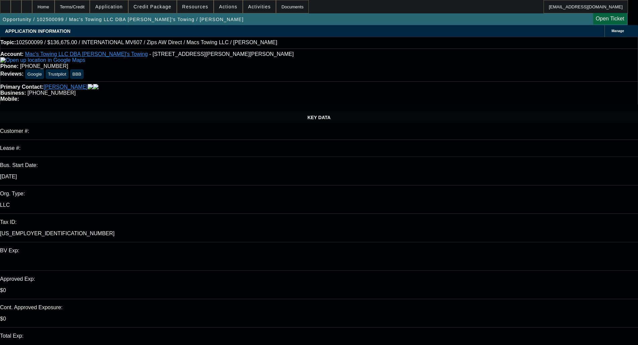
type textarea "Hanmi corp only for this amount requires $5MM+ in revenue. Can we get additiona…"
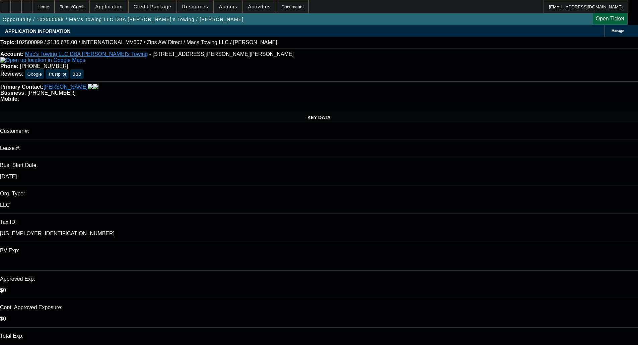
checkbox input "true"
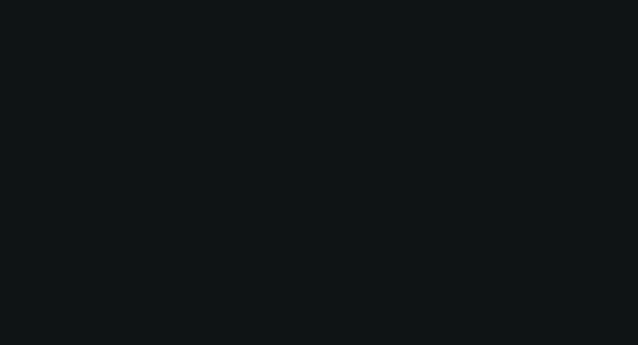
select select "0"
select select "2"
select select "0"
select select "6"
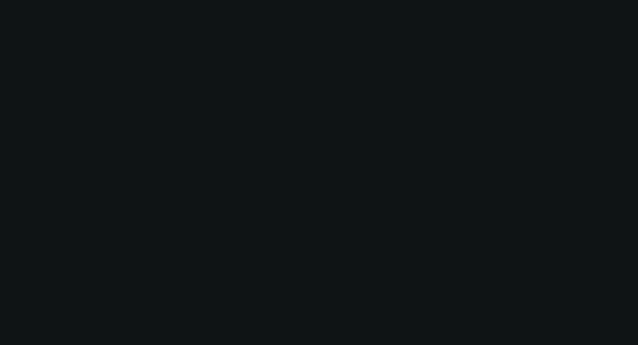
select select "0"
select select "2"
select select "0"
select select "6"
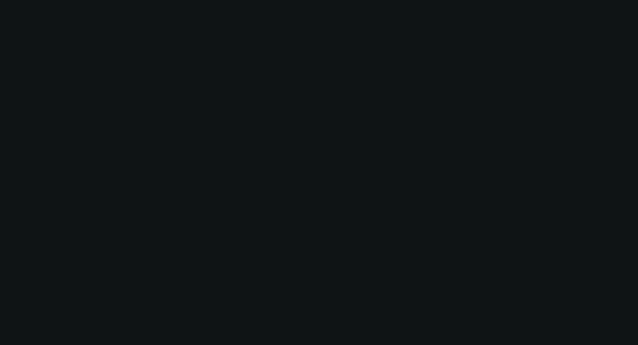
select select "0"
select select "2"
select select "0"
select select "6"
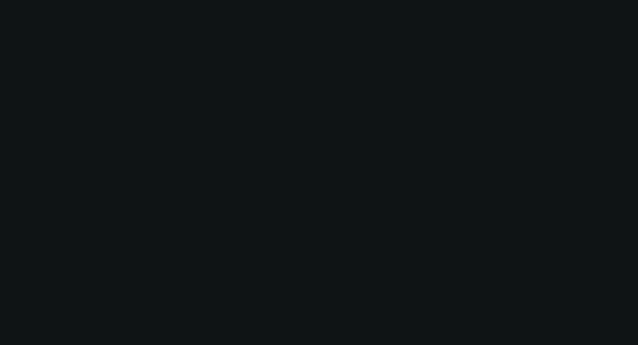
select select "0"
select select "2"
select select "0"
select select "6"
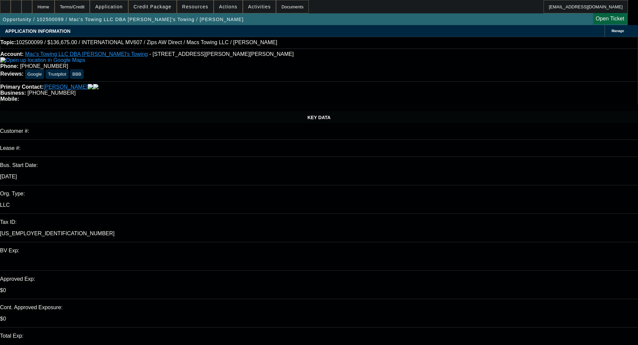
click at [210, 63] on div "Account: Mac's Towing LLC DBA Bob's Towing - 571 Marcella St, Kimberly, WI 54136" at bounding box center [319, 57] width 638 height 12
select select "0"
select select "2"
select select "0"
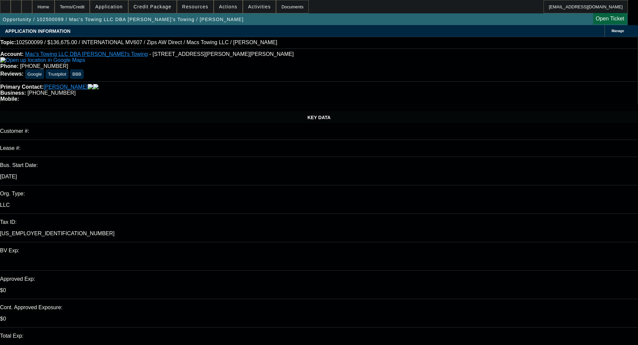
select select "6"
select select "0"
select select "2"
select select "0"
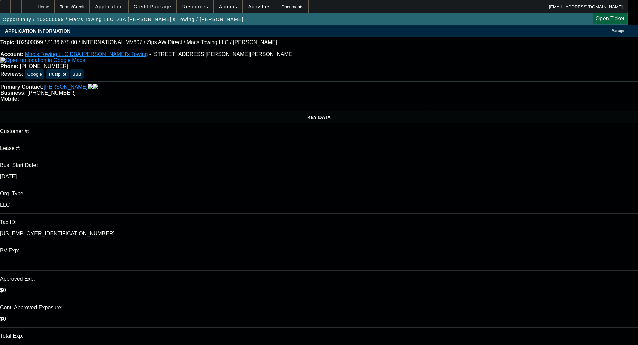
select select "6"
select select "0"
select select "2"
select select "0"
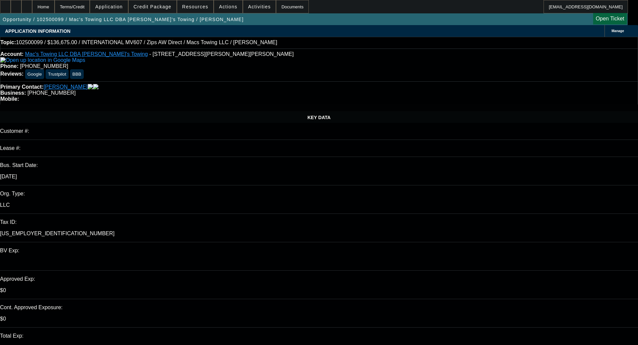
select select "6"
select select "0"
select select "2"
select select "0"
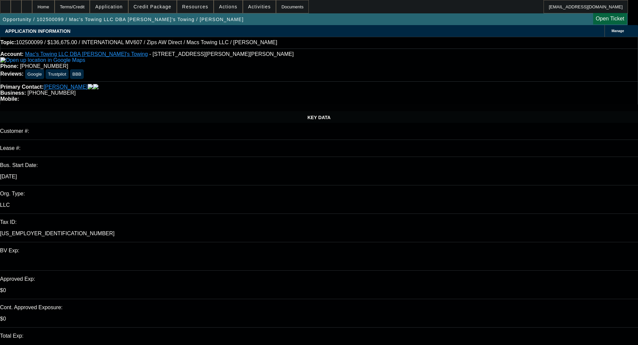
select select "6"
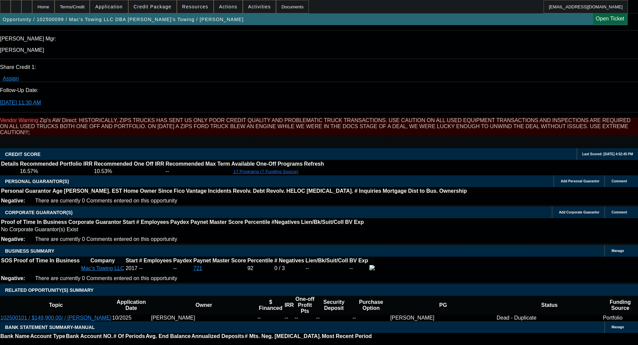
scroll to position [875, 0]
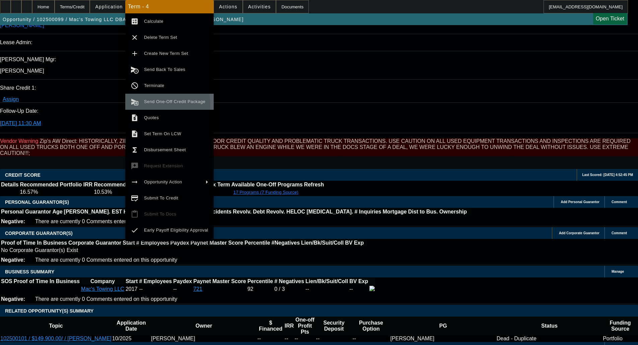
click at [160, 105] on span "Send One-Off Credit Package" at bounding box center [176, 102] width 64 height 8
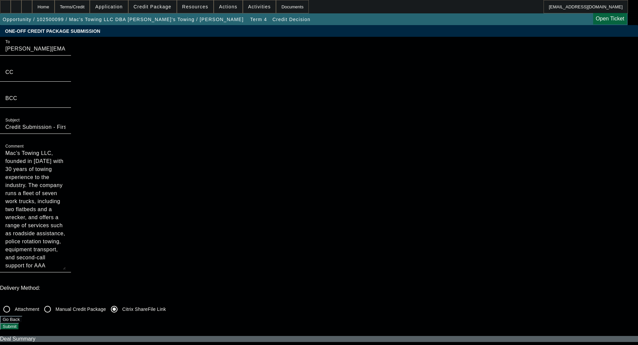
click at [19, 323] on button "Submit" at bounding box center [9, 326] width 19 height 7
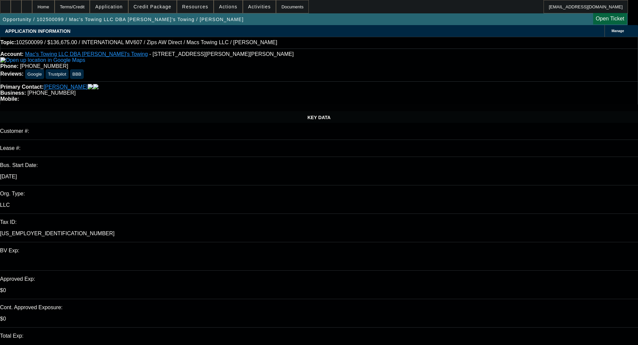
select select "0"
select select "2"
select select "0"
select select "6"
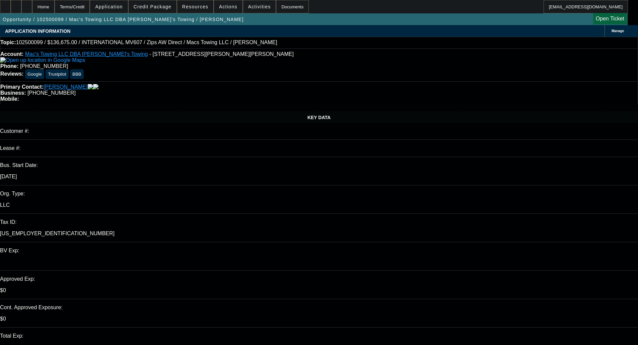
select select "0"
select select "2"
select select "0"
select select "6"
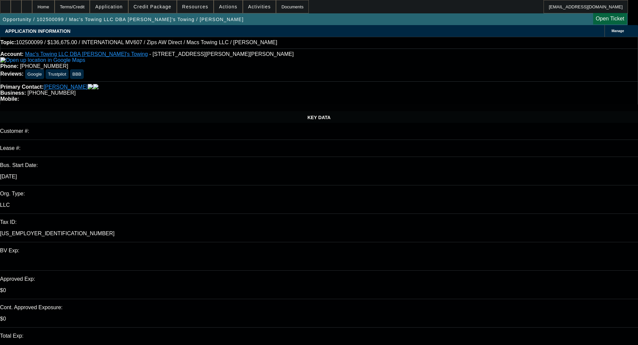
select select "0"
select select "2"
select select "0"
select select "6"
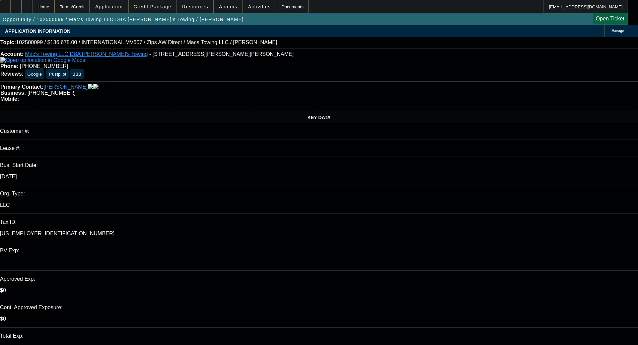
select select "0"
select select "2"
select select "0"
select select "6"
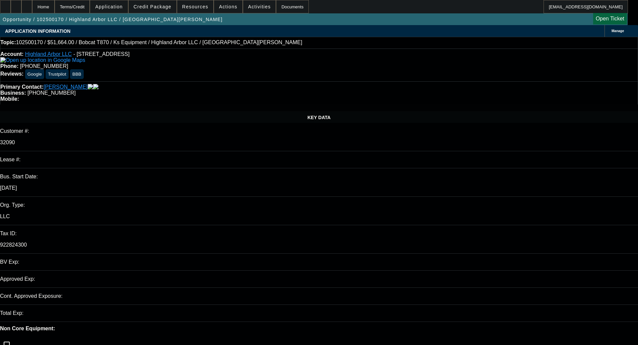
select select "0"
select select "1"
select select "6"
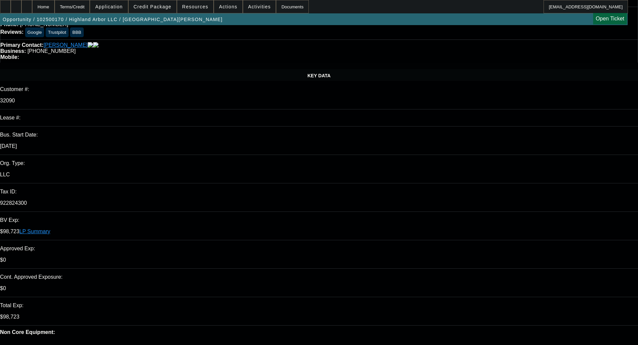
scroll to position [67, 0]
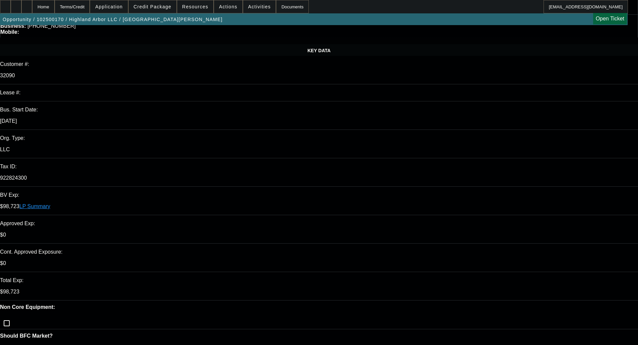
click at [169, 7] on span "Credit Package" at bounding box center [153, 6] width 38 height 5
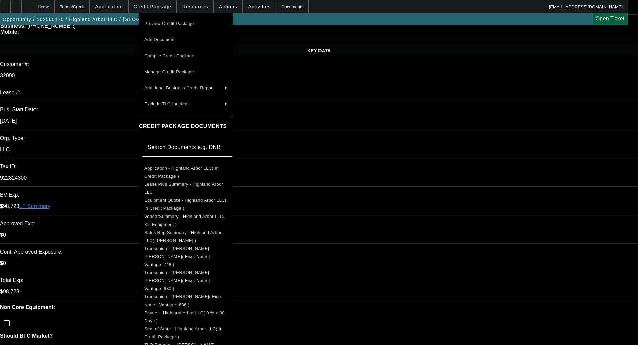
click at [177, 165] on button "Application - Highland Arbor LLC( In Credit Package )" at bounding box center [186, 173] width 94 height 16
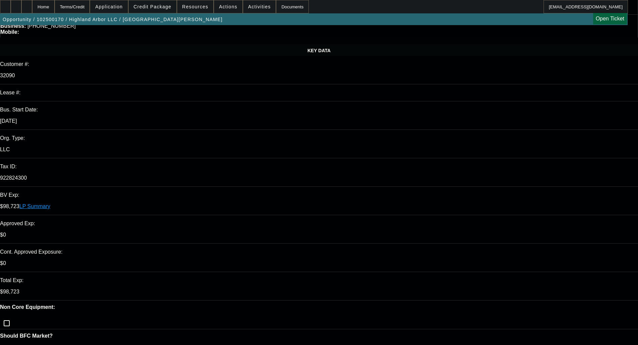
click at [156, 8] on span "Credit Package" at bounding box center [153, 6] width 38 height 5
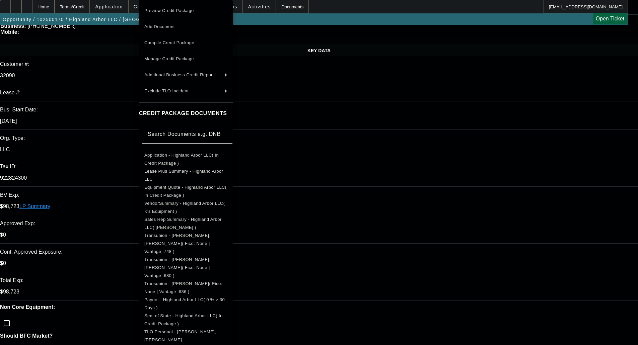
click at [359, 115] on div at bounding box center [319, 172] width 638 height 345
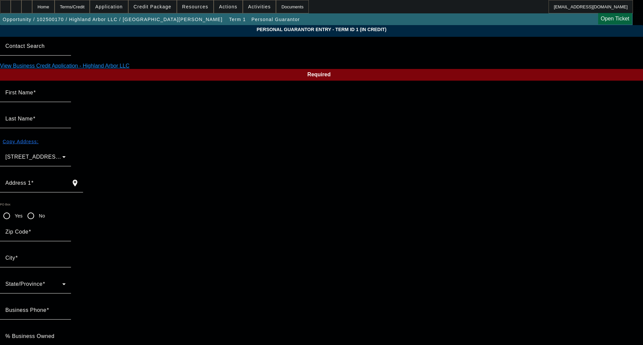
type input "Deyvi"
type input "[PERSON_NAME]"
type input "1033 [PERSON_NAME] [PERSON_NAME]"
radio input "true"
type input "22802"
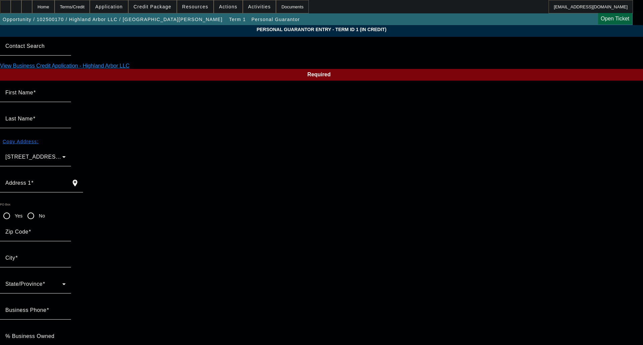
type input "Harrisonburg"
type input "[PHONE_NUMBER]"
type input "33"
type input "334-53-9770"
type input "[EMAIL_ADDRESS][DOMAIN_NAME]"
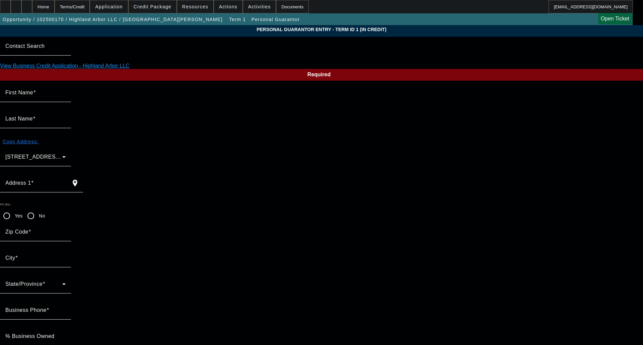
type input "[PHONE_NUMBER]"
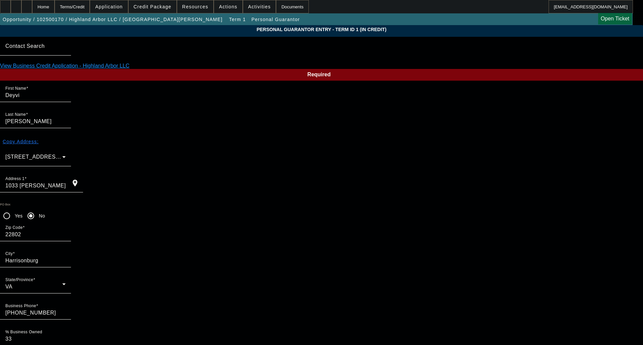
click at [55, 7] on div "Home" at bounding box center [43, 6] width 22 height 13
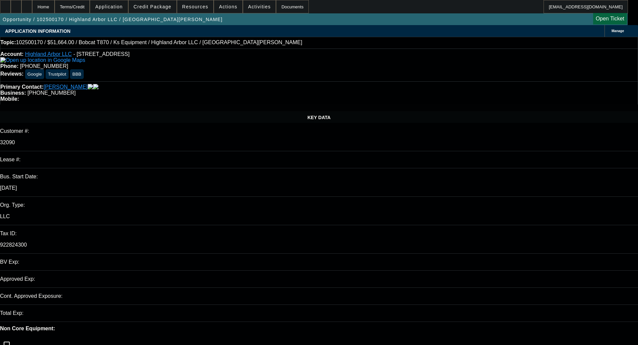
select select "0"
select select "6"
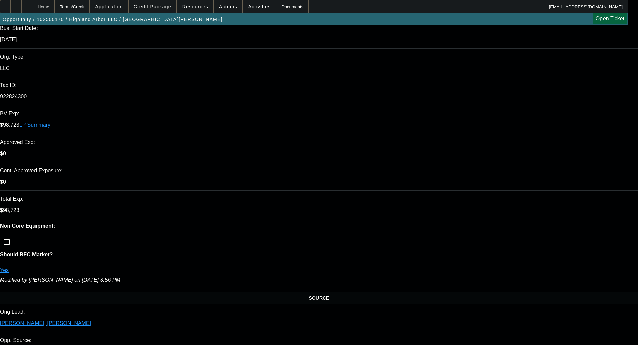
scroll to position [201, 0]
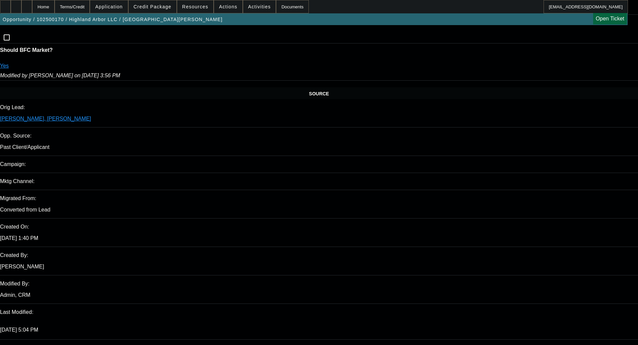
scroll to position [369, 0]
